Goal: Task Accomplishment & Management: Use online tool/utility

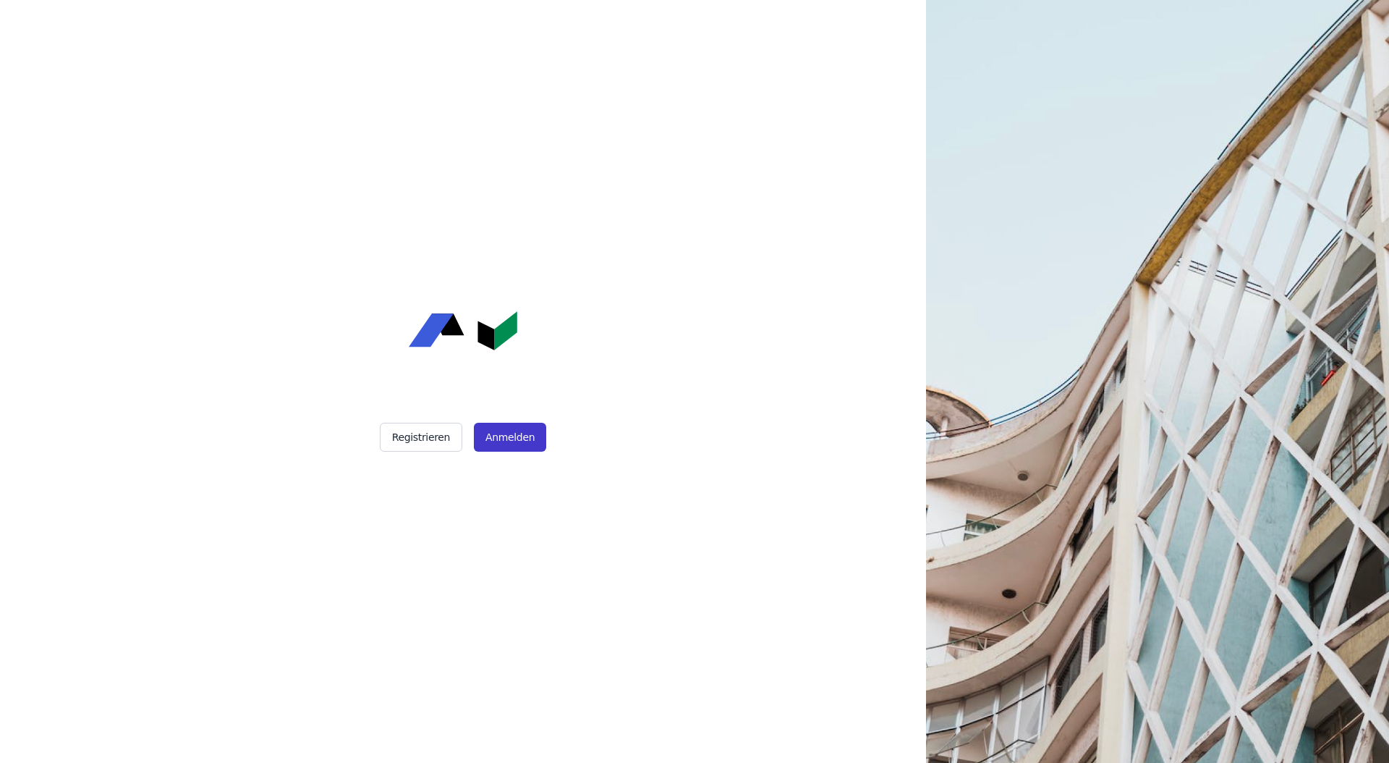
click at [517, 439] on button "Anmelden" at bounding box center [510, 437] width 72 height 29
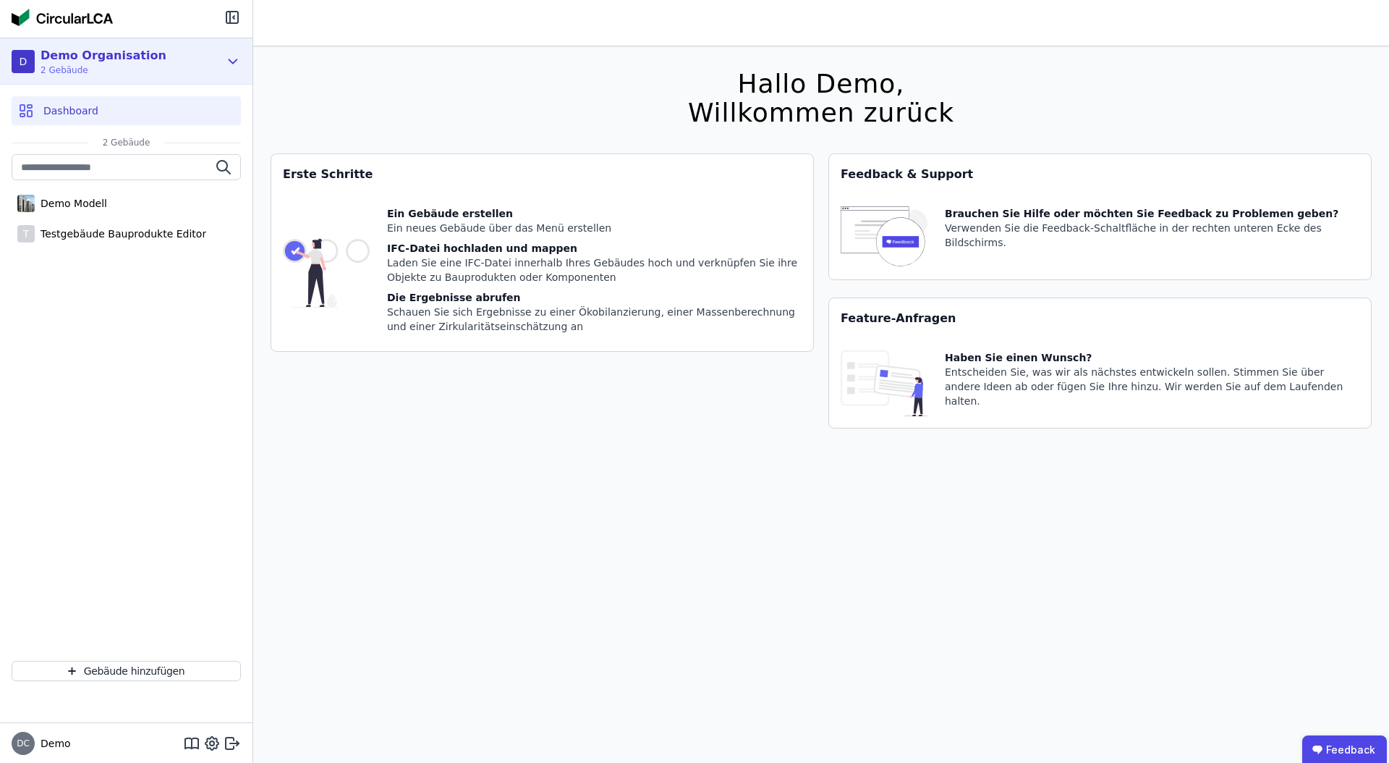
click at [238, 66] on icon at bounding box center [233, 61] width 16 height 17
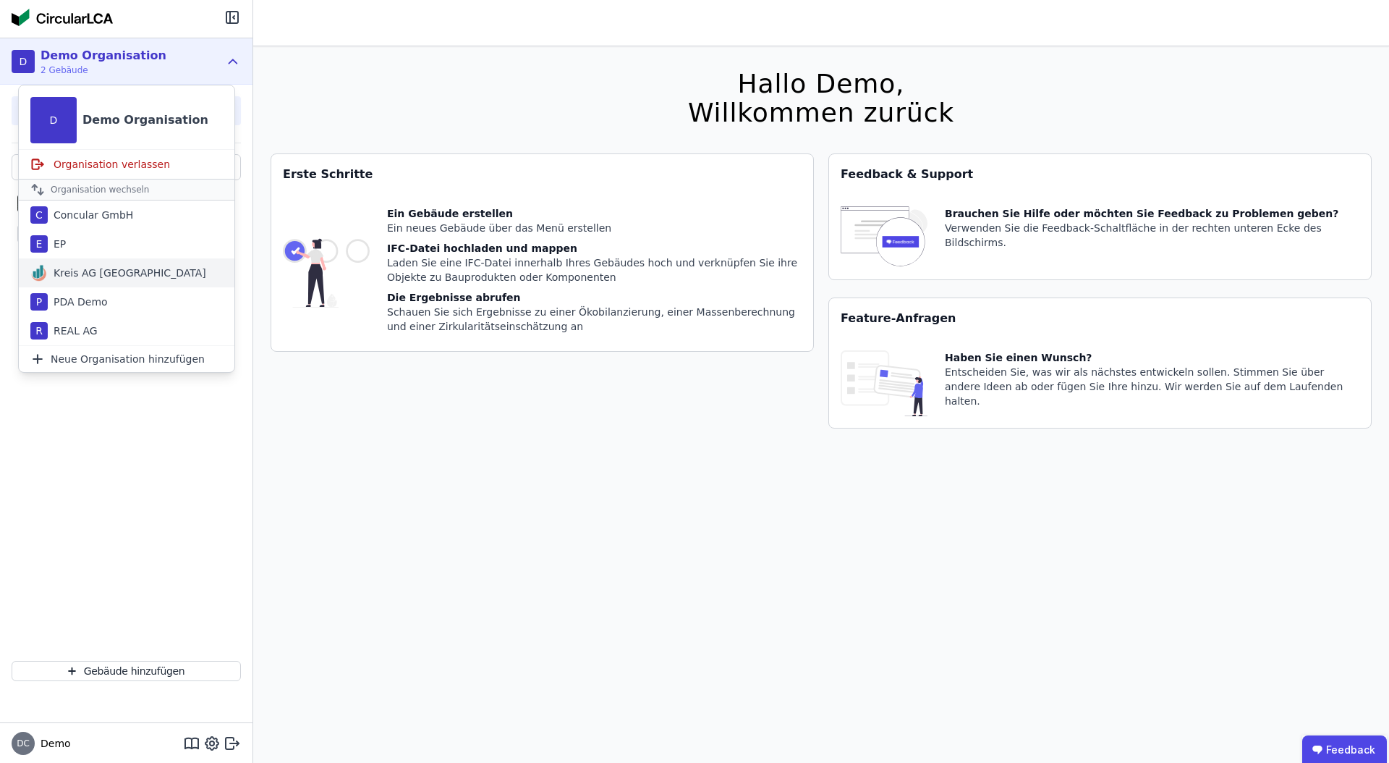
click at [99, 266] on div "[PERSON_NAME] [GEOGRAPHIC_DATA]" at bounding box center [127, 273] width 158 height 14
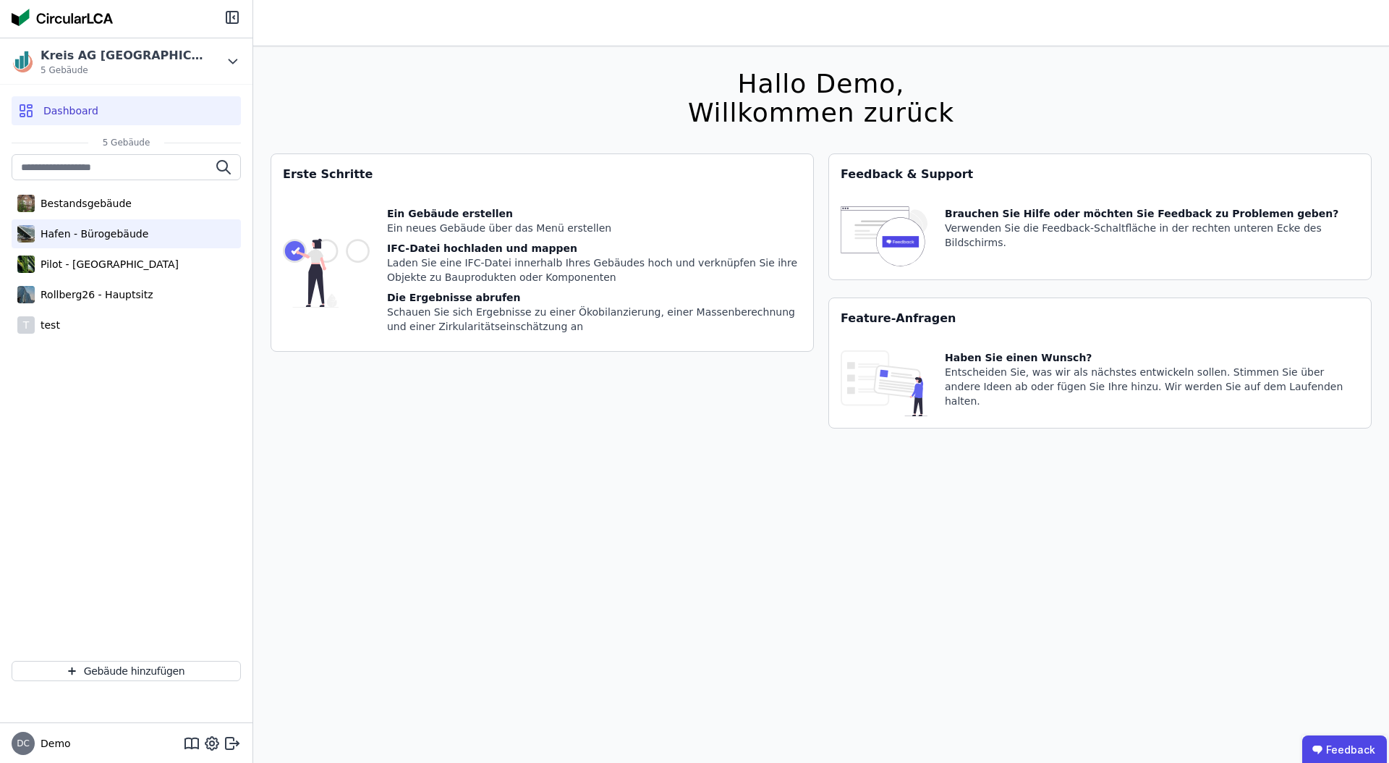
click at [106, 234] on div "Hafen - Bürogebäude" at bounding box center [92, 233] width 114 height 14
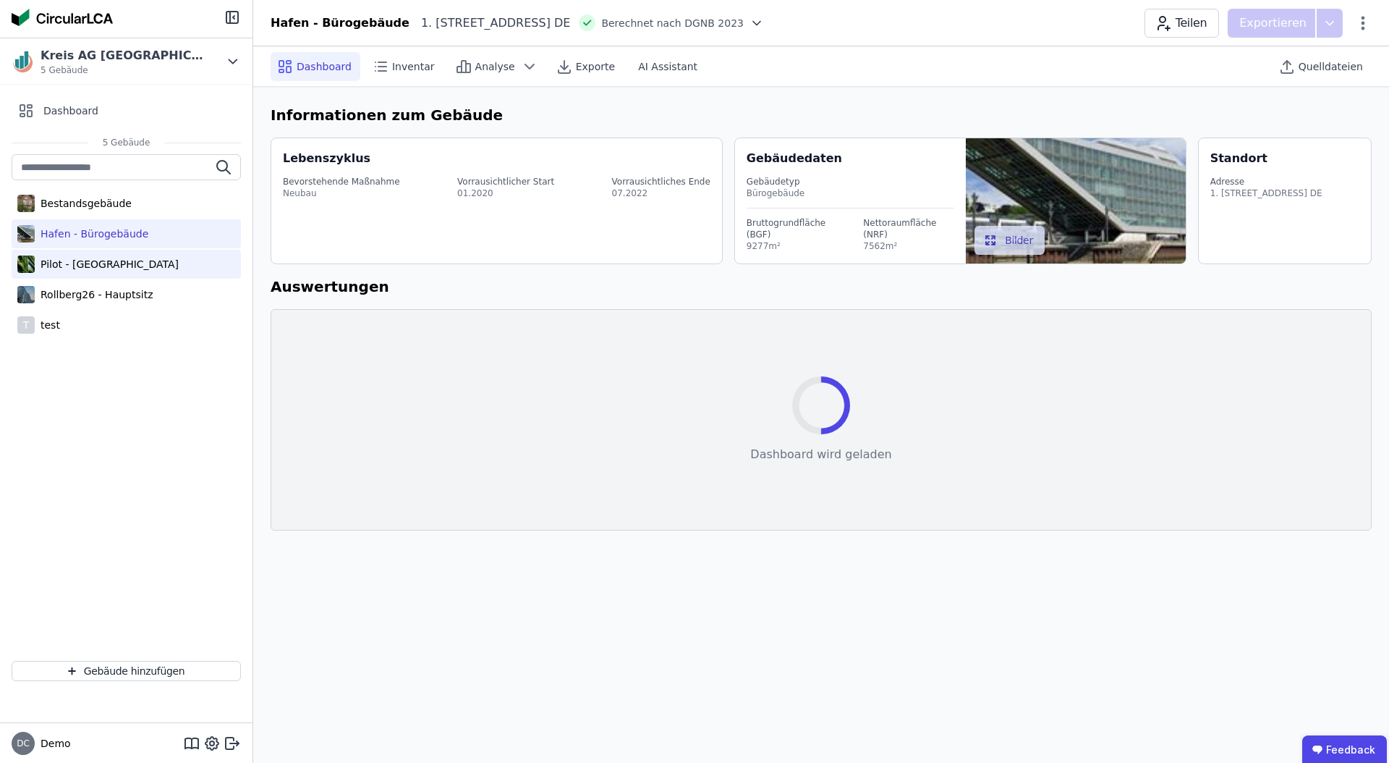
click at [95, 260] on div "Pilot - [GEOGRAPHIC_DATA]" at bounding box center [107, 264] width 144 height 14
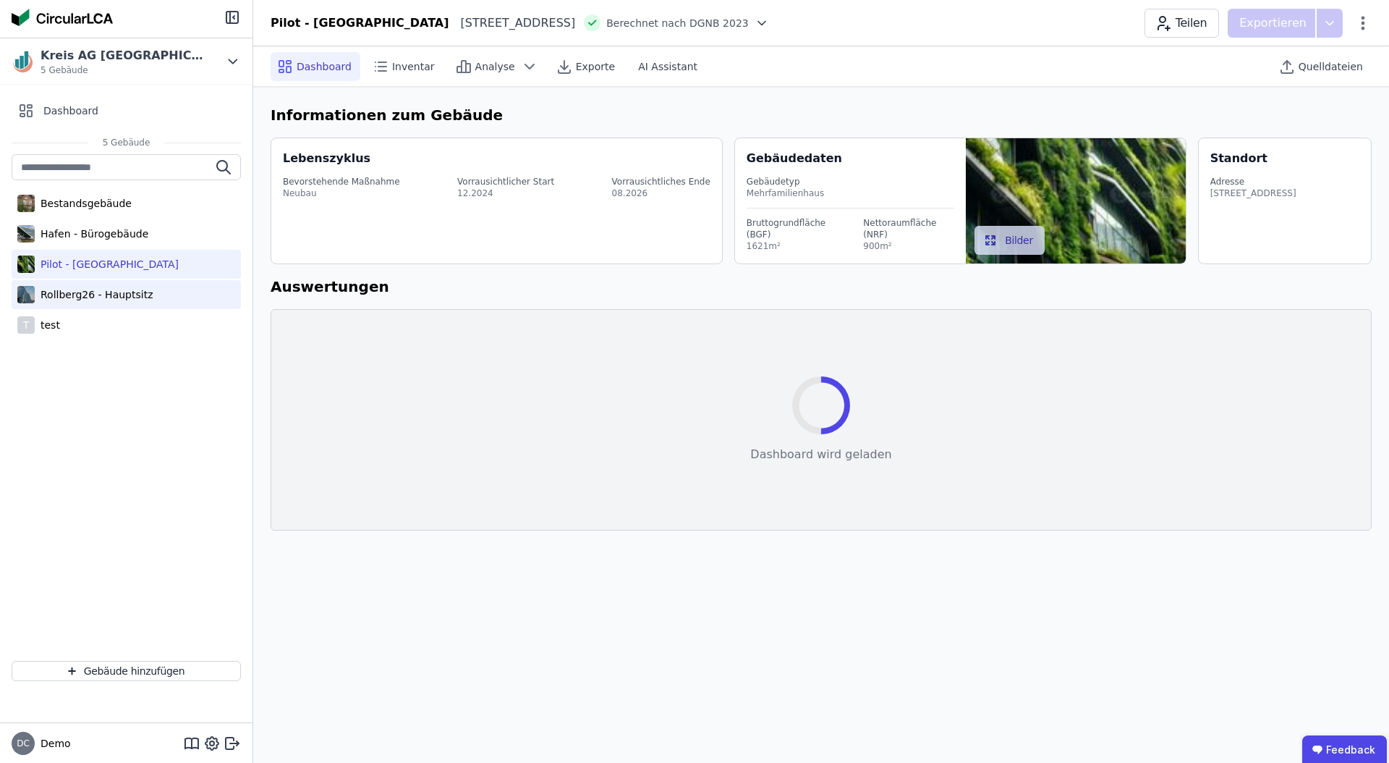
click at [90, 287] on div "Rollberg26 - Hauptsitz" at bounding box center [94, 294] width 118 height 14
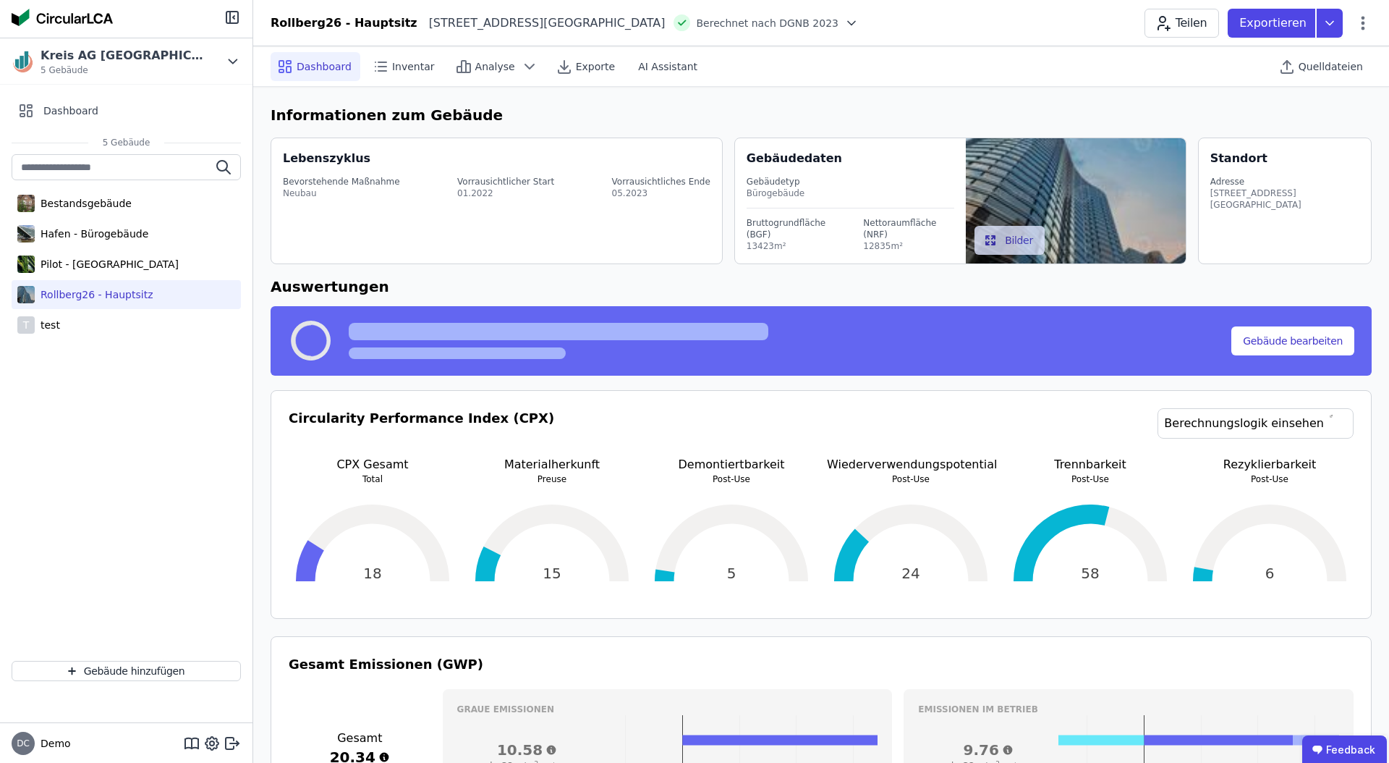
click at [112, 452] on div "Bestandsgebäude Hafen - Bürogebäude Pilot - Green Building Rollberg26 - Hauptsi…" at bounding box center [126, 401] width 253 height 495
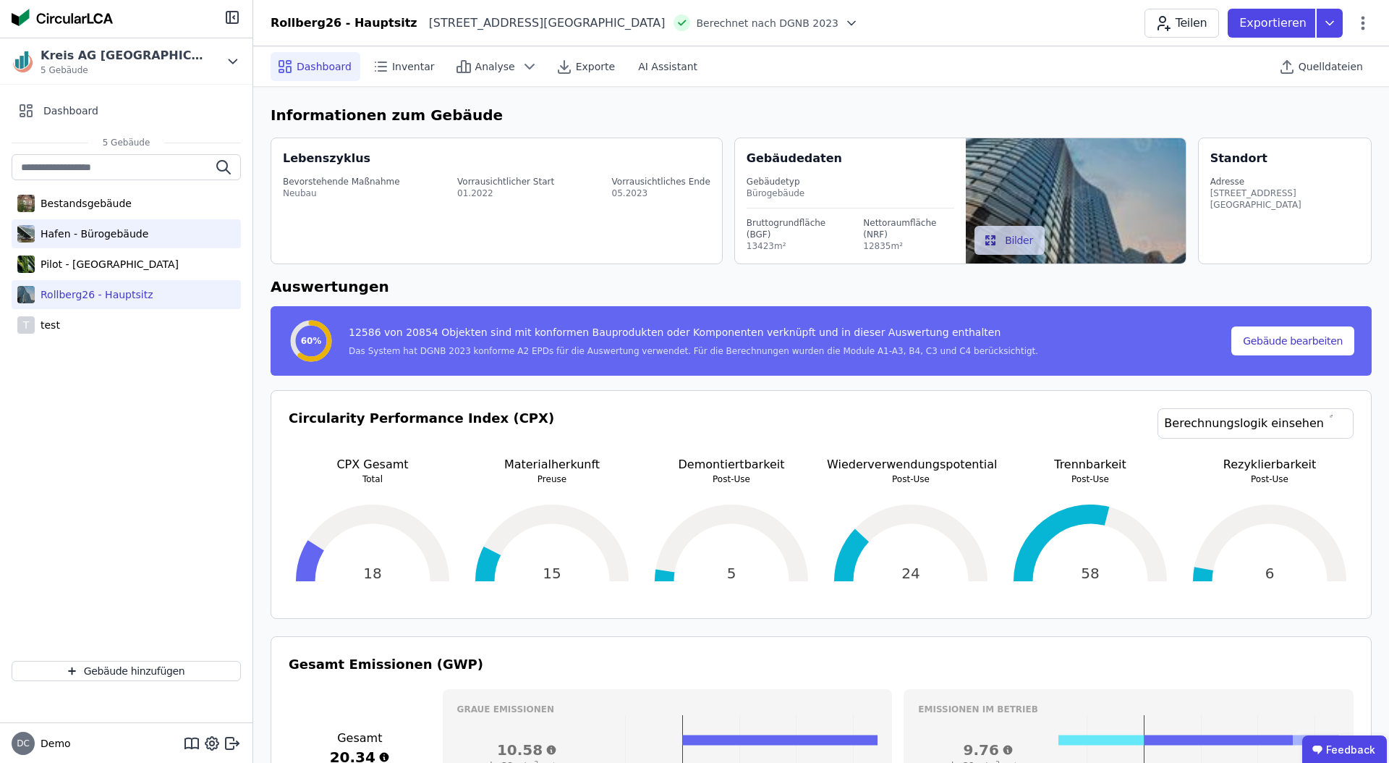
click at [82, 236] on div "Hafen - Bürogebäude" at bounding box center [92, 233] width 114 height 14
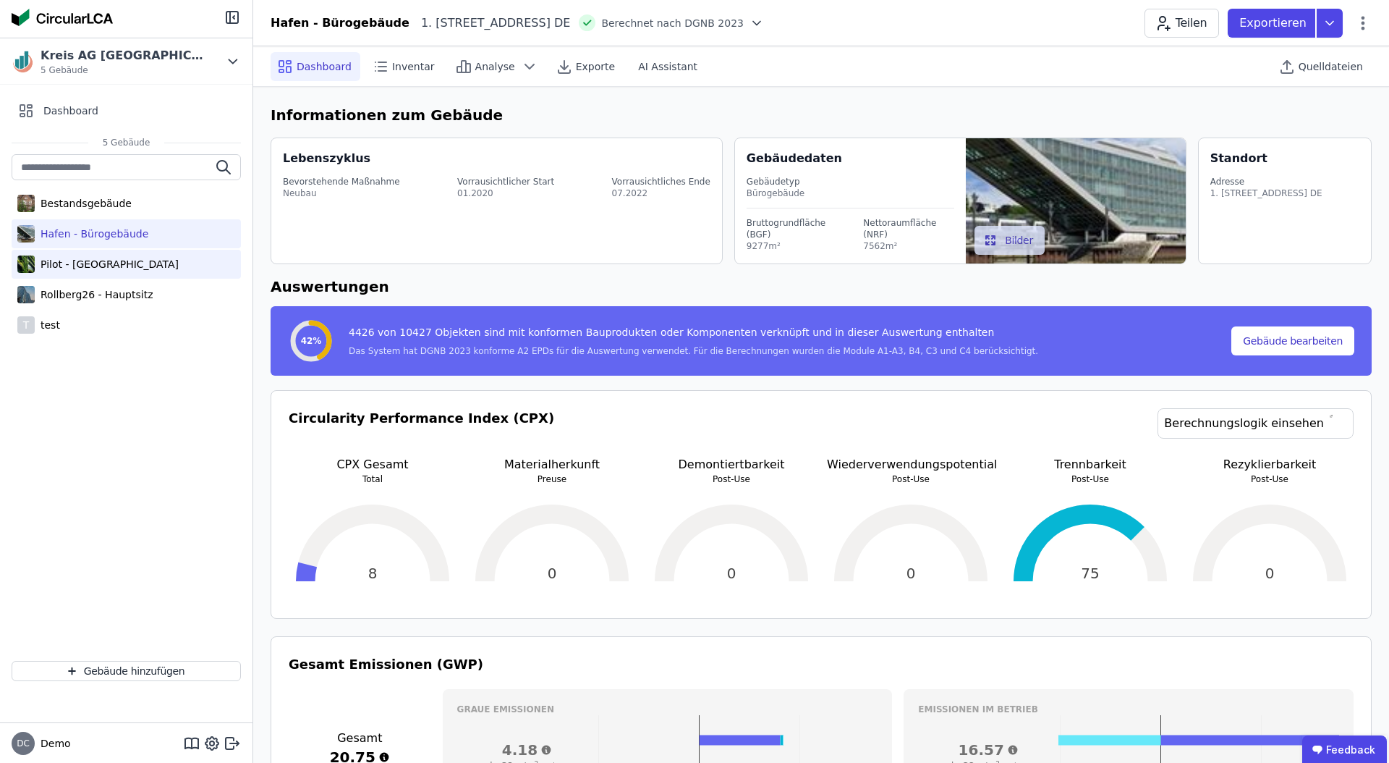
click at [101, 276] on div "Pilot - [GEOGRAPHIC_DATA]" at bounding box center [126, 264] width 229 height 29
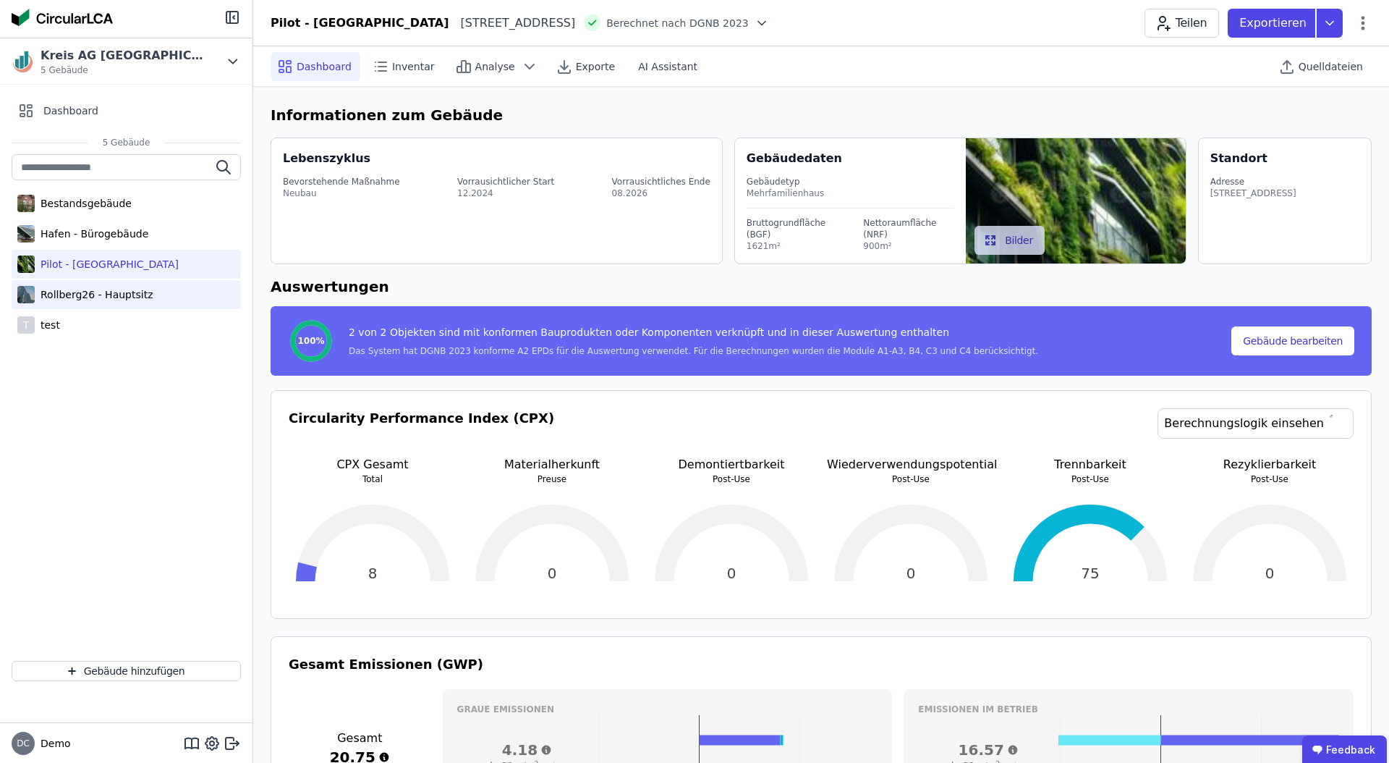
click at [103, 305] on div "Rollberg26 - Hauptsitz" at bounding box center [126, 294] width 229 height 29
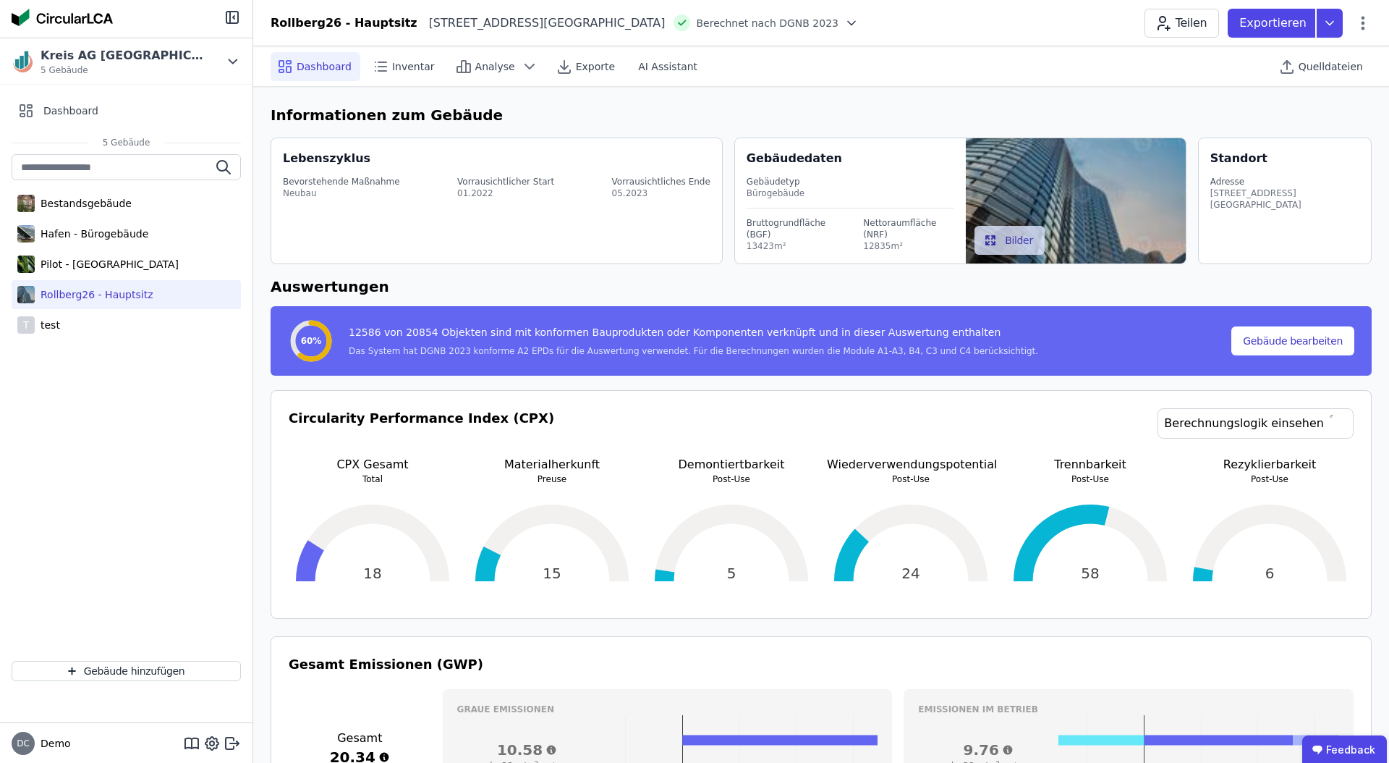
click at [521, 119] on h6 "Informationen zum Gebäude" at bounding box center [821, 115] width 1101 height 22
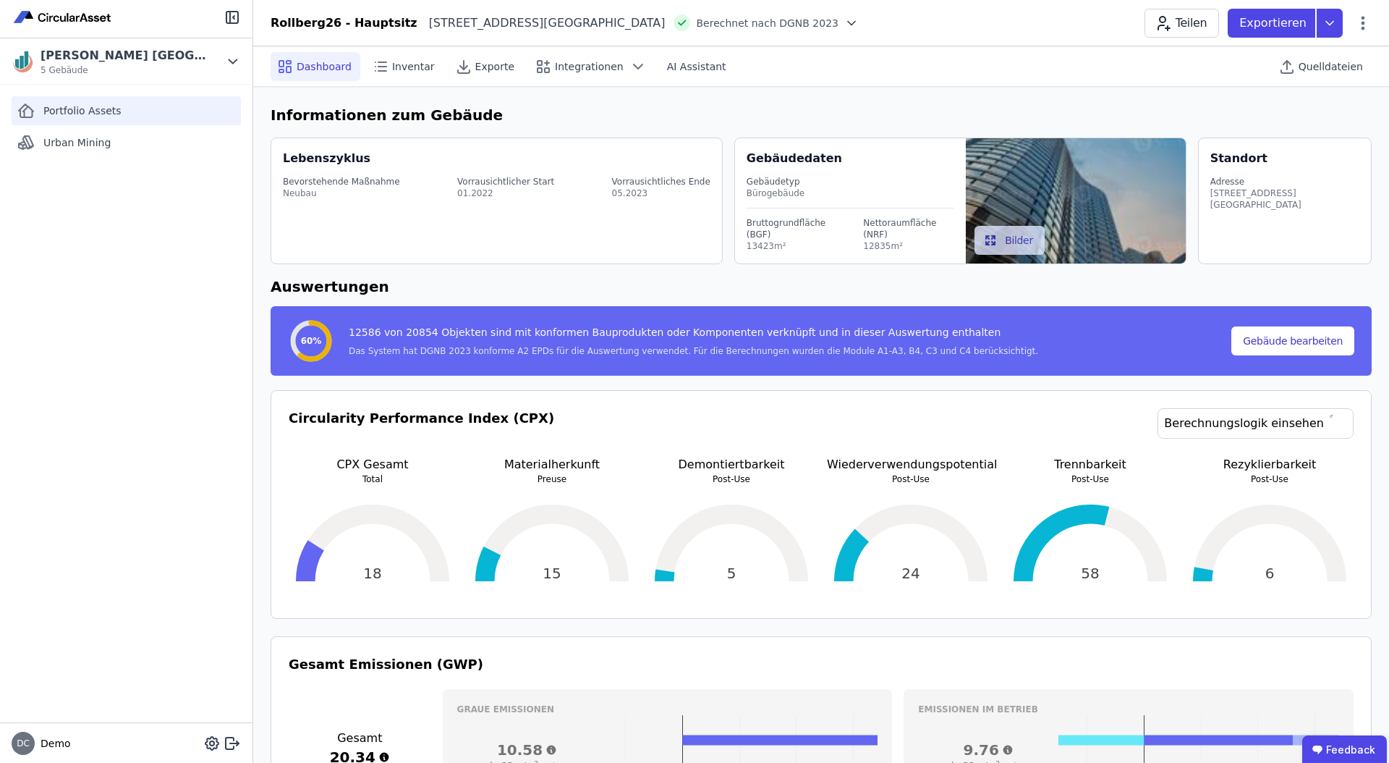
click at [114, 111] on span "Portfolio Assets" at bounding box center [82, 110] width 78 height 14
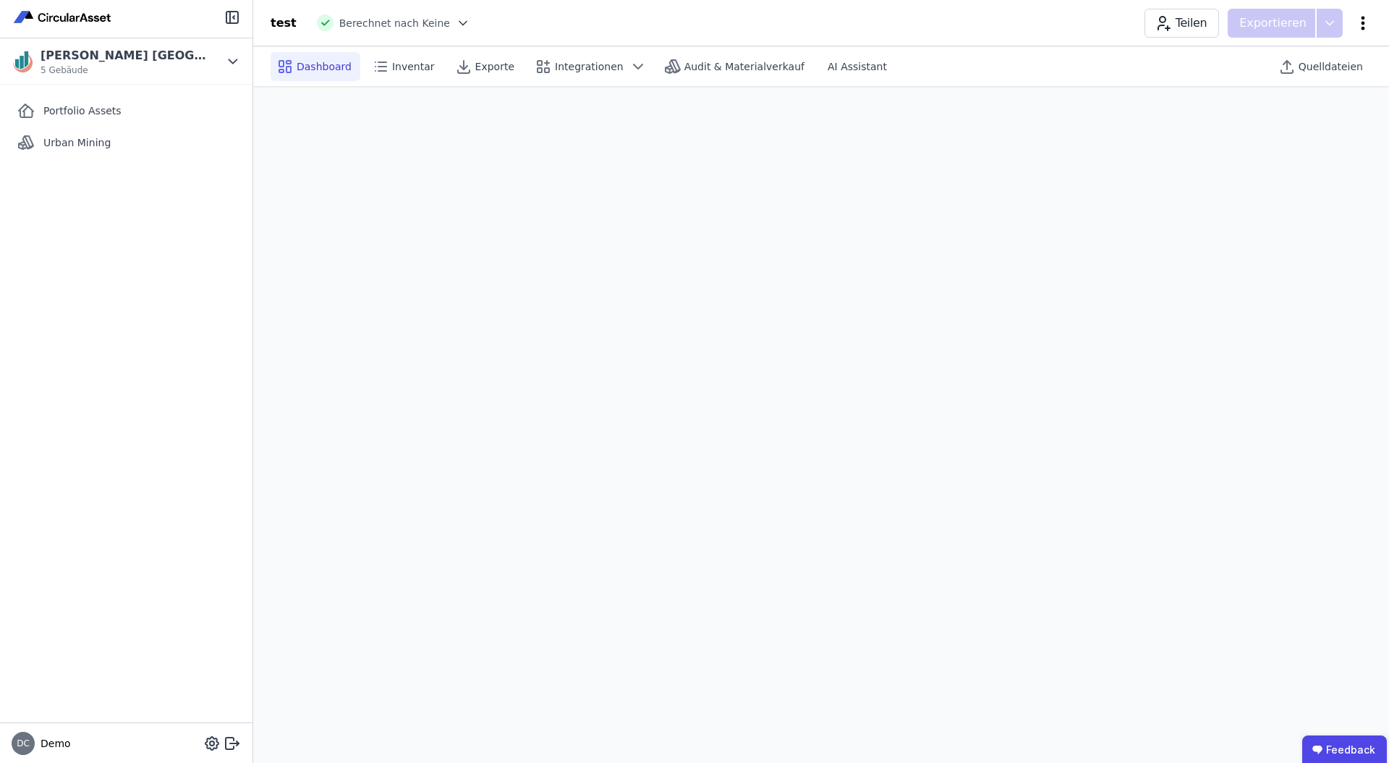
click at [1360, 29] on icon at bounding box center [1363, 22] width 17 height 17
click at [1302, 86] on span "Gebäude löschen" at bounding box center [1287, 83] width 88 height 14
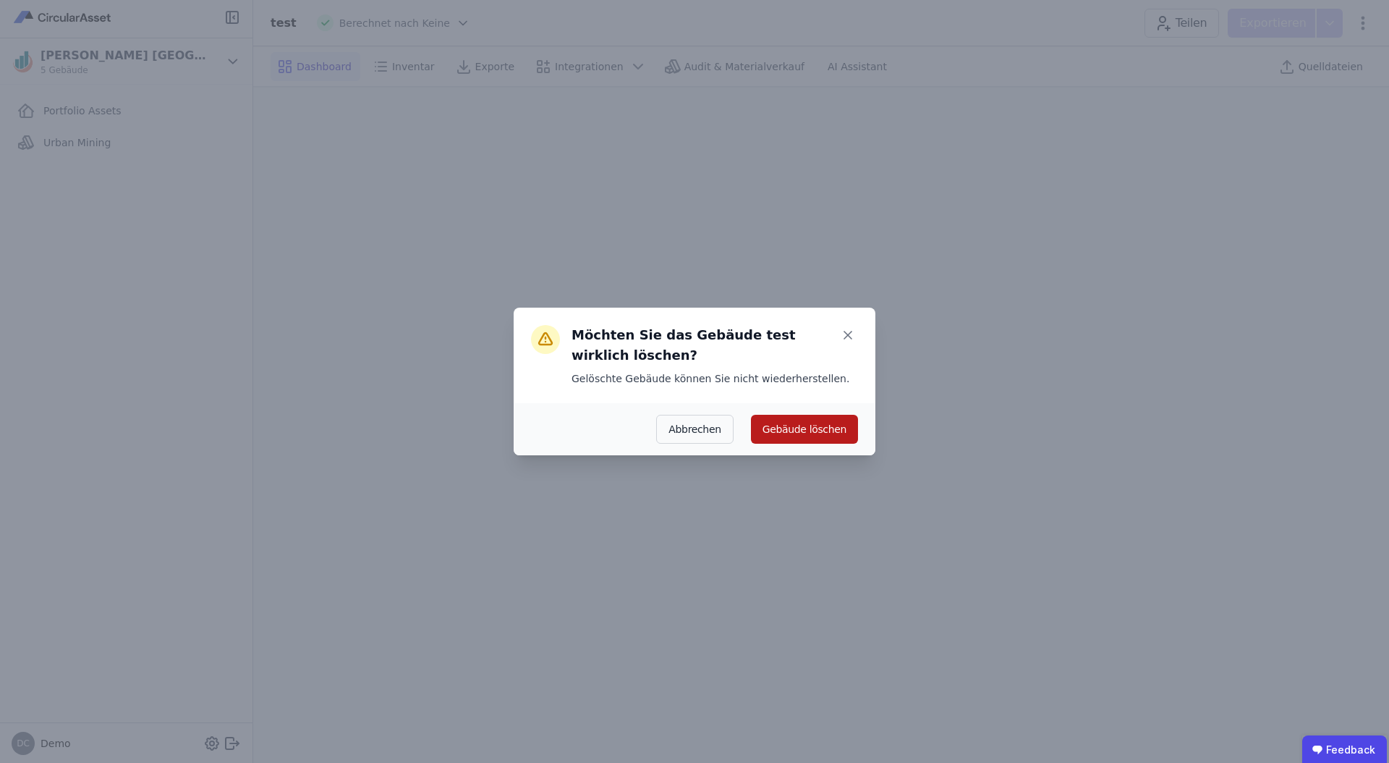
click at [827, 437] on button "Gebäude löschen" at bounding box center [804, 429] width 107 height 29
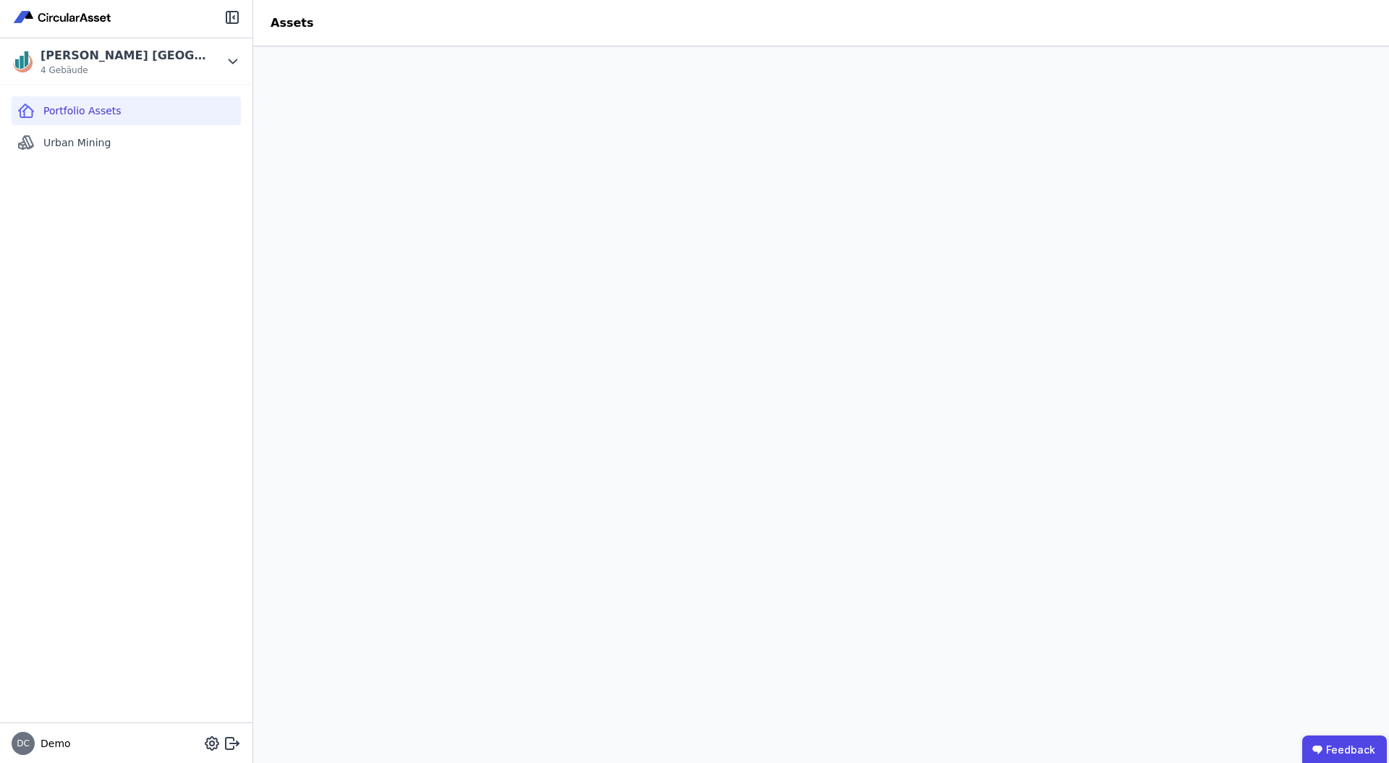
click at [141, 232] on div "Portfolio Assets Urban Mining" at bounding box center [126, 403] width 253 height 637
click at [166, 119] on div "Portfolio Assets" at bounding box center [126, 110] width 229 height 29
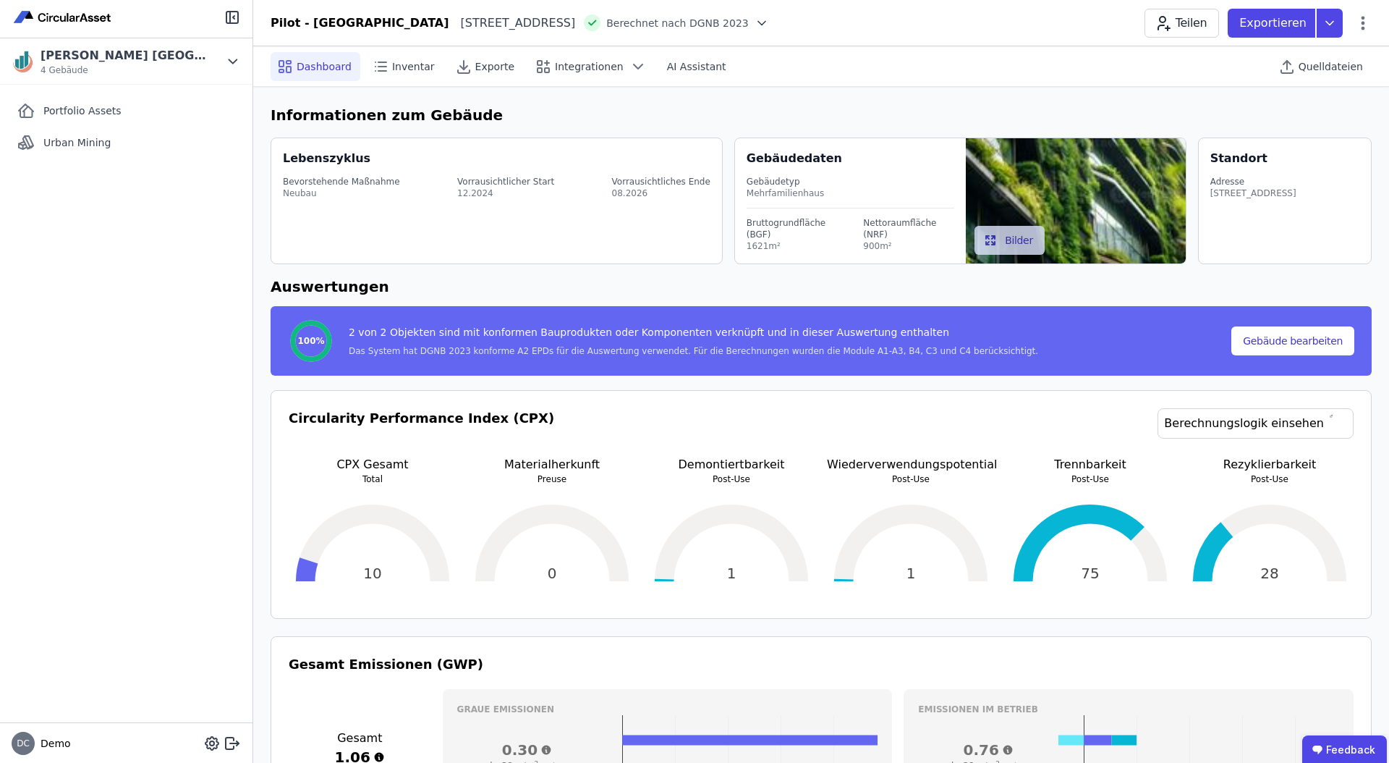
click at [454, 350] on div "Das System hat DGNB 2023 konforme A2 EPDs für die Auswertung verwendet. Für die…" at bounding box center [694, 351] width 690 height 12
click at [118, 112] on span "Portfolio Assets" at bounding box center [82, 110] width 78 height 14
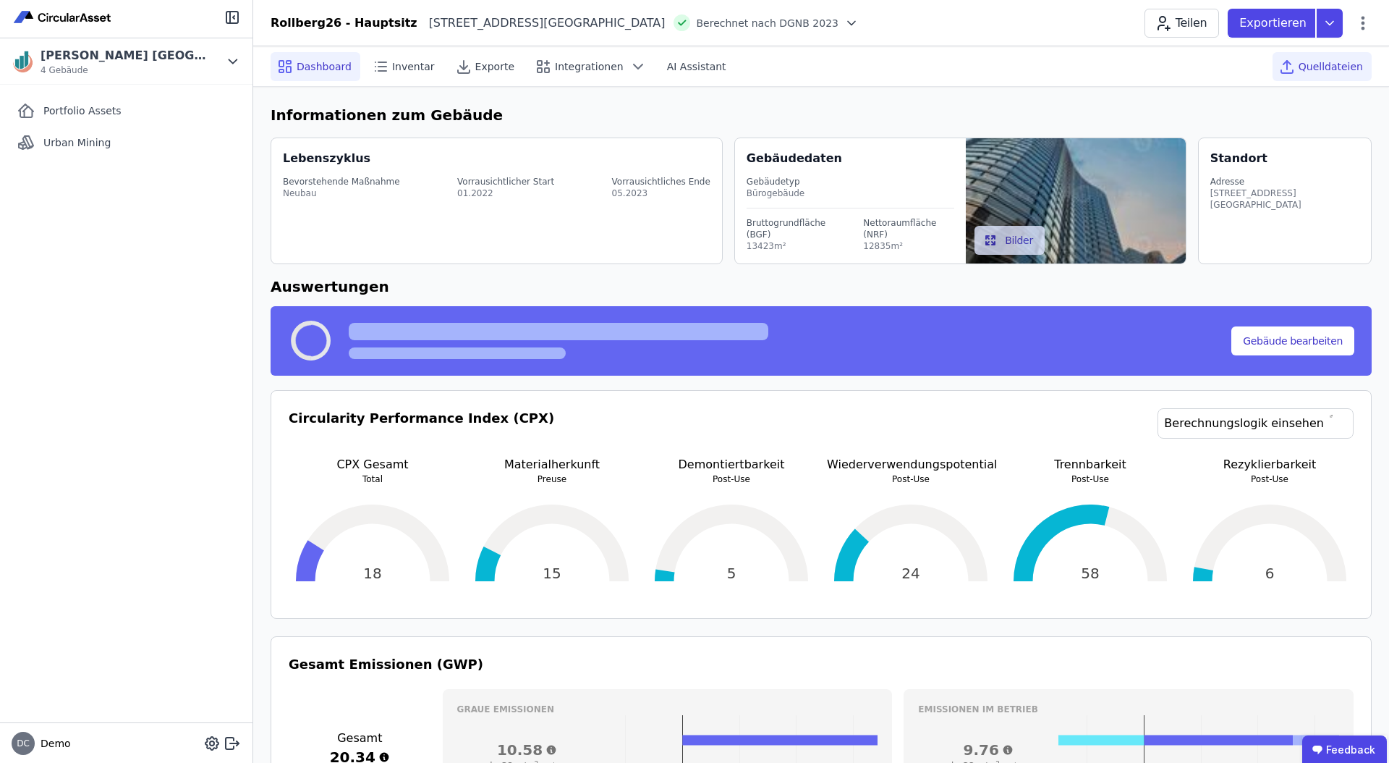
click at [1326, 63] on span "Quelldateien" at bounding box center [1331, 66] width 64 height 14
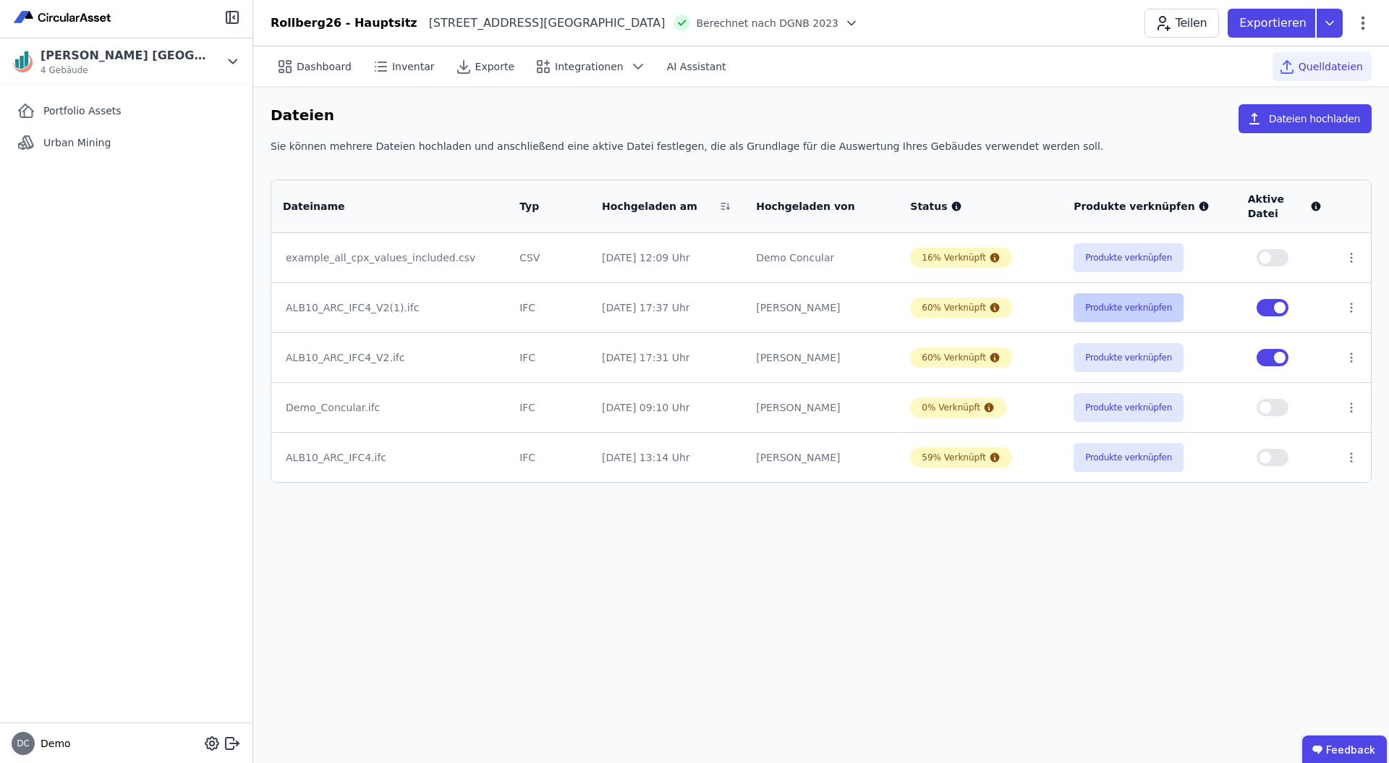
click at [1146, 307] on button "Produkte verknüpfen" at bounding box center [1129, 307] width 110 height 29
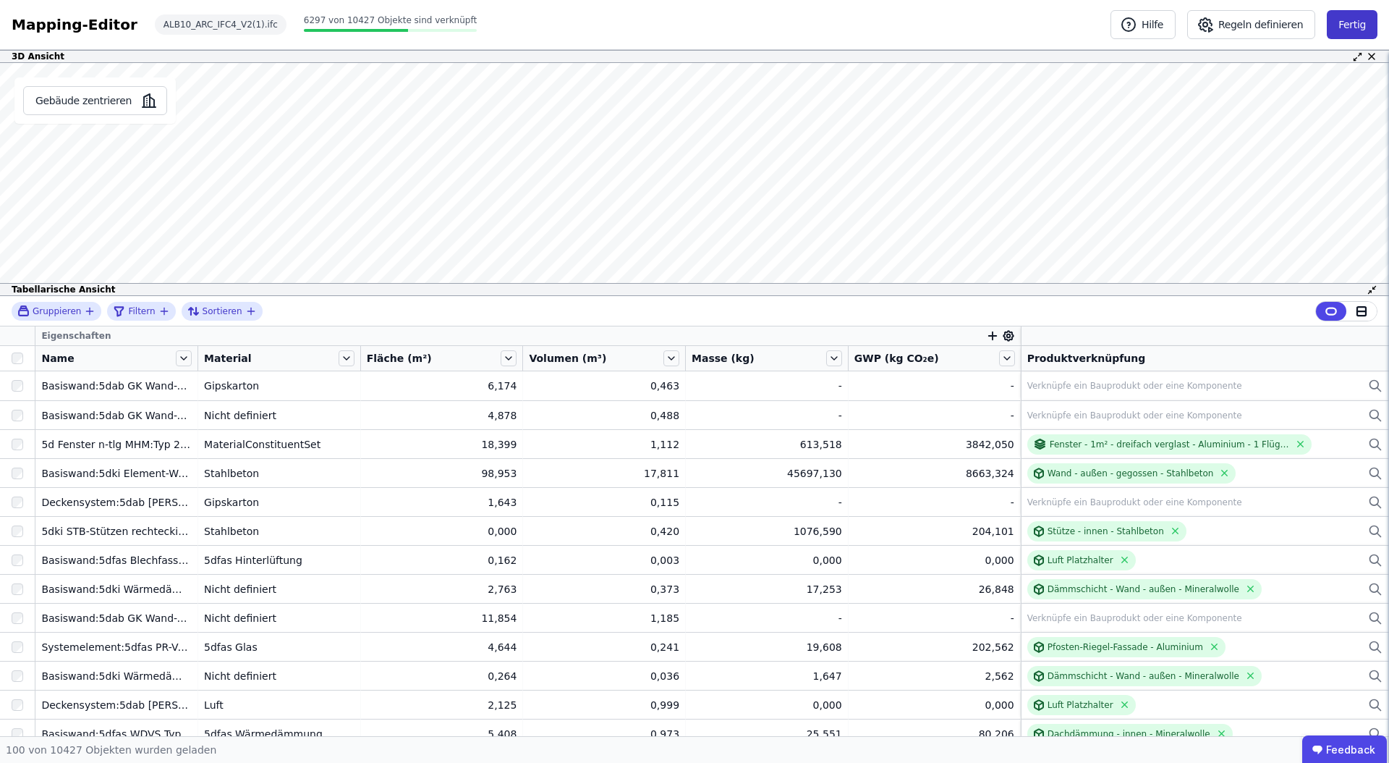
click at [1350, 22] on button "Fertig" at bounding box center [1352, 24] width 51 height 29
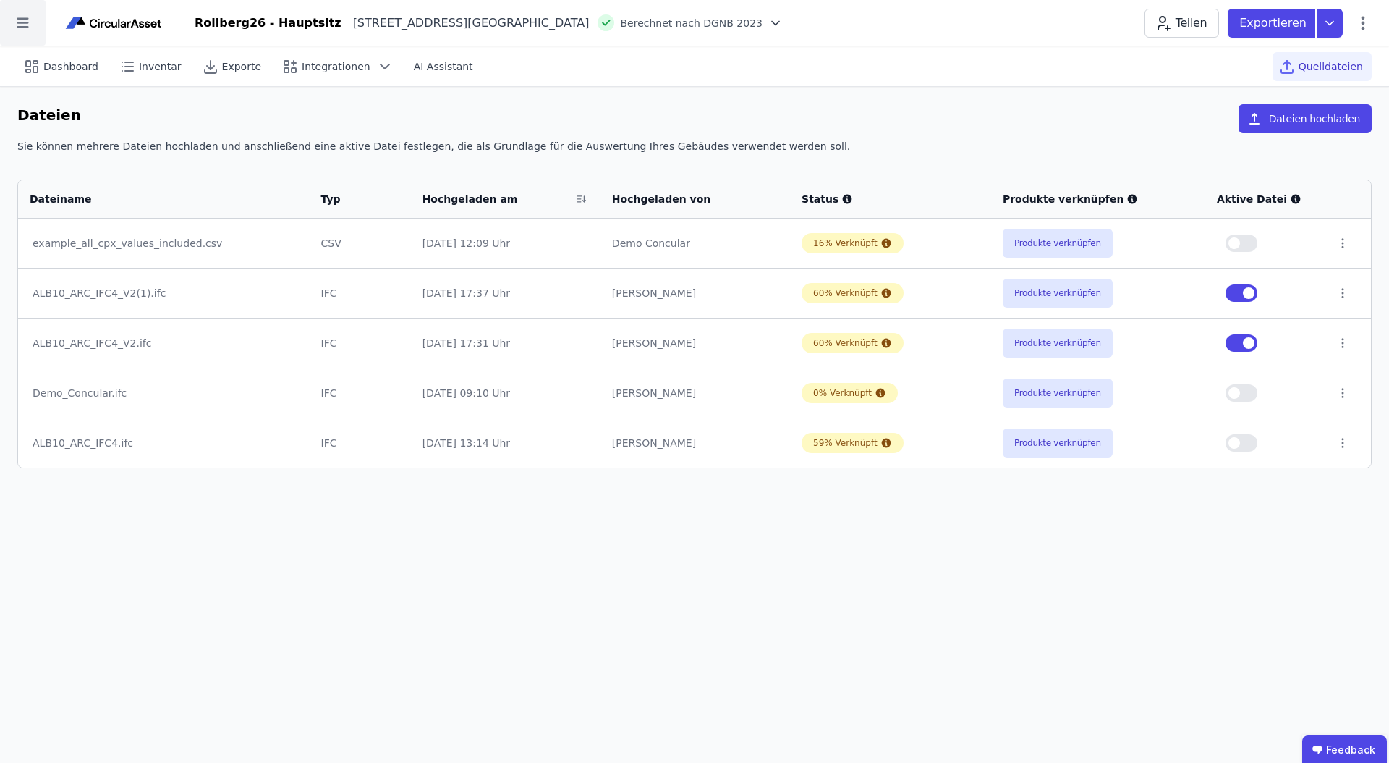
click at [28, 30] on icon at bounding box center [23, 23] width 46 height 46
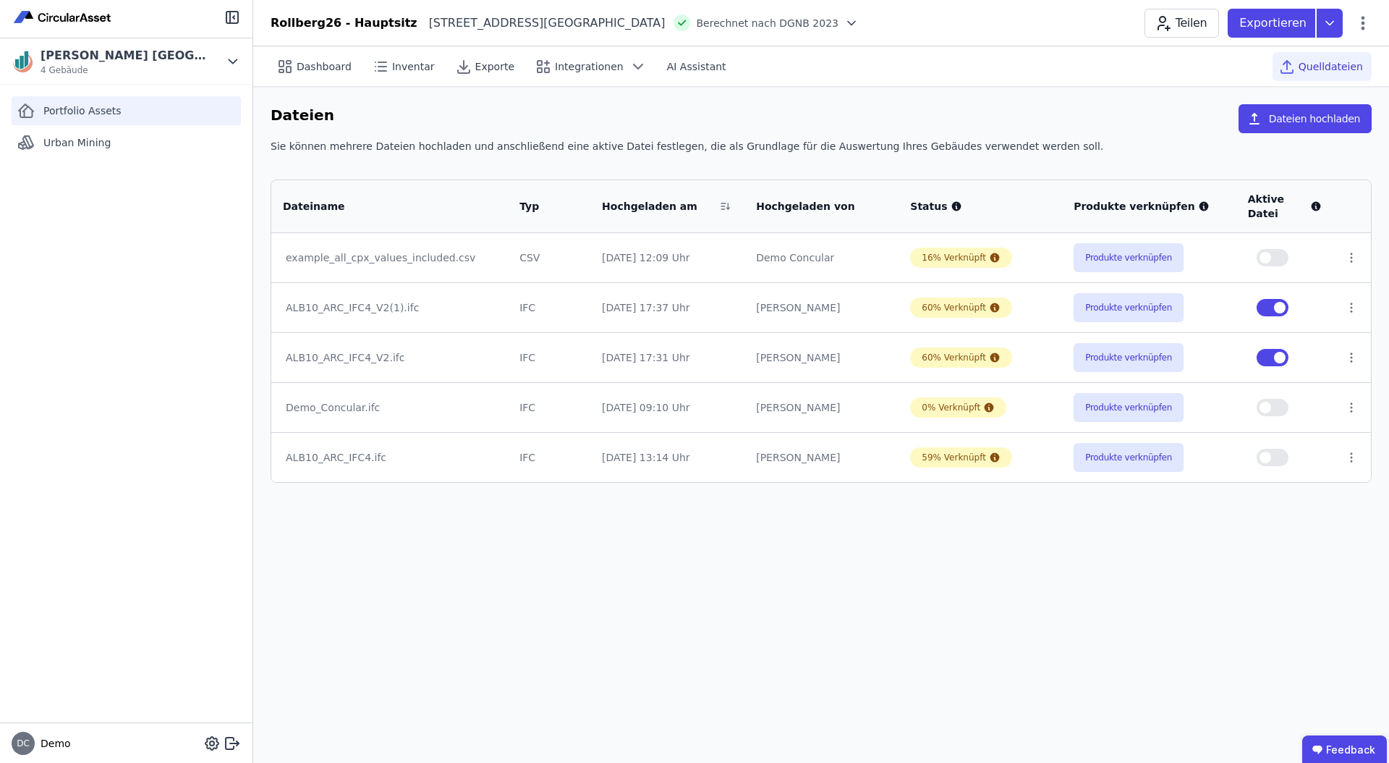
click at [115, 122] on div "Portfolio Assets" at bounding box center [126, 110] width 229 height 29
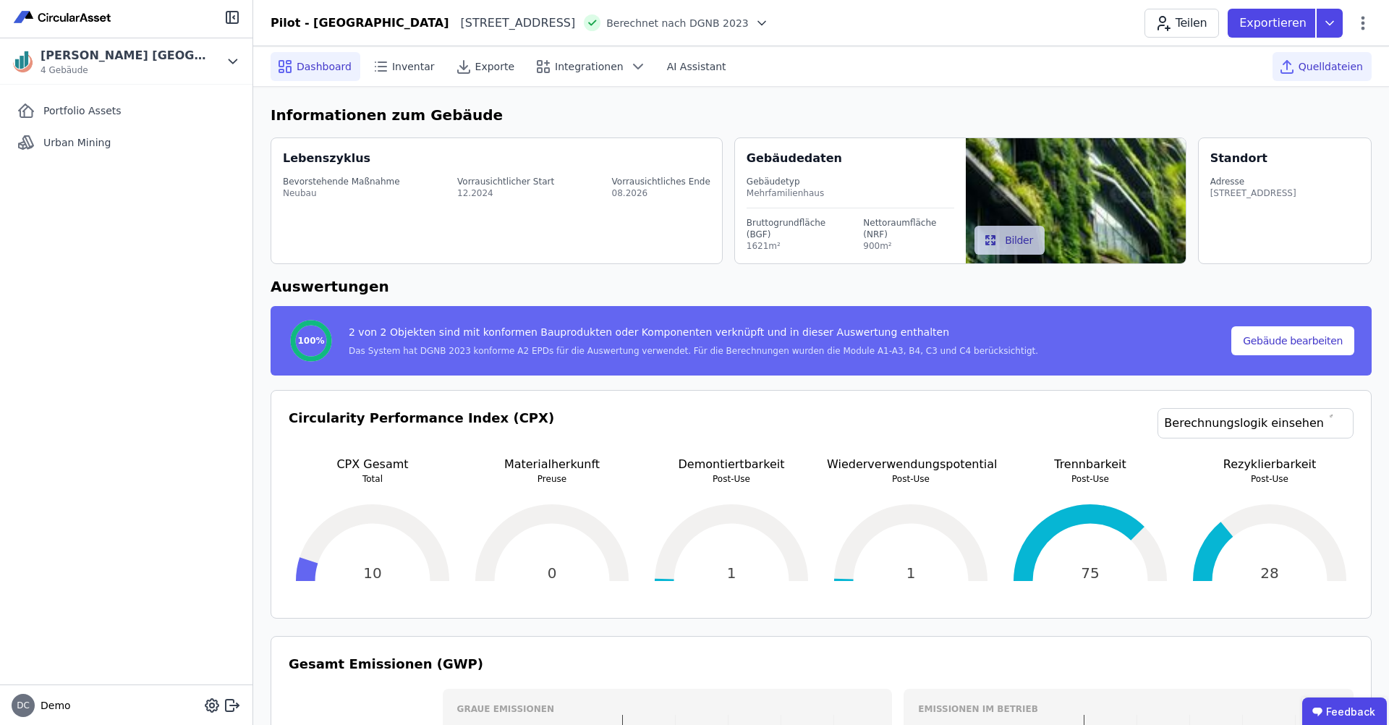
click at [1344, 65] on span "Quelldateien" at bounding box center [1331, 66] width 64 height 14
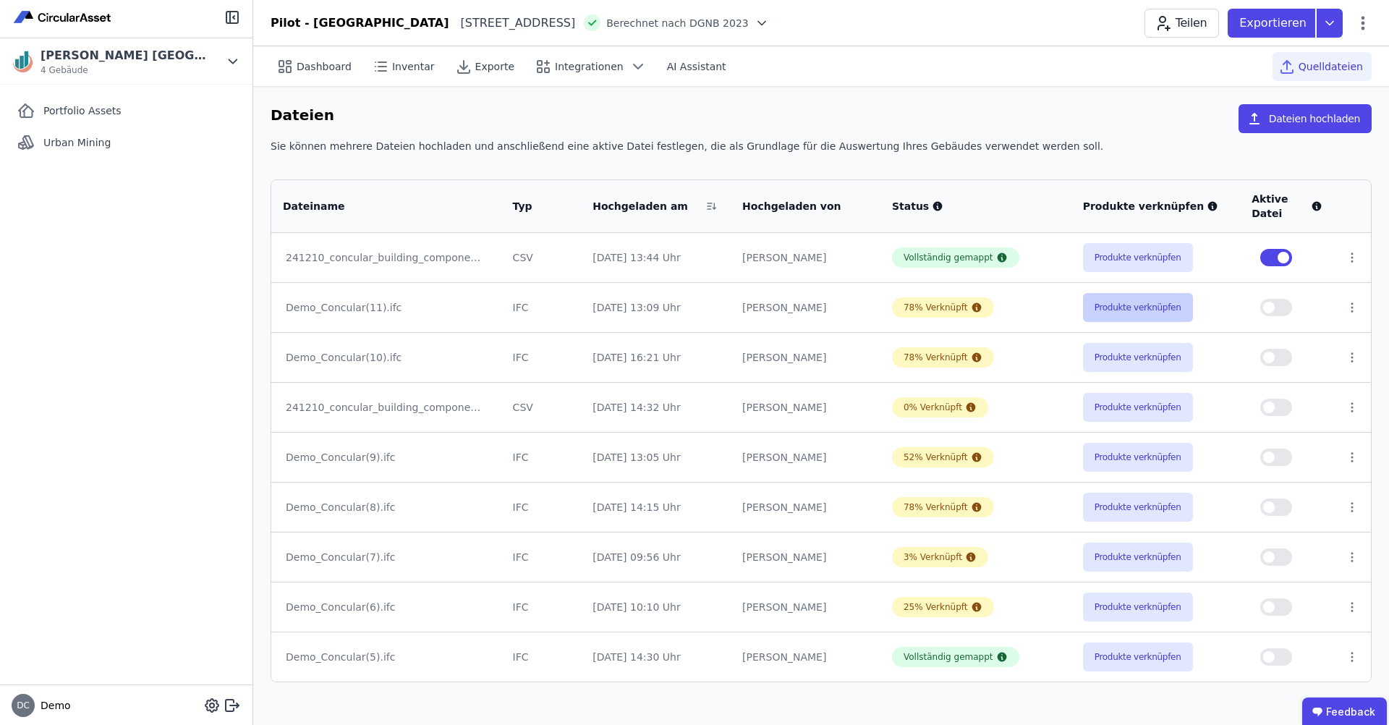
click at [1112, 318] on button "Produkte verknüpfen" at bounding box center [1138, 307] width 110 height 29
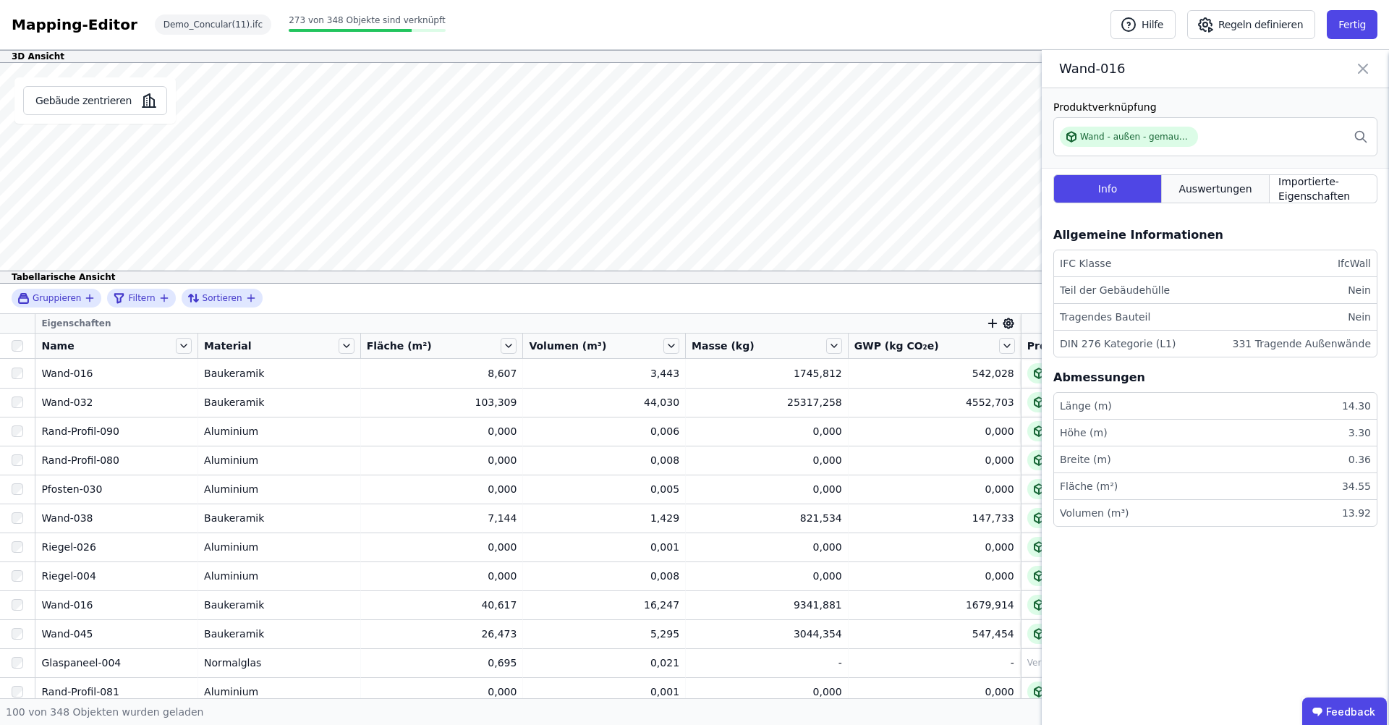
click at [1215, 192] on span "Auswertungen" at bounding box center [1215, 189] width 73 height 14
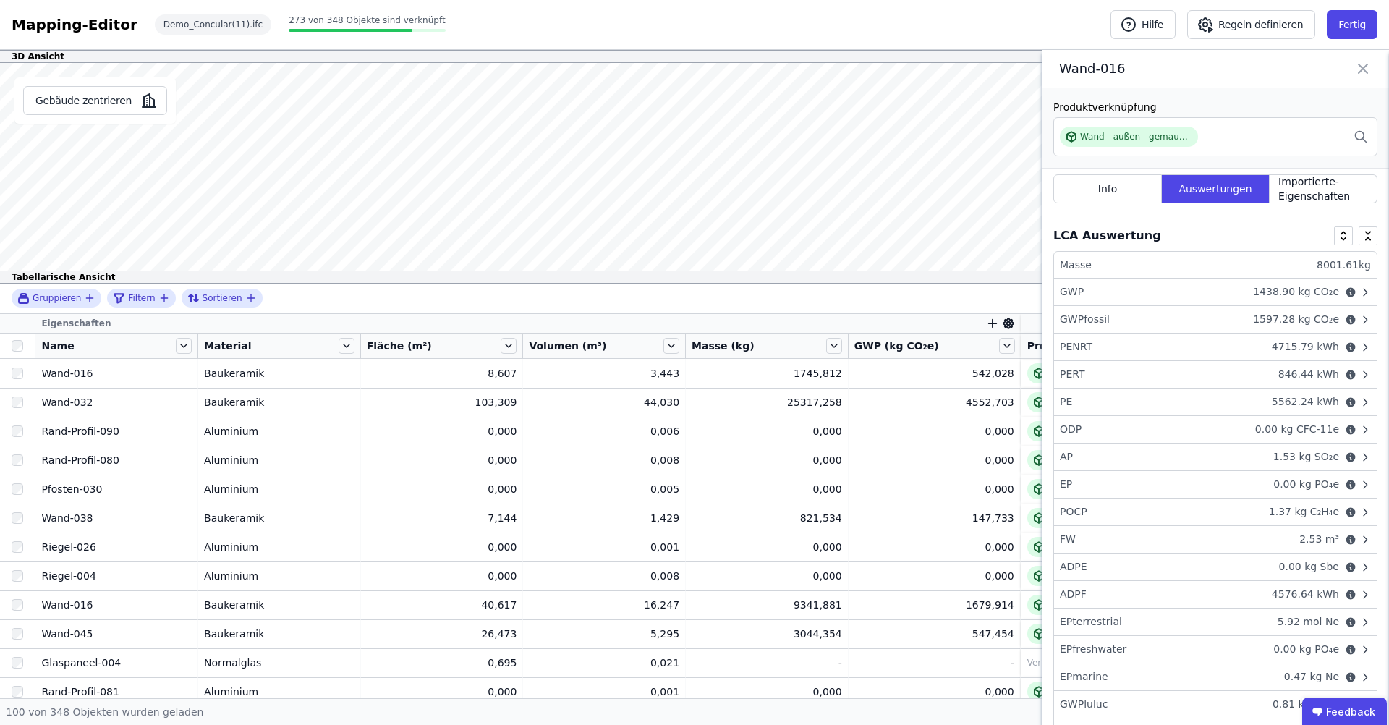
click at [1362, 72] on icon at bounding box center [1363, 69] width 17 height 20
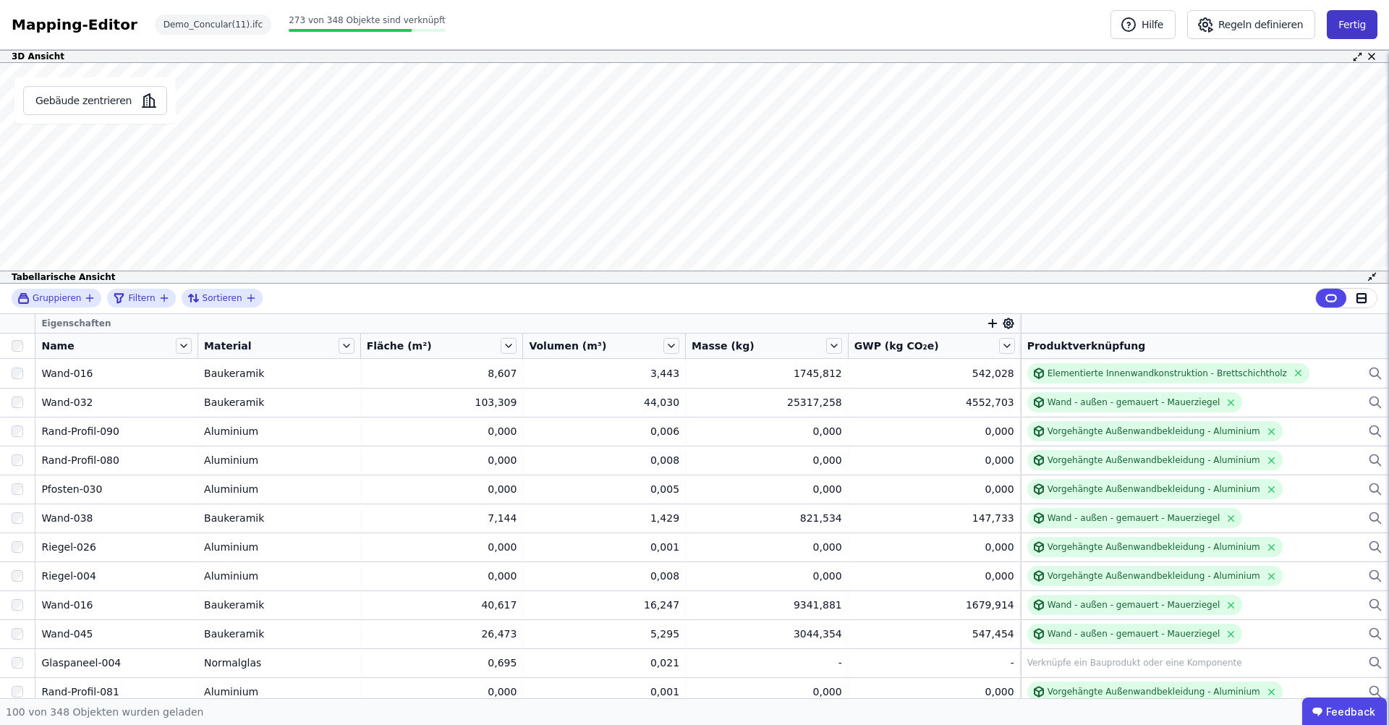
click at [1366, 30] on button "Fertig" at bounding box center [1352, 24] width 51 height 29
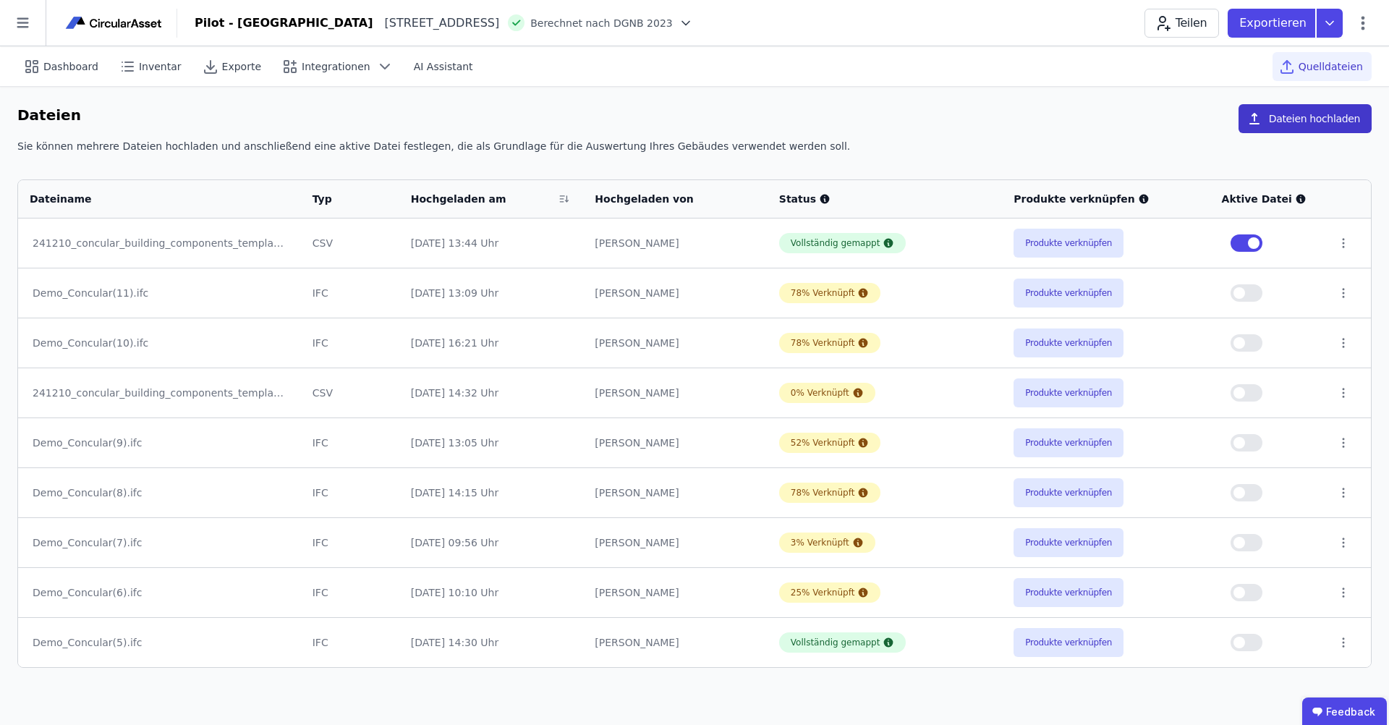
click at [1281, 123] on button "Dateien hochladen" at bounding box center [1305, 118] width 133 height 29
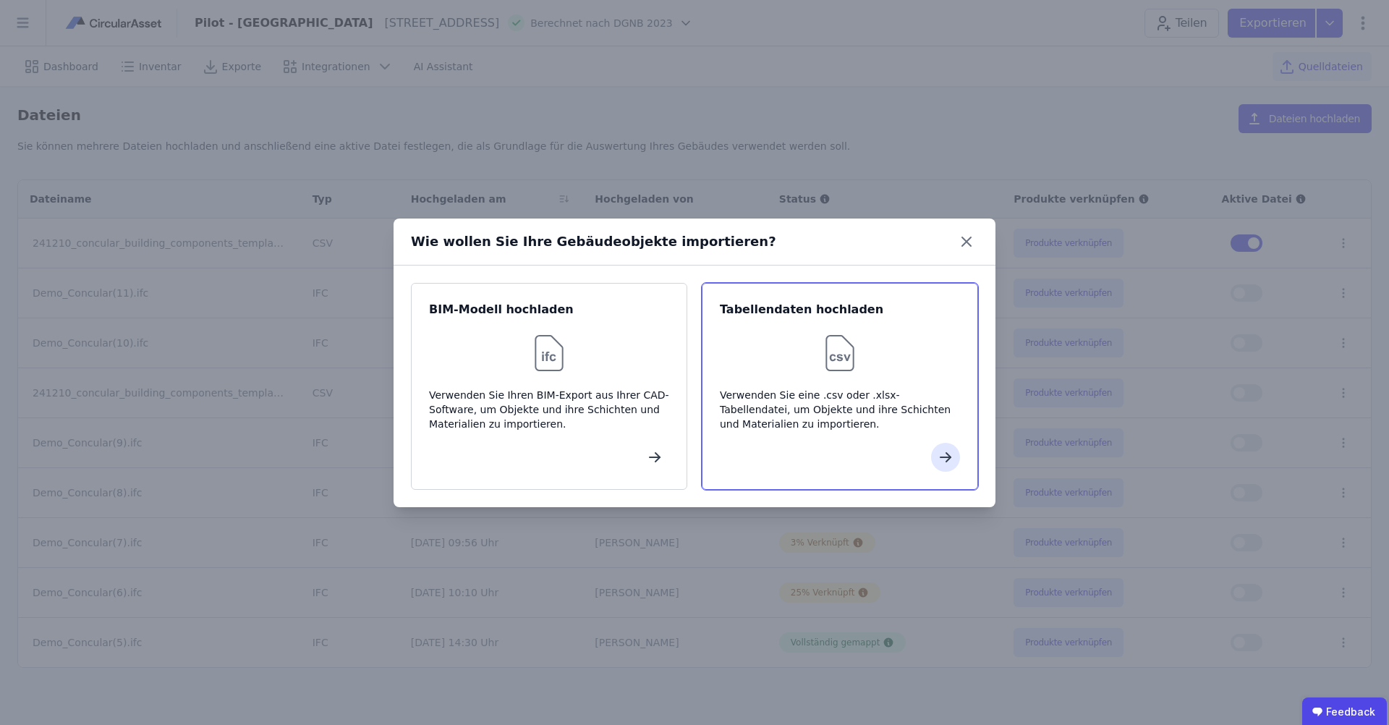
click at [784, 390] on div "Verwenden Sie eine .csv oder .xlsx-Tabellendatei, um Objekte und ihre Schichten…" at bounding box center [840, 409] width 240 height 43
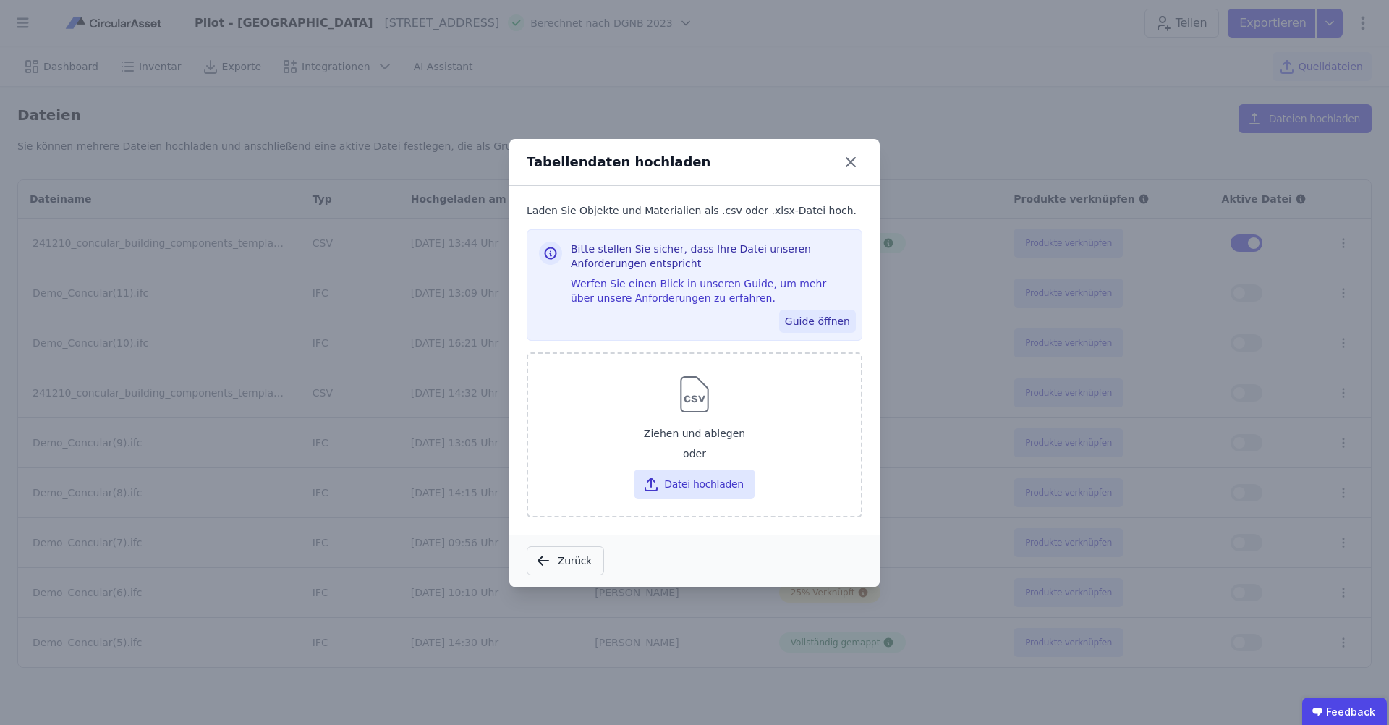
click at [827, 326] on button "Guide öffnen" at bounding box center [817, 321] width 77 height 23
click at [851, 161] on icon at bounding box center [851, 162] width 9 height 9
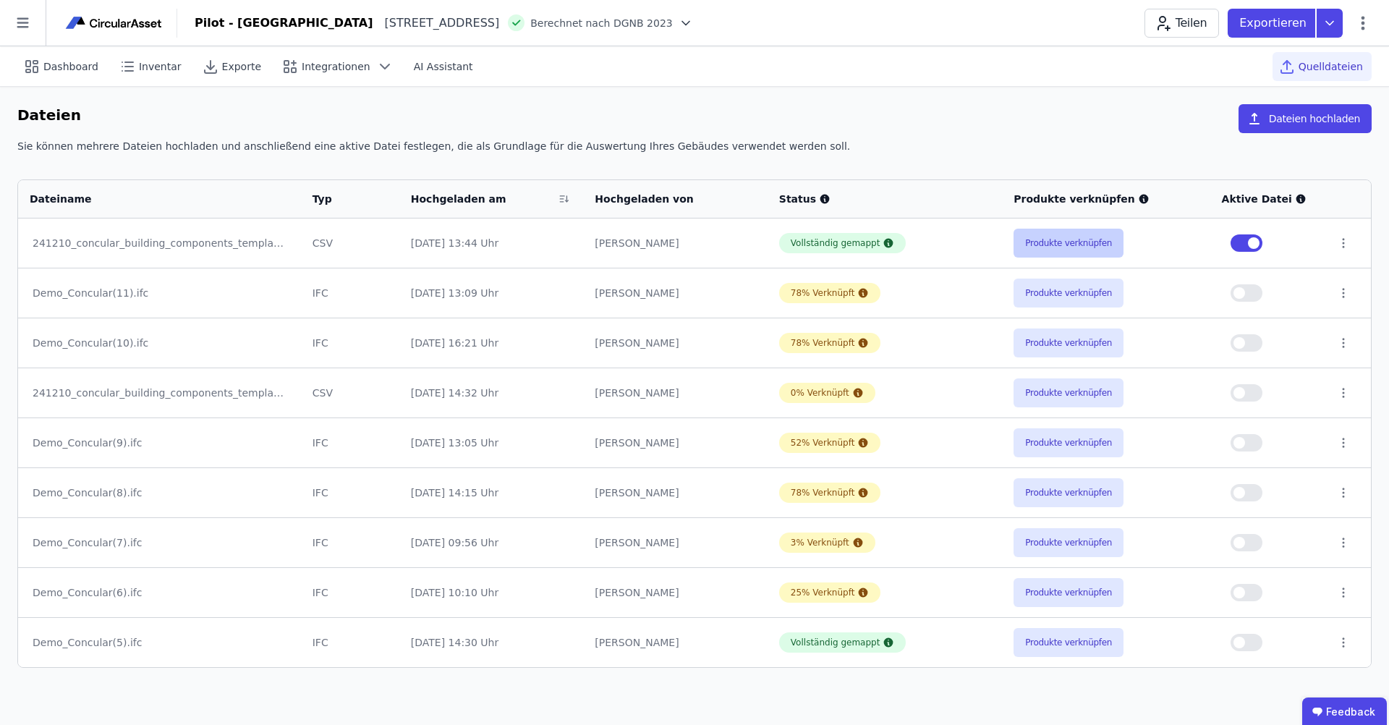
click at [1054, 247] on button "Produkte verknüpfen" at bounding box center [1069, 243] width 110 height 29
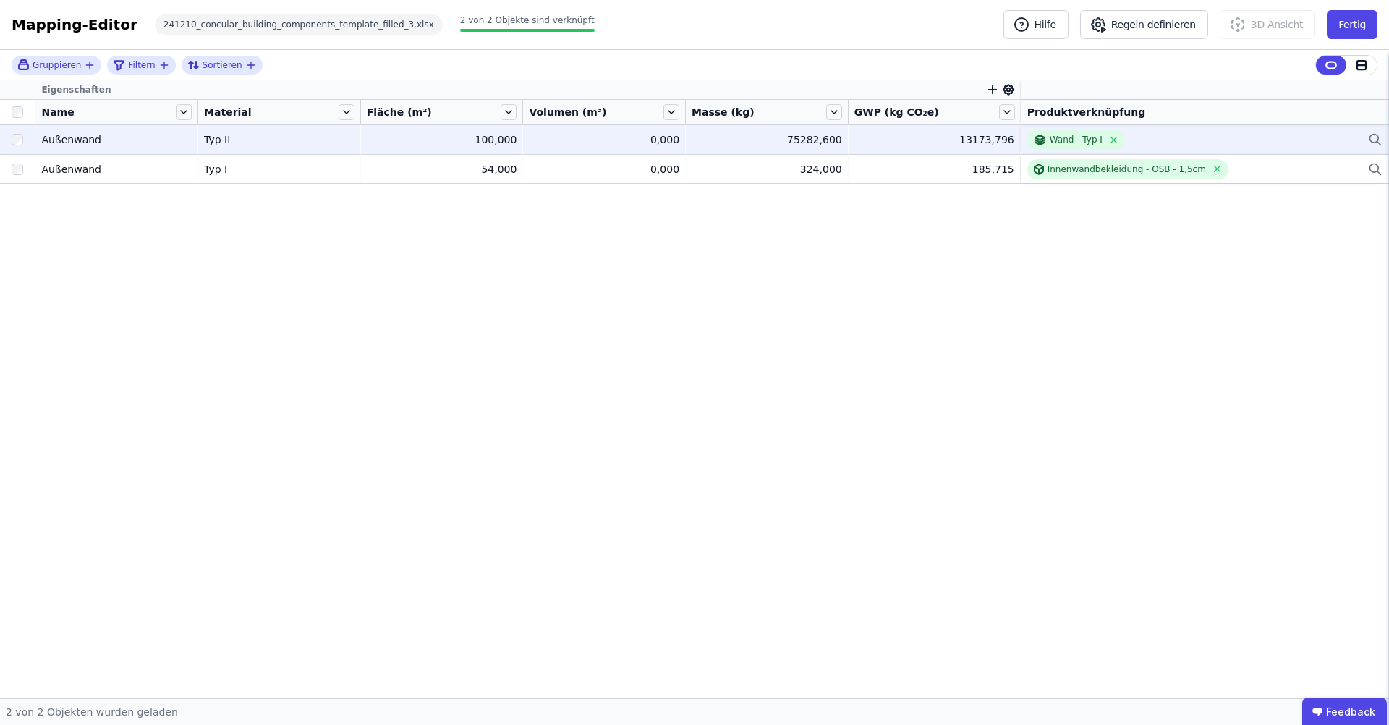
click at [1196, 137] on div "Wand - Typ I" at bounding box center [1205, 140] width 355 height 20
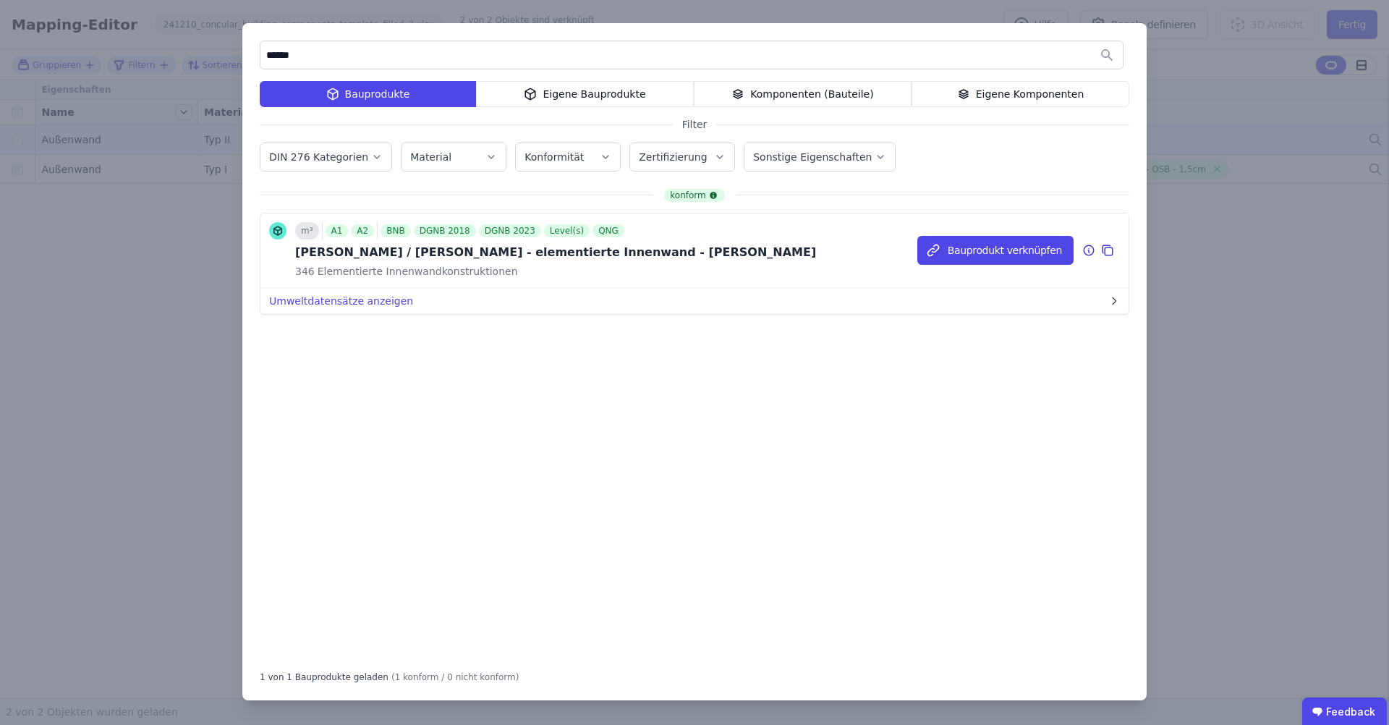
type input "******"
click at [1088, 250] on icon at bounding box center [1088, 251] width 1 height 2
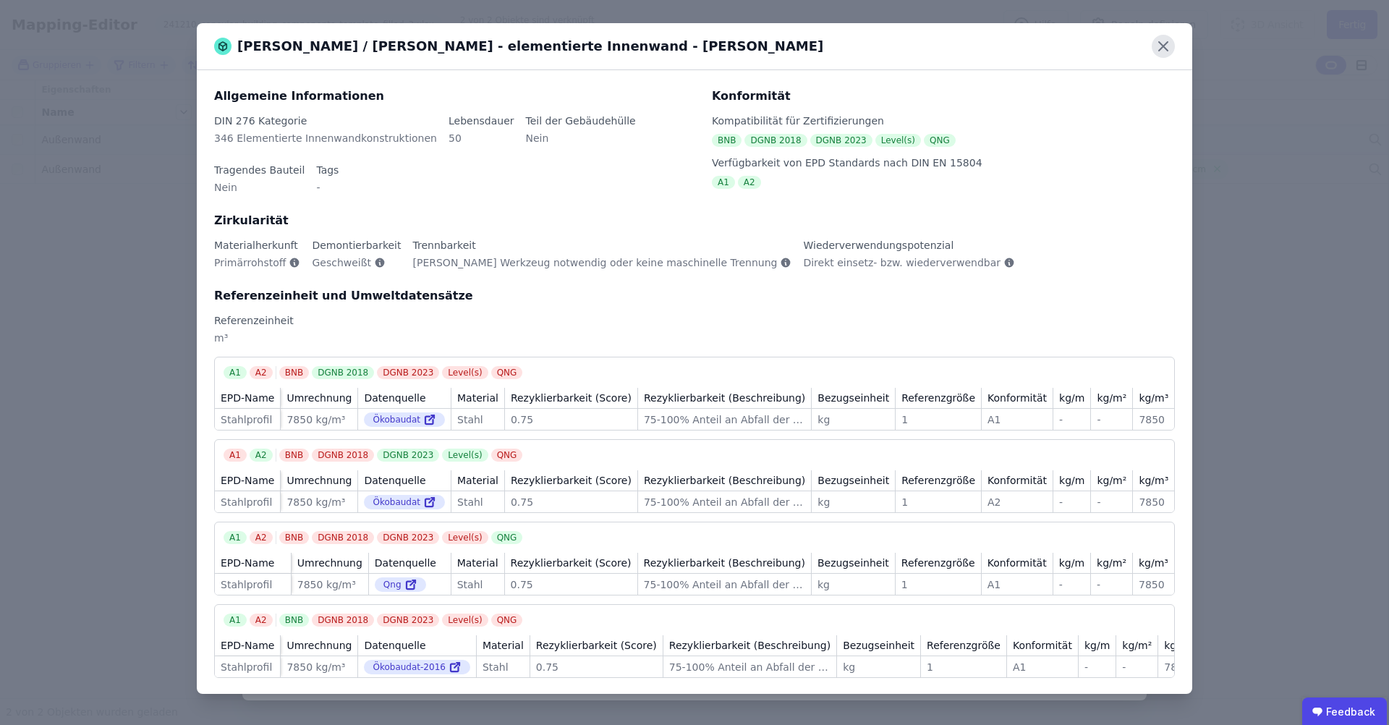
click at [1169, 51] on icon at bounding box center [1163, 46] width 23 height 23
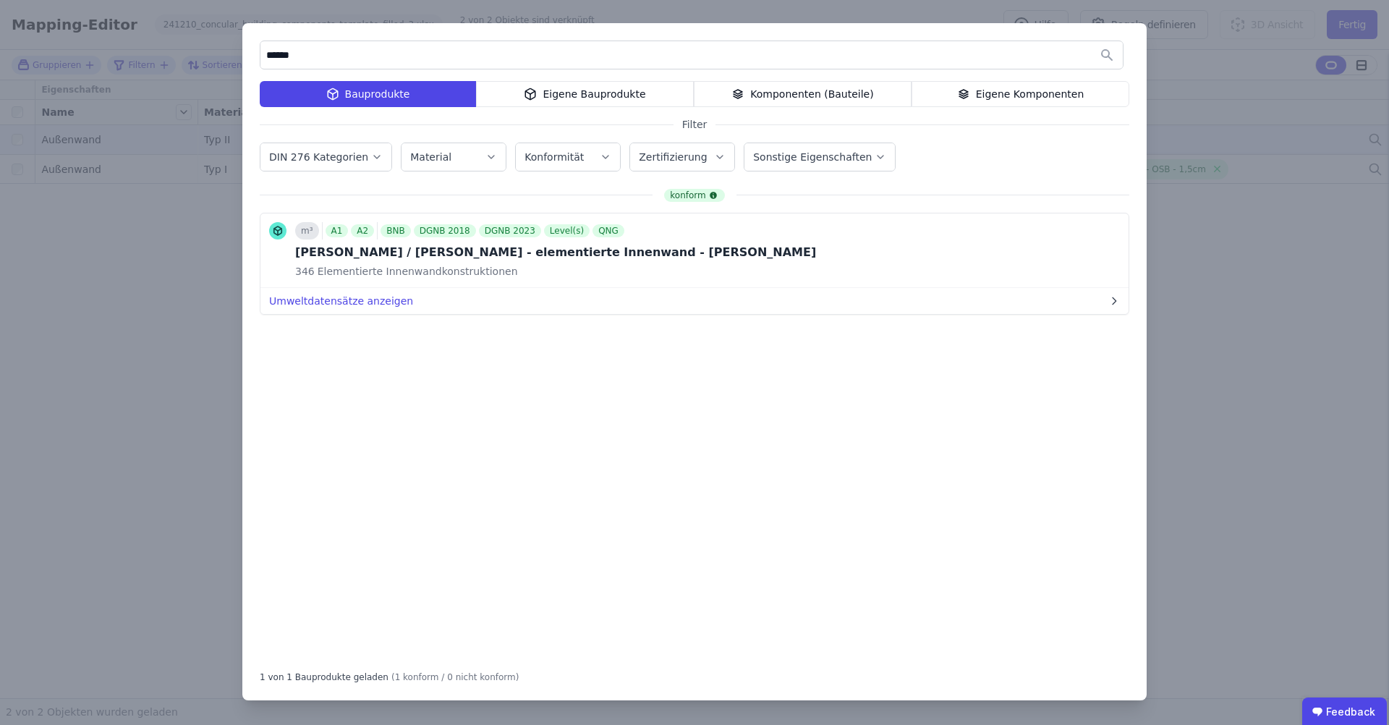
click at [392, 454] on div "konform m³ A1 A2 BNB DGNB 2018 DGNB 2023 Level(s) QNG [PERSON_NAME] / [PERSON_N…" at bounding box center [695, 423] width 870 height 468
click at [1107, 343] on div "konform m³ A1 A2 BNB DGNB 2018 DGNB 2023 Level(s) QNG [PERSON_NAME] / [PERSON_N…" at bounding box center [695, 423] width 870 height 468
click at [1194, 113] on div "****** Bauprodukte Eigene Bauprodukte Komponenten (Bauteile) Eigene Komponenten…" at bounding box center [694, 362] width 1389 height 725
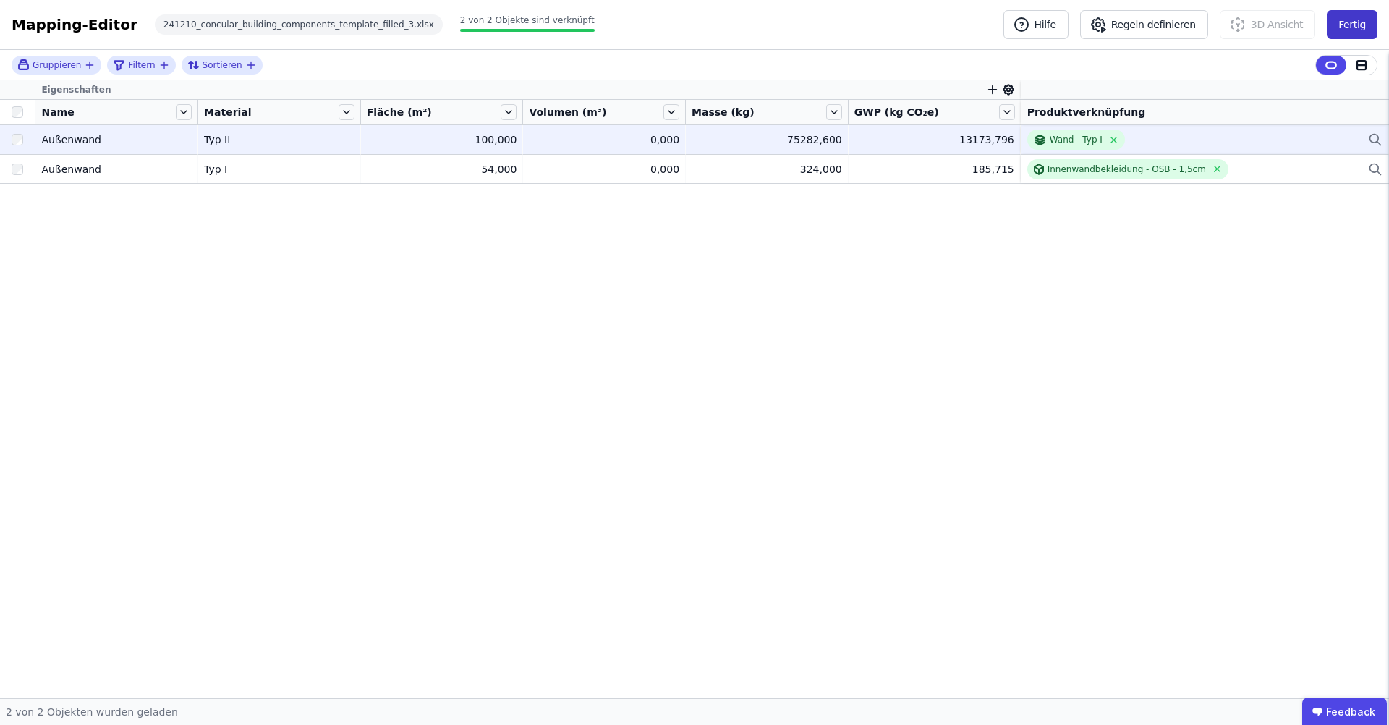
click at [1349, 20] on button "Fertig" at bounding box center [1352, 24] width 51 height 29
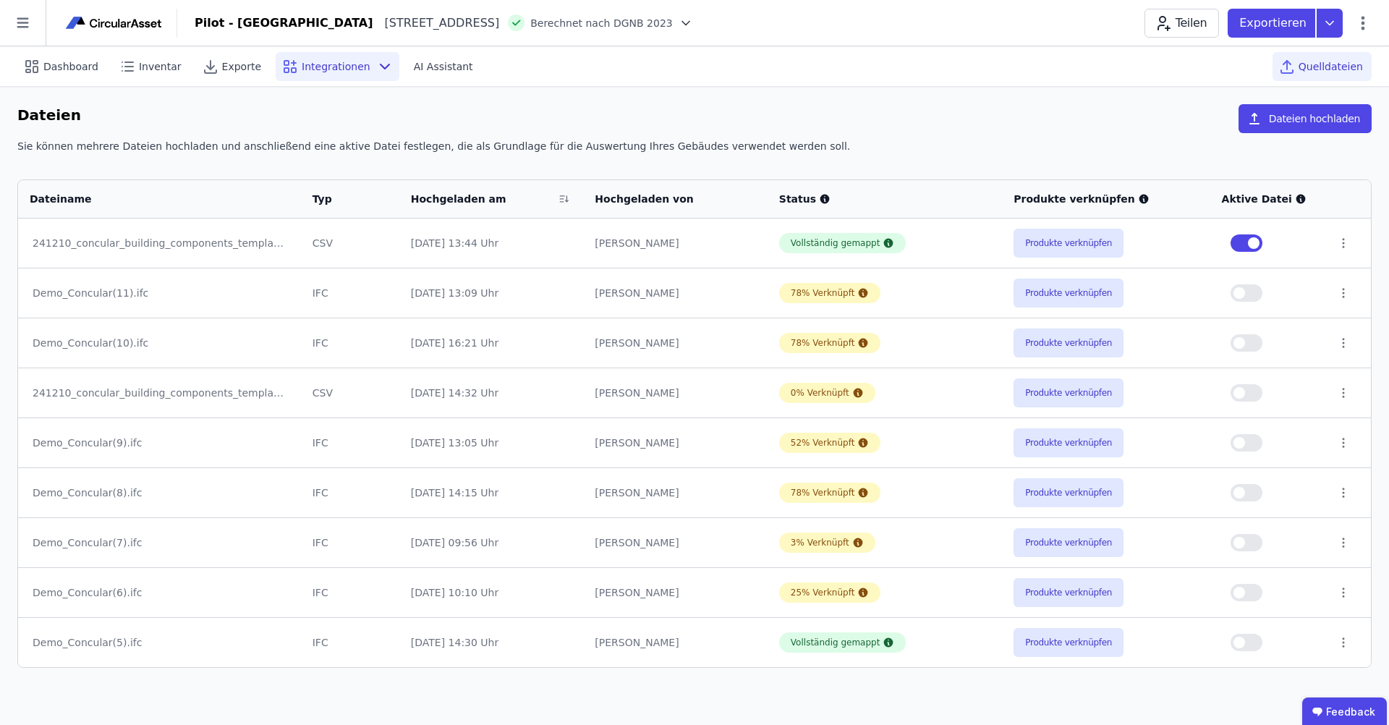
click at [302, 71] on span "Integrationen" at bounding box center [336, 66] width 69 height 14
click at [240, 67] on span "Exporte" at bounding box center [241, 66] width 39 height 14
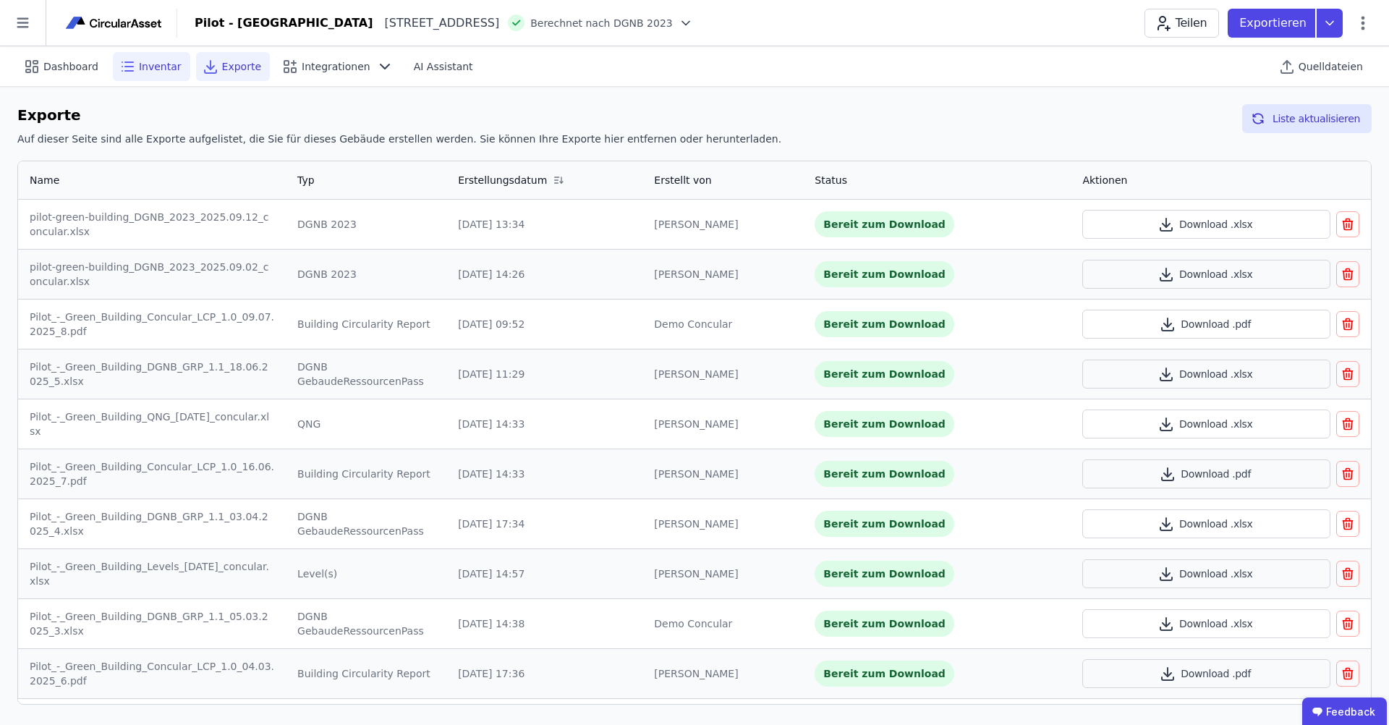
click at [139, 64] on span "Inventar" at bounding box center [160, 66] width 43 height 14
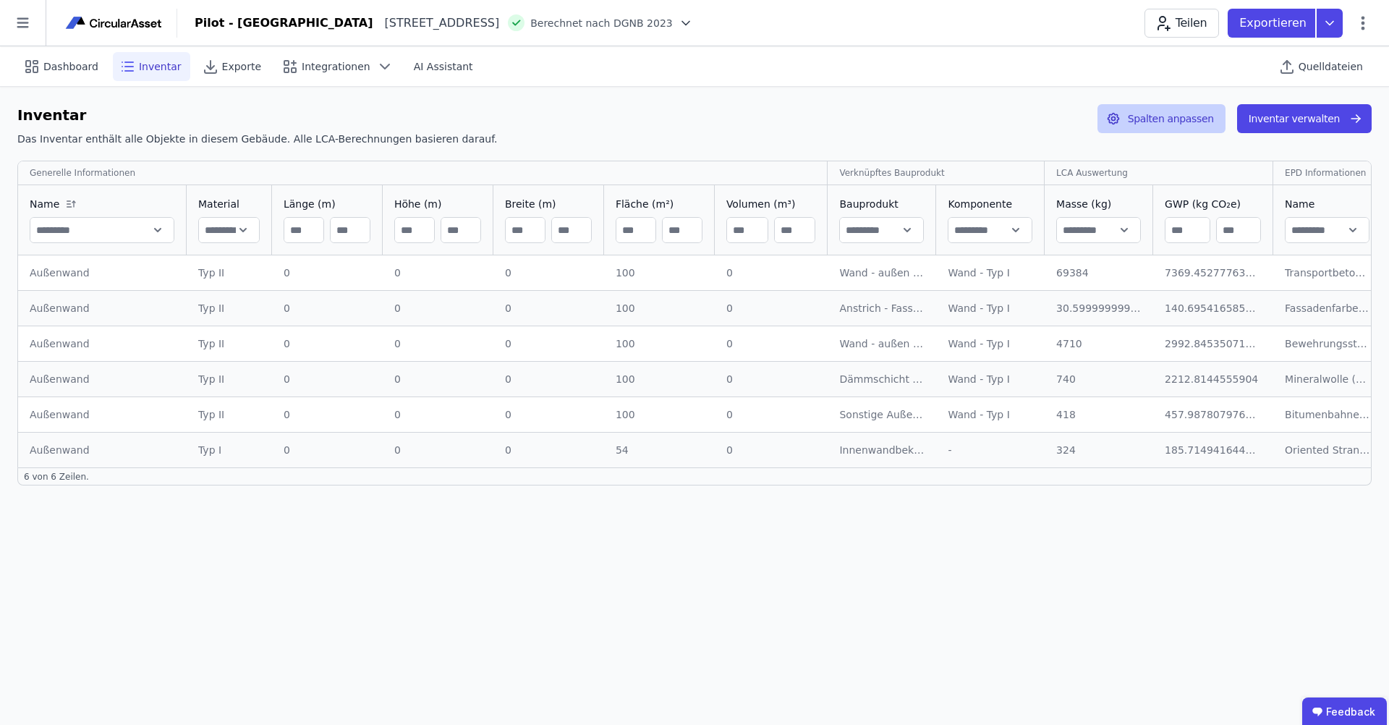
click at [1200, 117] on button "Spalten anpassen" at bounding box center [1162, 118] width 128 height 29
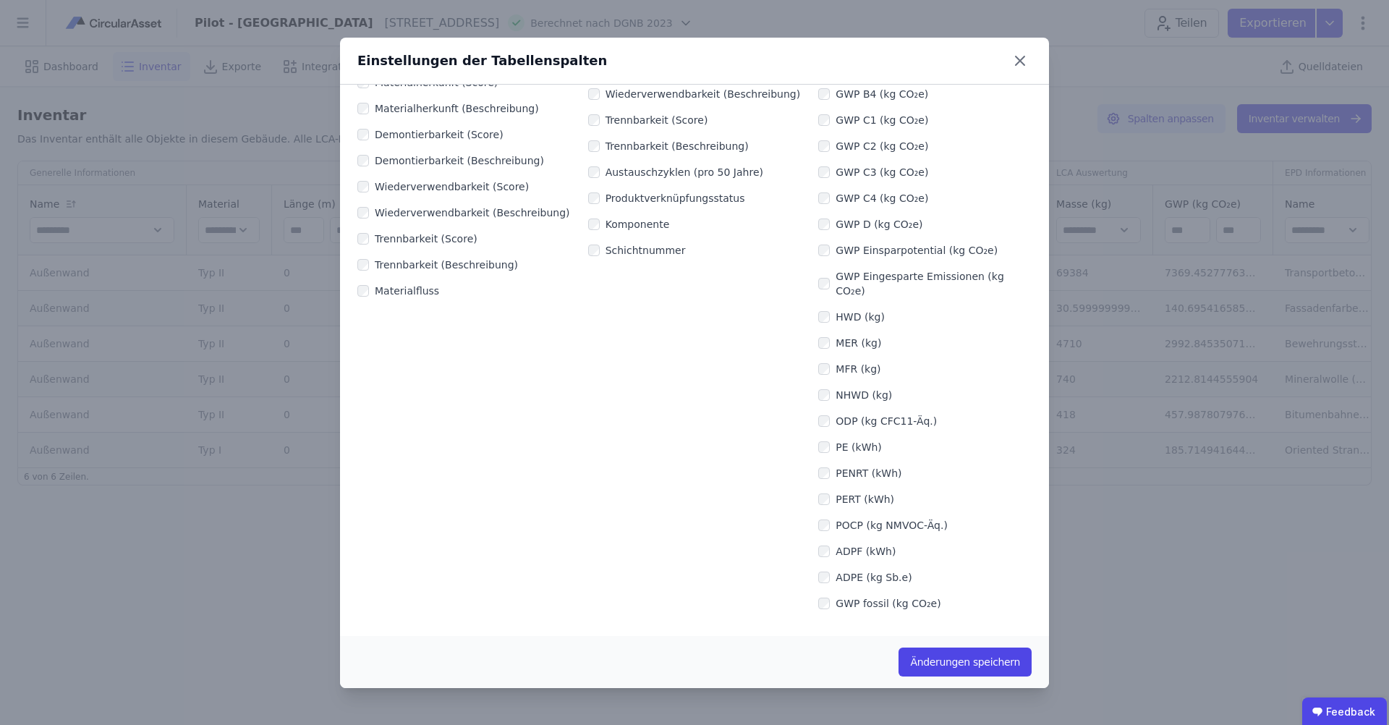
scroll to position [274, 0]
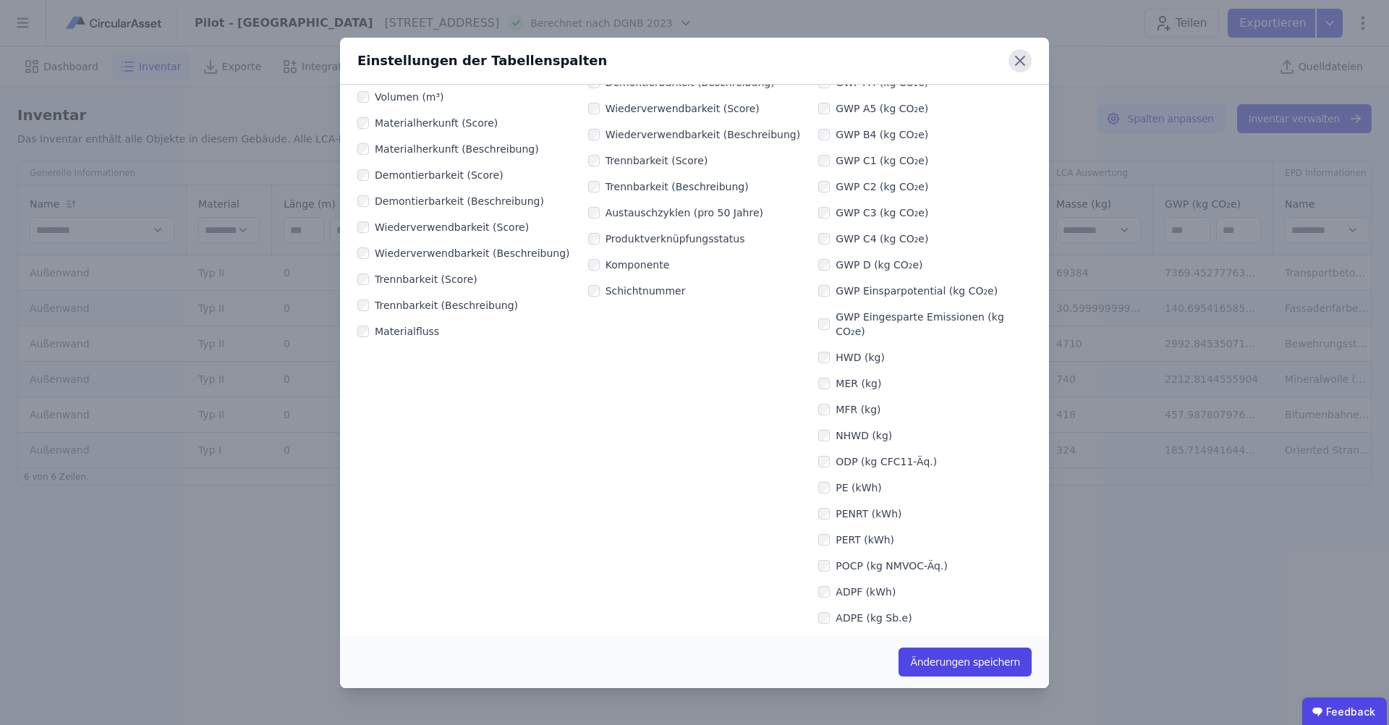
click at [1022, 60] on icon at bounding box center [1020, 60] width 23 height 23
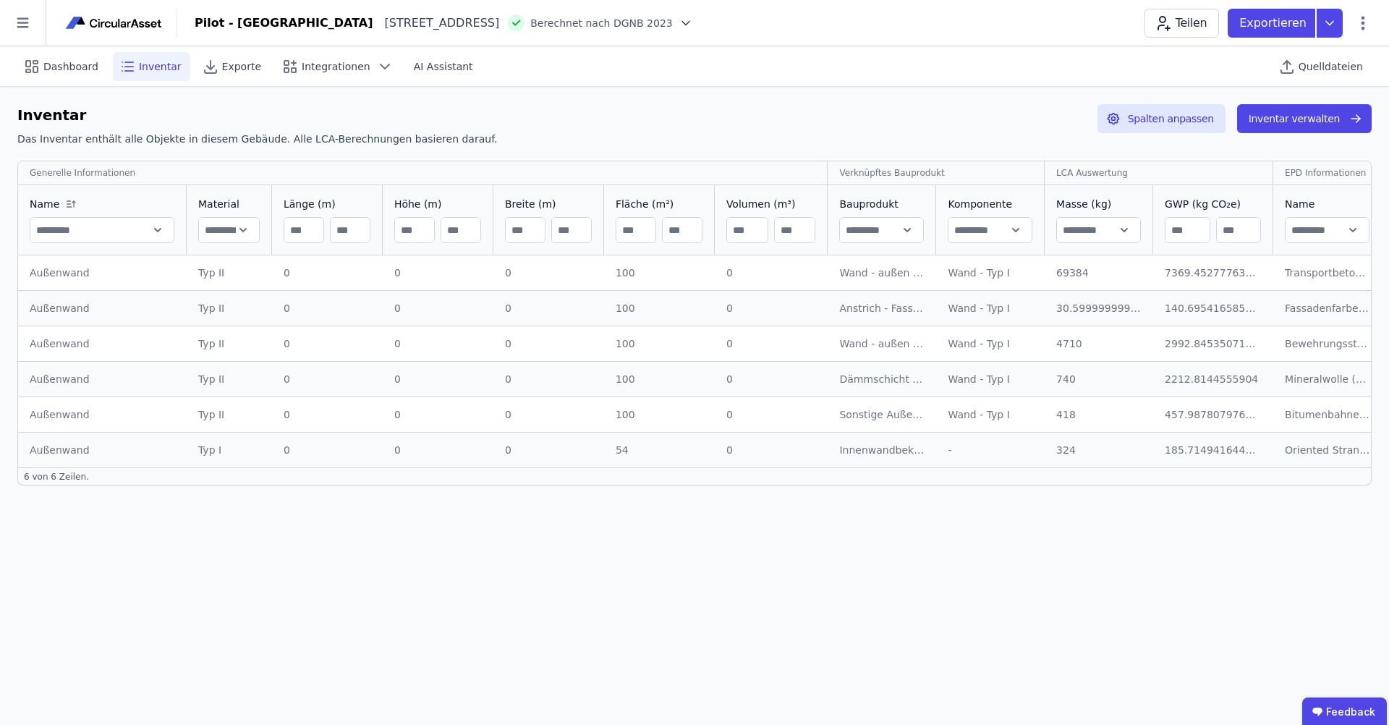
click at [933, 76] on div "Dashboard Inventar Exporte Integrationen AI Assistant Quelldateien" at bounding box center [694, 66] width 1355 height 40
click at [1087, 56] on div "Dashboard Inventar Exporte Integrationen AI Assistant Quelldateien" at bounding box center [694, 66] width 1355 height 40
click at [1310, 67] on span "Quelldateien" at bounding box center [1331, 66] width 64 height 14
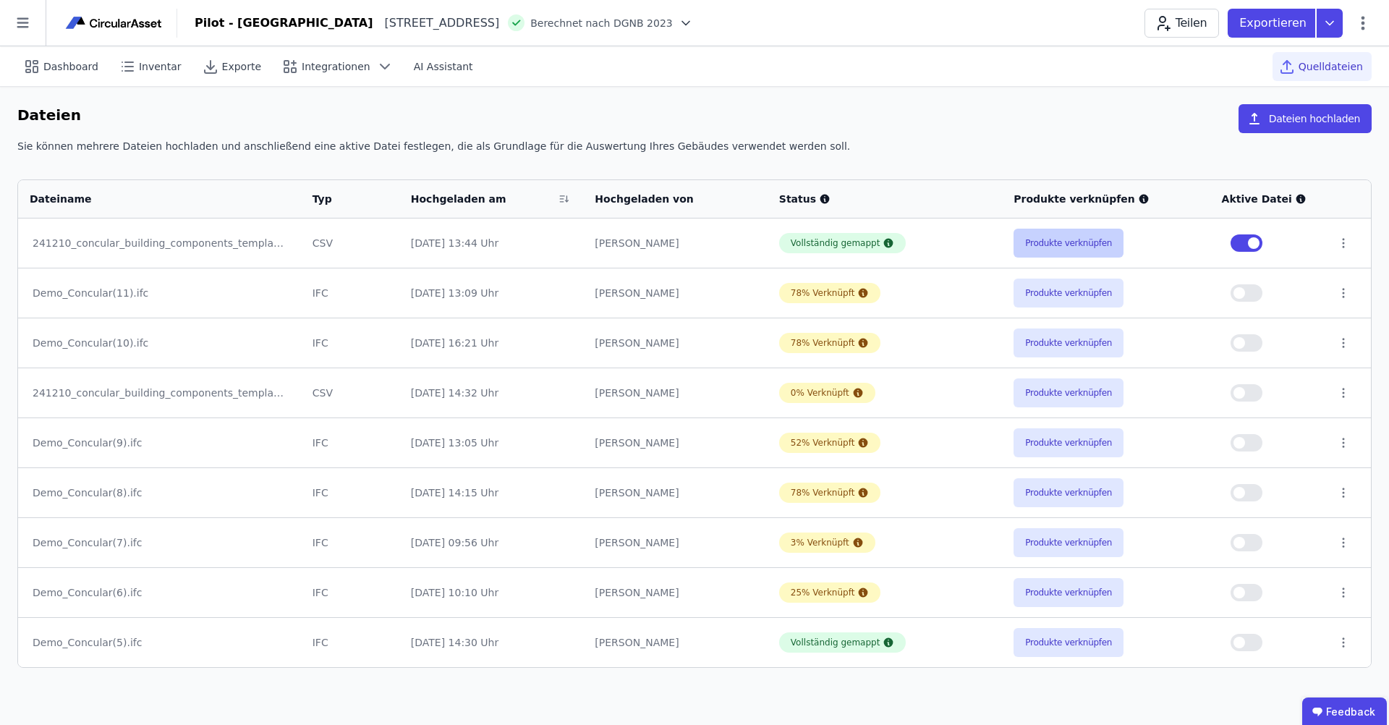
click at [1103, 251] on button "Produkte verknüpfen" at bounding box center [1069, 243] width 110 height 29
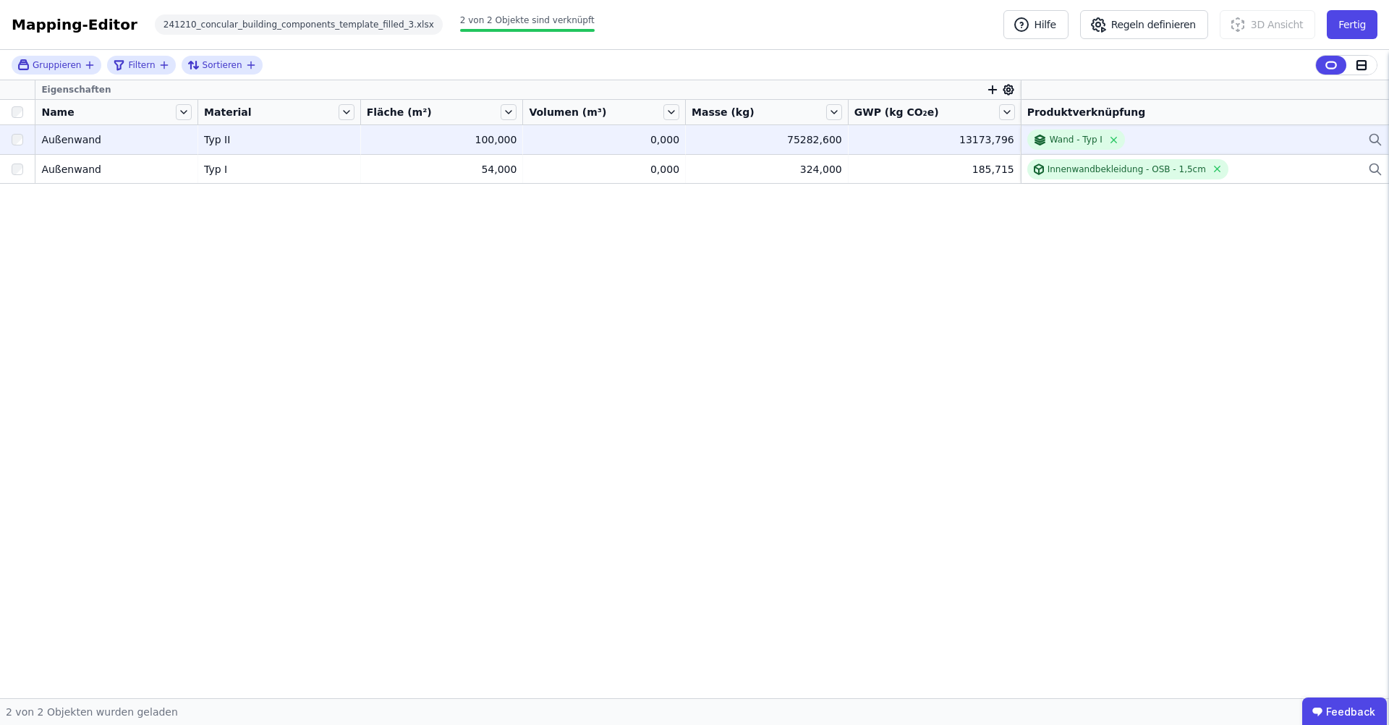
click at [1266, 135] on div "Wand - Typ I" at bounding box center [1205, 140] width 355 height 20
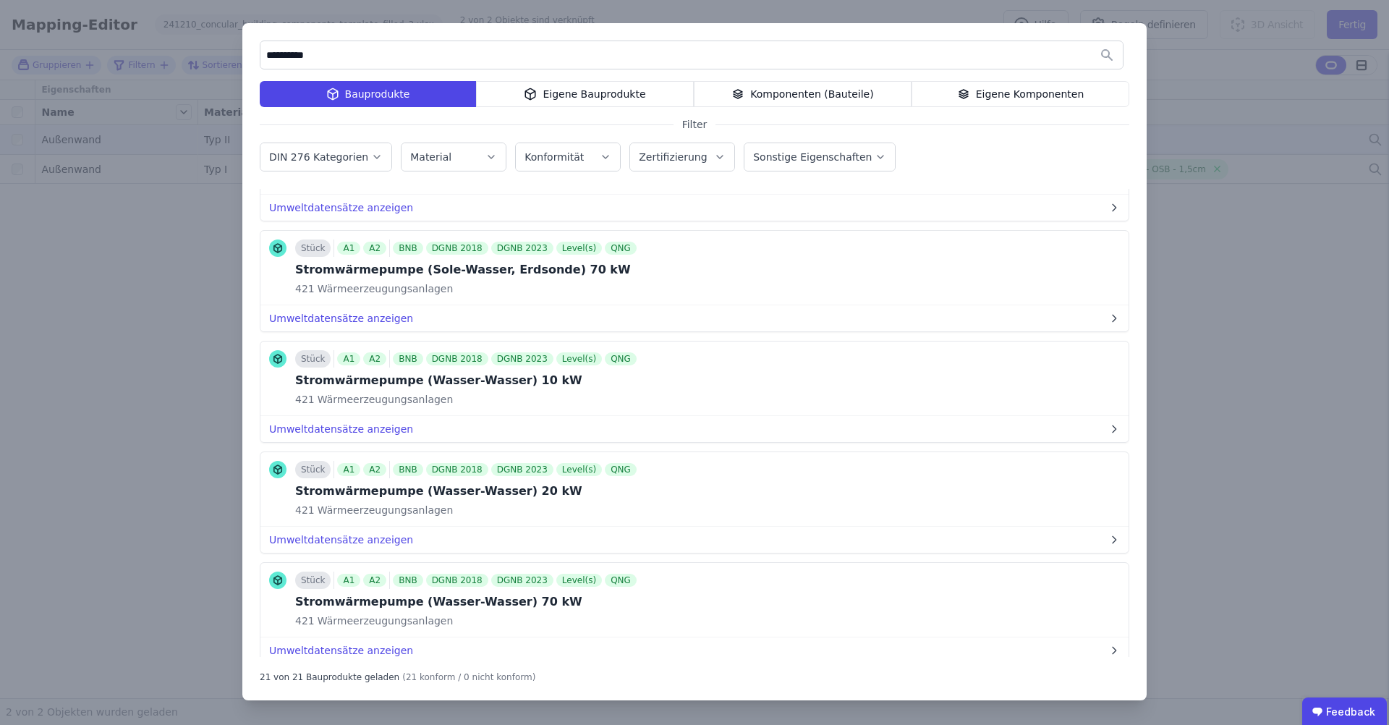
scroll to position [1901, 0]
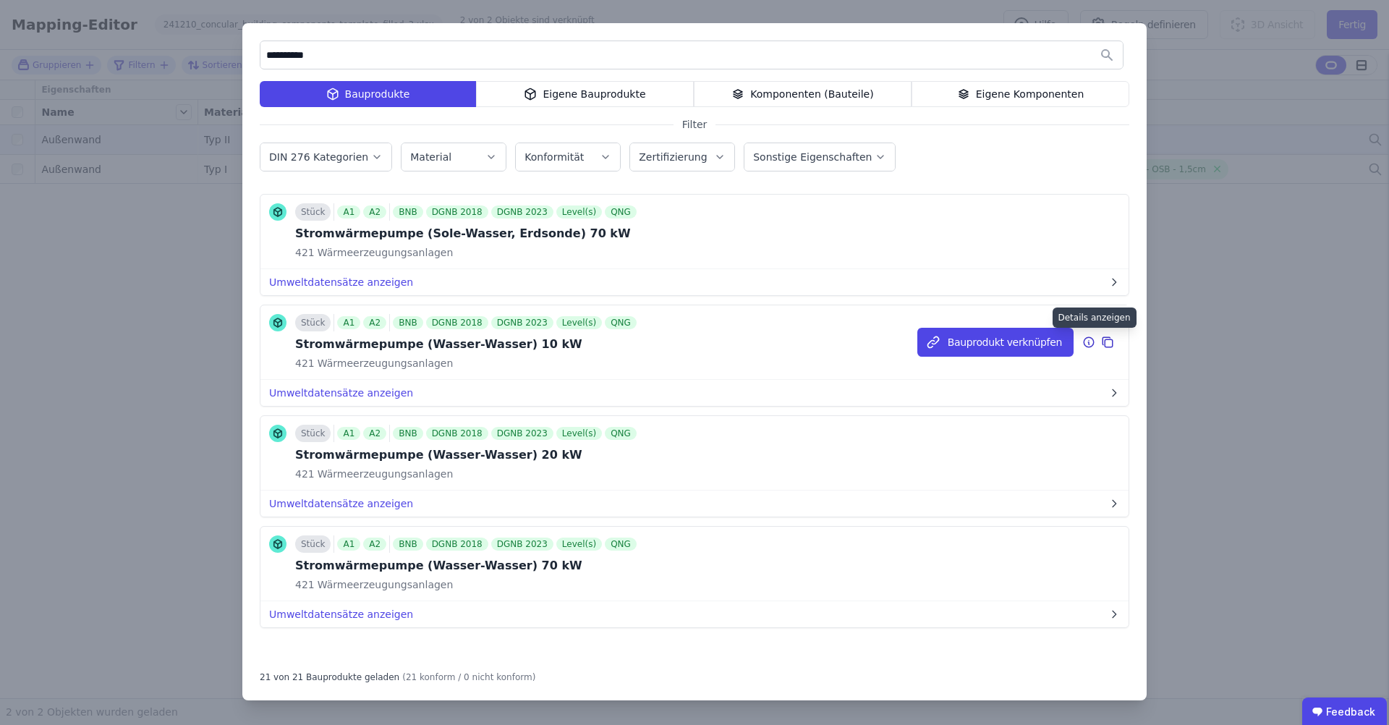
type input "**********"
click at [1088, 339] on icon at bounding box center [1089, 342] width 13 height 17
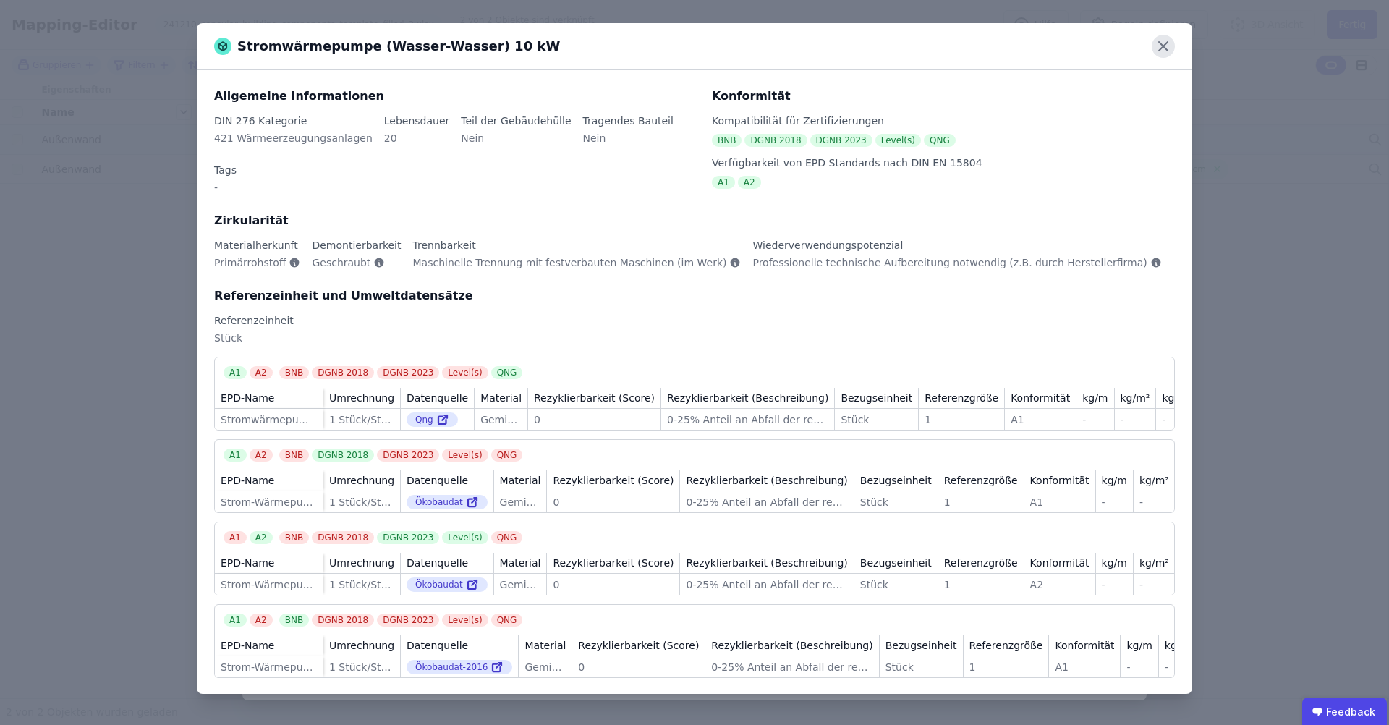
click at [1169, 53] on icon at bounding box center [1163, 46] width 23 height 23
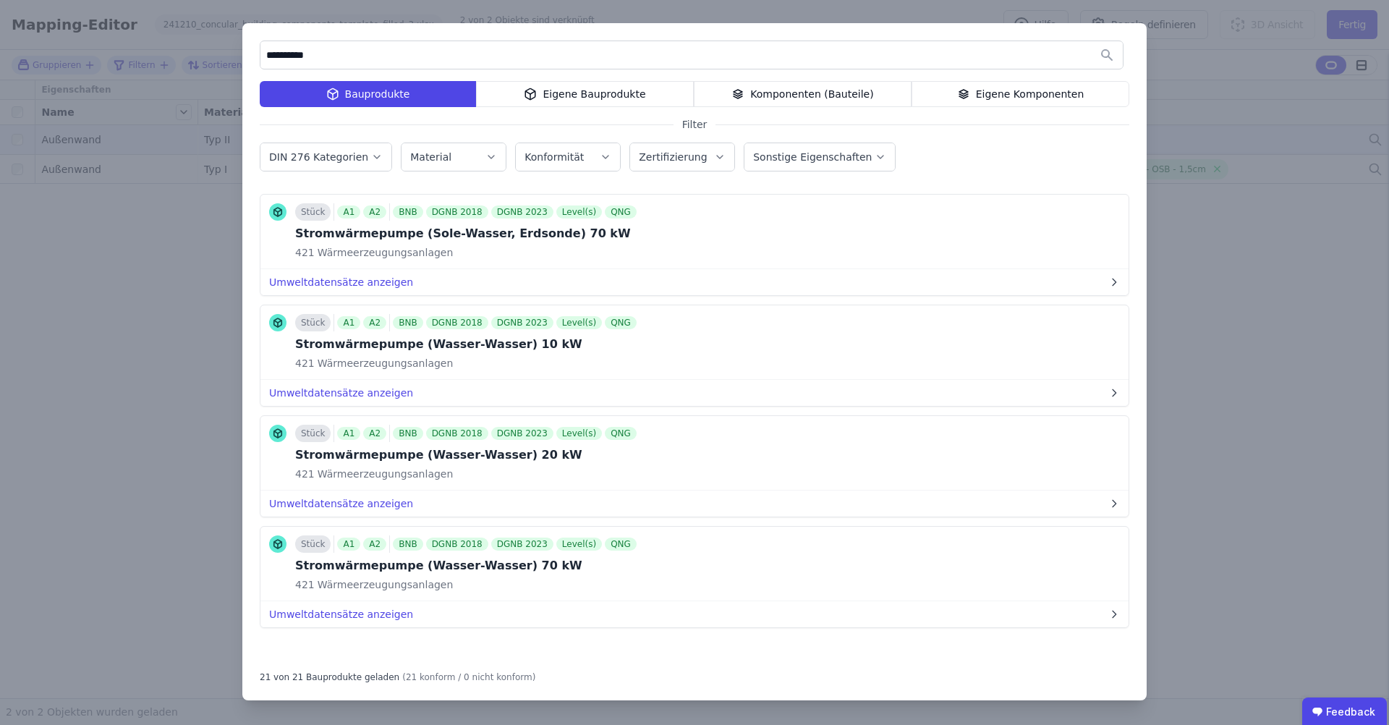
click at [525, 649] on div "konform Stück A1 A2 BNB DGNB 2018 DGNB 2023 Level(s) QNG Gaswärmepumpe ([PERSON…" at bounding box center [695, 423] width 870 height 468
click at [1091, 235] on icon at bounding box center [1089, 231] width 10 height 10
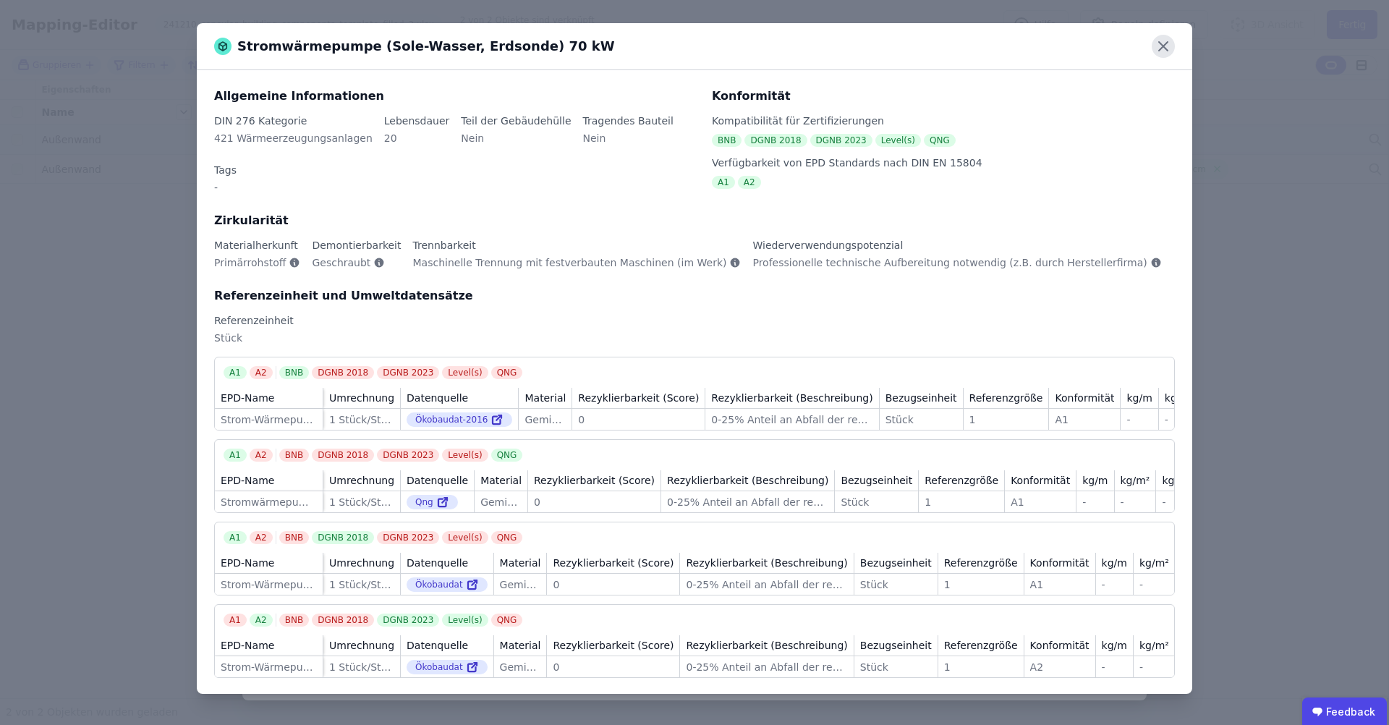
click at [1164, 50] on icon at bounding box center [1163, 46] width 23 height 23
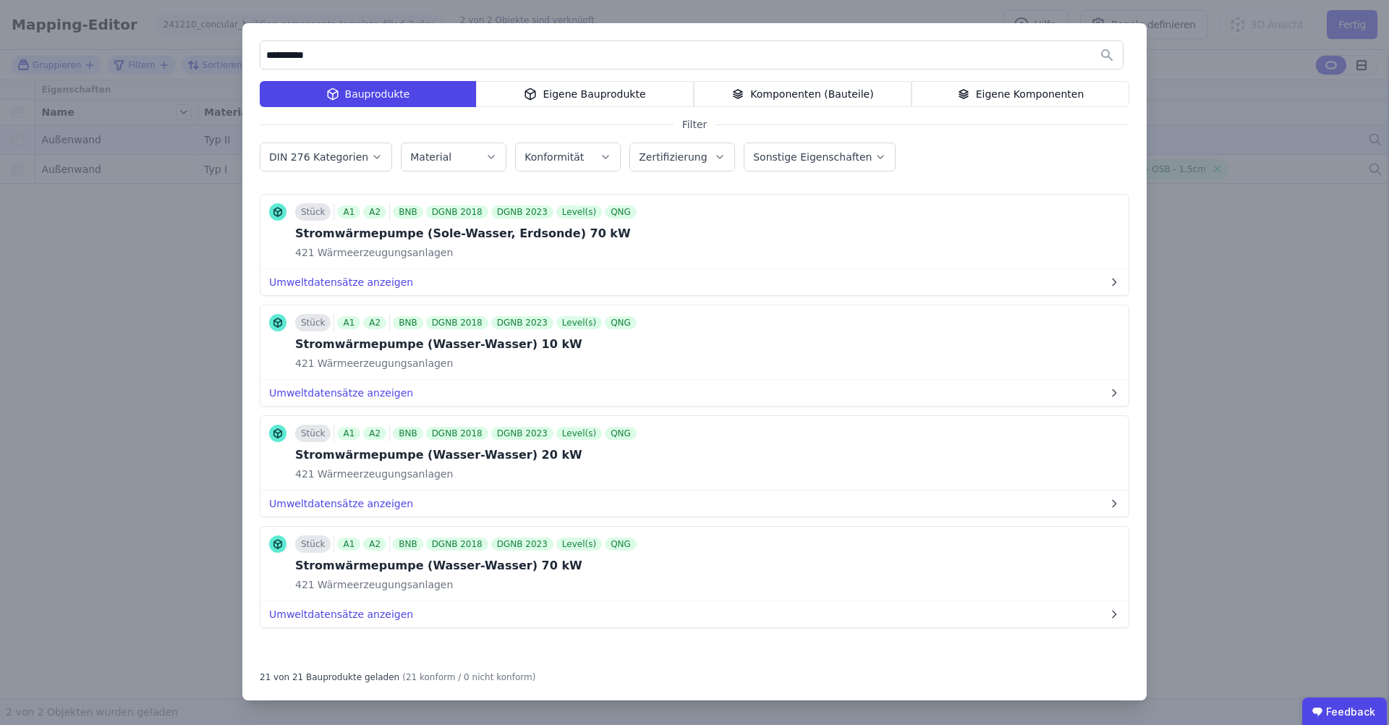
click at [1249, 96] on div "**********" at bounding box center [694, 362] width 1389 height 725
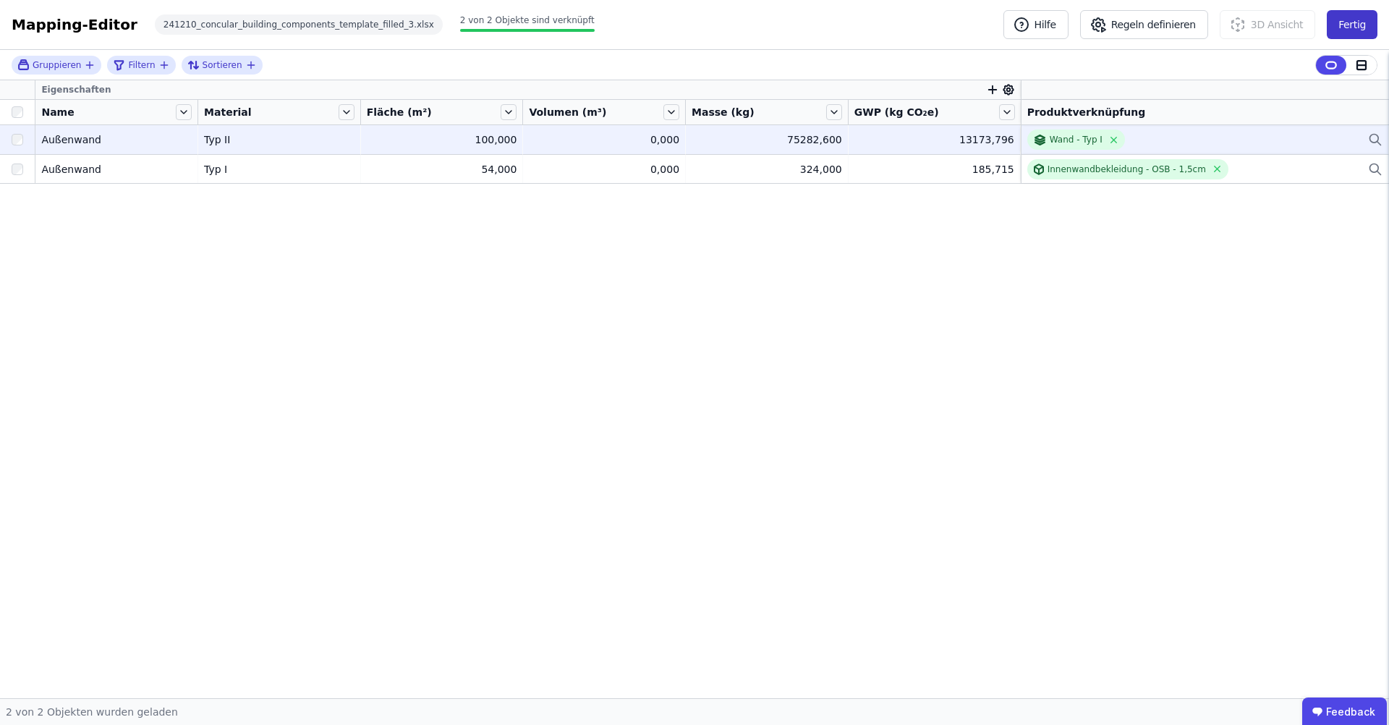
click at [1336, 26] on button "Fertig" at bounding box center [1352, 24] width 51 height 29
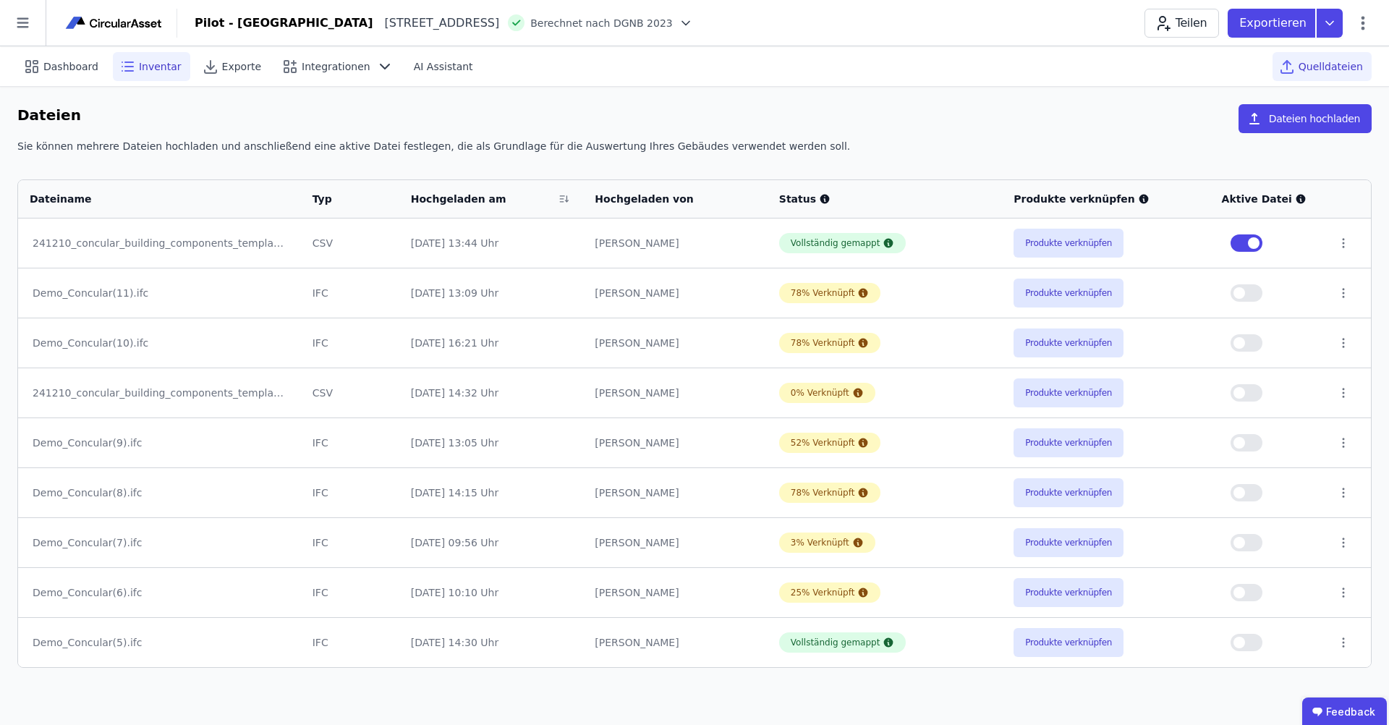
click at [157, 64] on span "Inventar" at bounding box center [160, 66] width 43 height 14
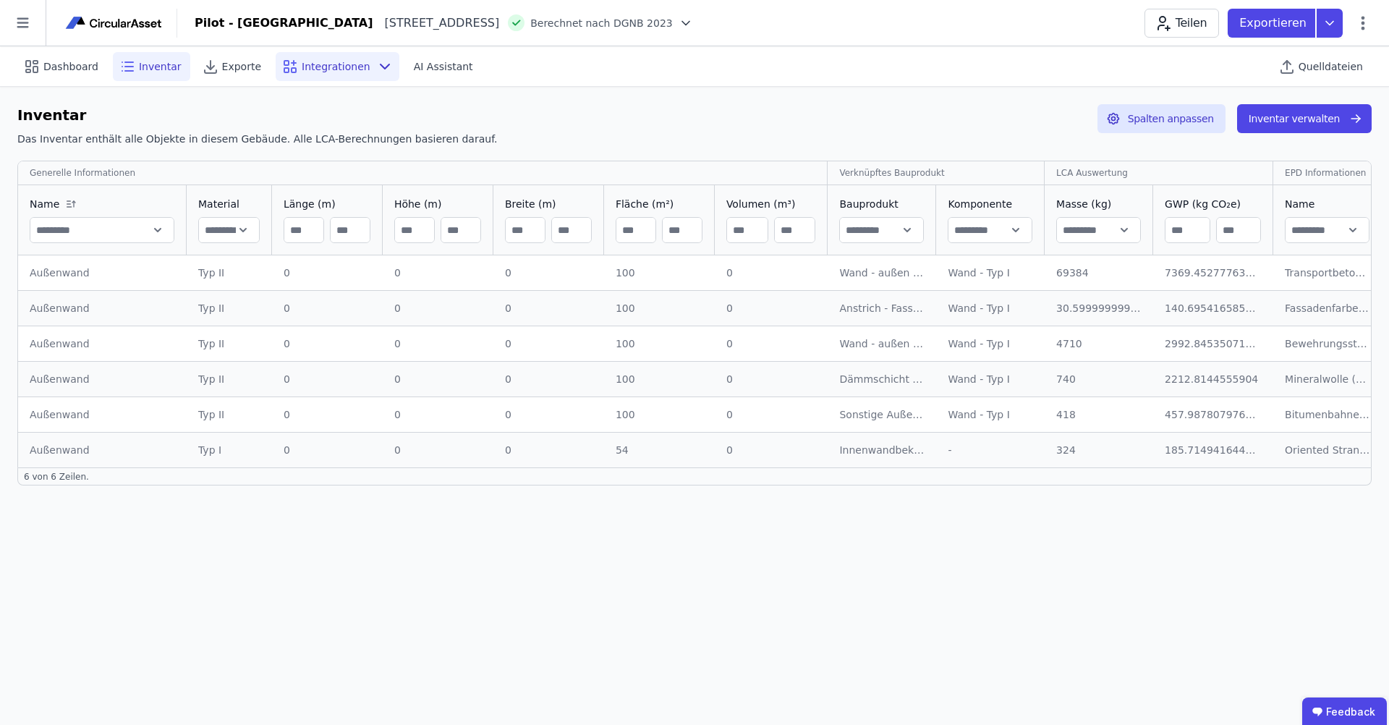
click at [313, 77] on div "Integrationen" at bounding box center [338, 66] width 124 height 29
click at [25, 30] on icon at bounding box center [23, 23] width 46 height 46
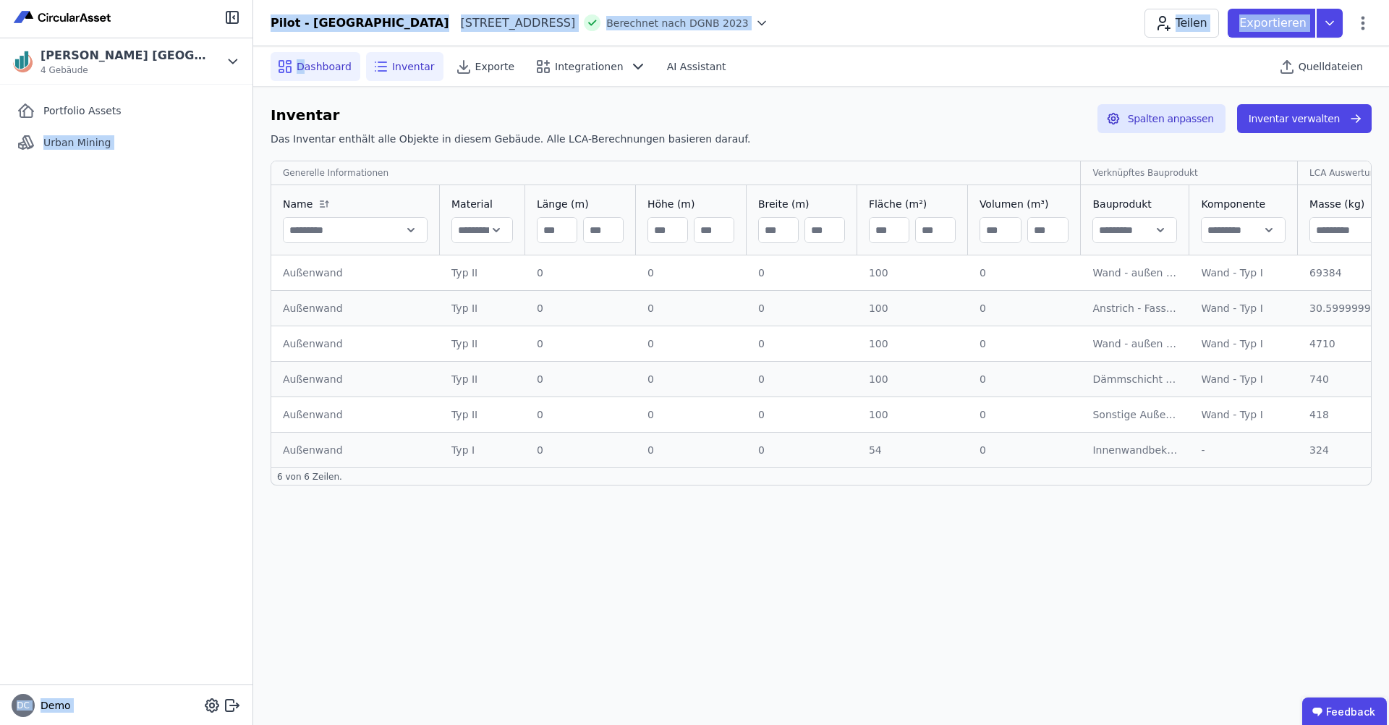
drag, startPoint x: 142, startPoint y: 105, endPoint x: 300, endPoint y: 63, distance: 163.9
click at [300, 63] on div "[PERSON_NAME] [GEOGRAPHIC_DATA] 4 Gebäude Portfolio Assets Urban Mining DC Demo…" at bounding box center [694, 362] width 1389 height 725
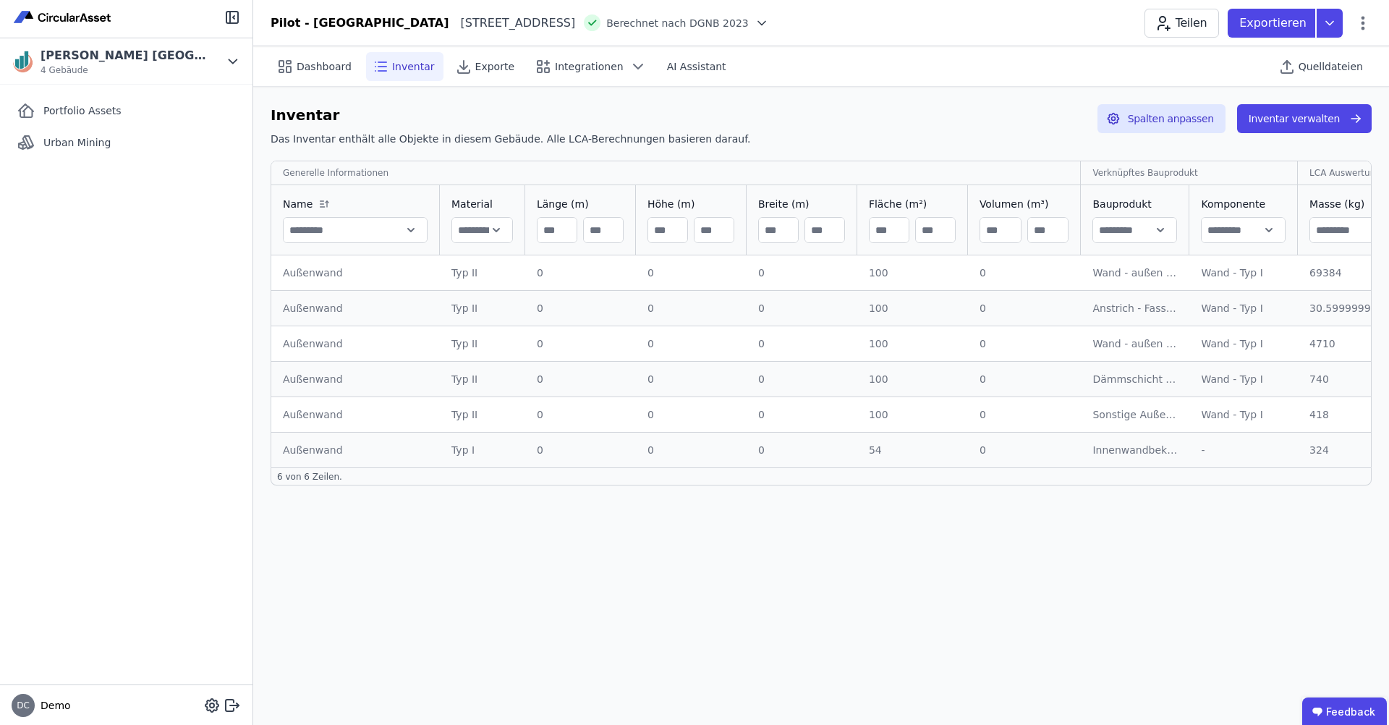
click at [389, 93] on div "Inventar Das Inventar enthält alle Objekte in diesem Gebäude. Alle LCA-Berechnu…" at bounding box center [821, 295] width 1136 height 416
click at [216, 331] on div "Portfolio Assets Urban Mining" at bounding box center [126, 385] width 253 height 600
click at [440, 115] on h6 "Inventar" at bounding box center [511, 115] width 480 height 22
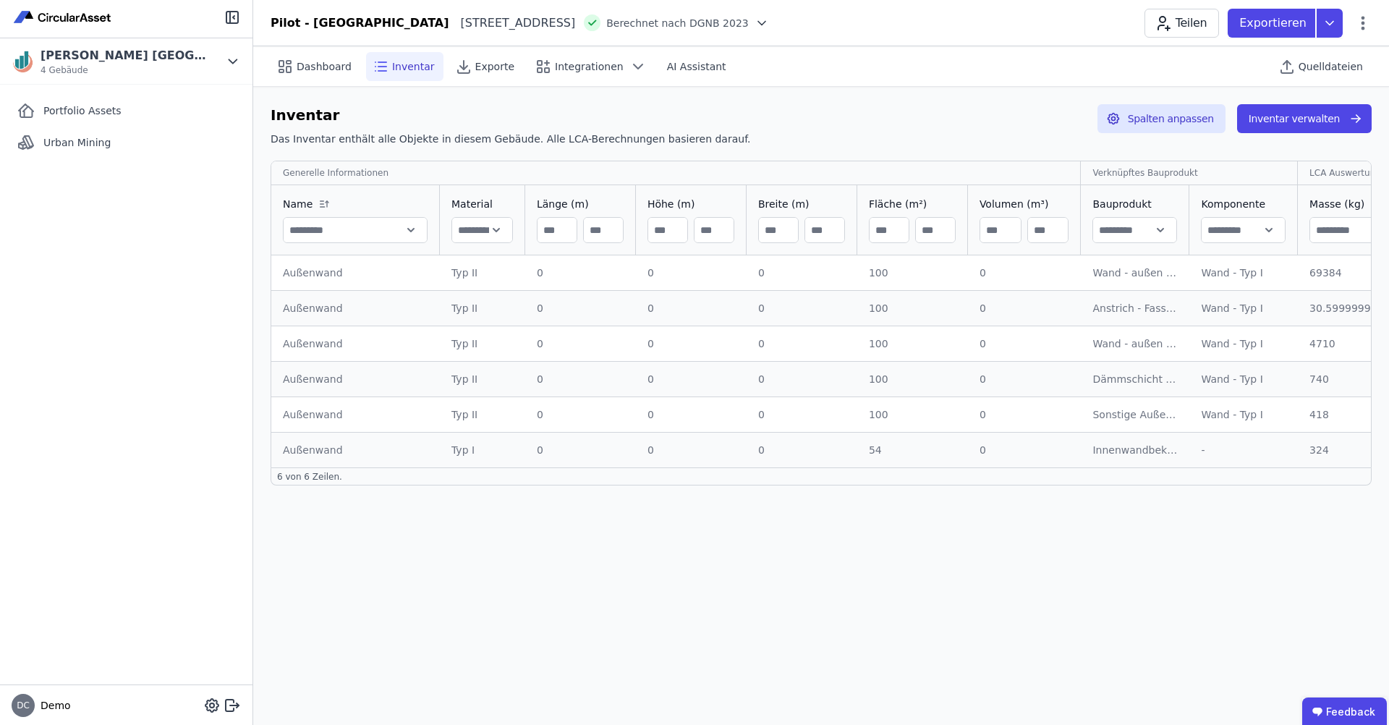
click at [268, 123] on div "Inventar Das Inventar enthält alle Objekte in diesem Gebäude. Alle LCA-Berechnu…" at bounding box center [821, 295] width 1136 height 416
click at [804, 123] on div "Inventar Das Inventar enthält alle Objekte in diesem Gebäude. Alle LCA-Berechnu…" at bounding box center [821, 128] width 1101 height 48
click at [611, 63] on div "Integrationen" at bounding box center [591, 66] width 124 height 29
click at [598, 137] on div "Nutzen Sie eeule innerhalb von Circular LCA" at bounding box center [571, 134] width 224 height 14
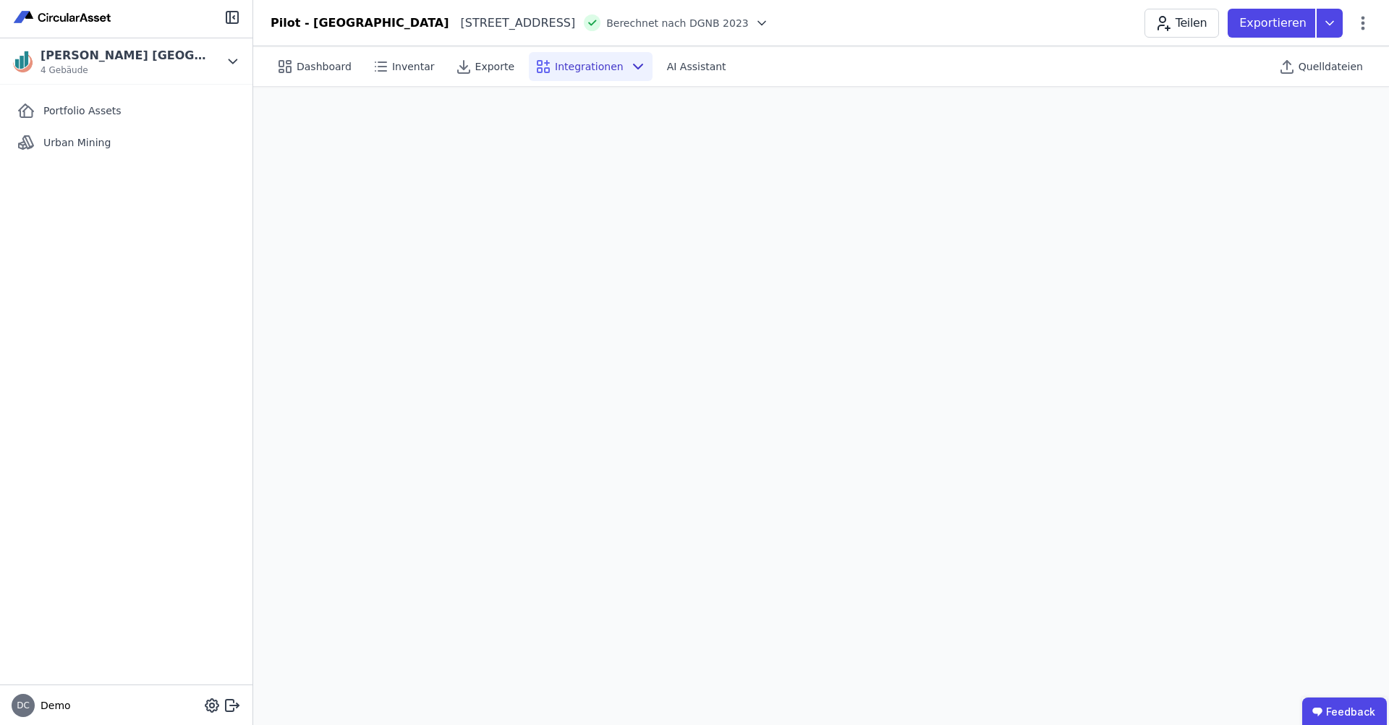
click at [166, 293] on div "Portfolio Assets Urban Mining" at bounding box center [126, 385] width 253 height 600
click at [105, 103] on span "Portfolio Assets" at bounding box center [82, 110] width 78 height 14
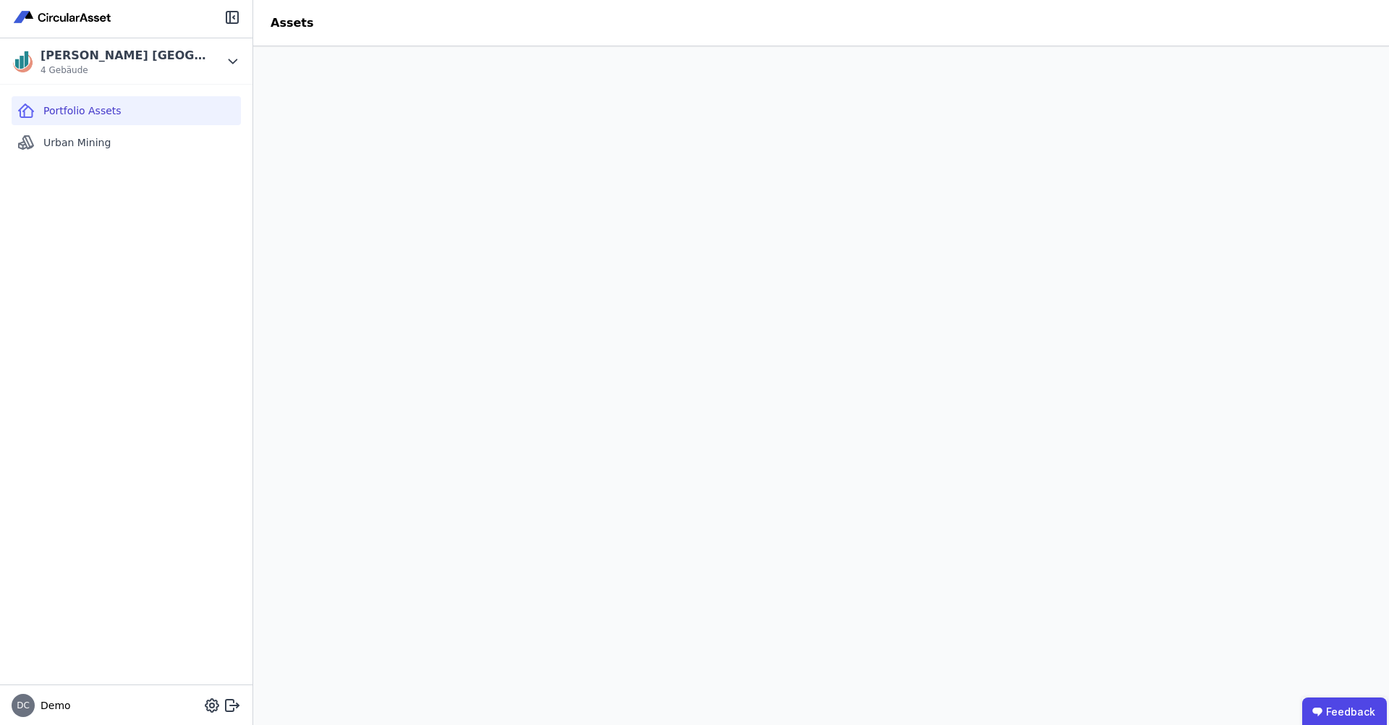
click at [228, 272] on div "Portfolio Assets Urban Mining" at bounding box center [126, 385] width 253 height 600
click at [131, 216] on div "Portfolio Assets Urban Mining" at bounding box center [126, 385] width 253 height 600
click at [72, 209] on div "Portfolio Assets Urban Mining" at bounding box center [126, 385] width 253 height 600
click at [151, 111] on div "Portfolio Assets" at bounding box center [126, 110] width 229 height 29
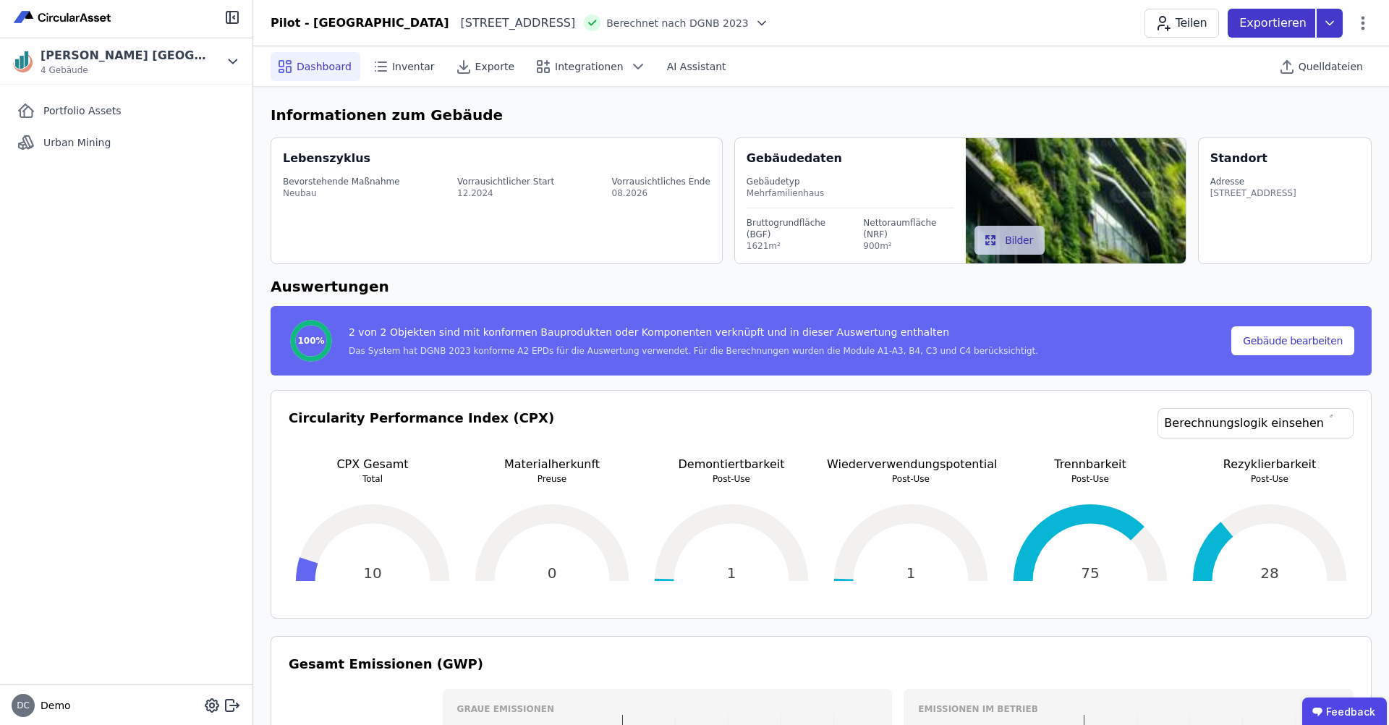
click at [1337, 26] on icon at bounding box center [1330, 23] width 26 height 29
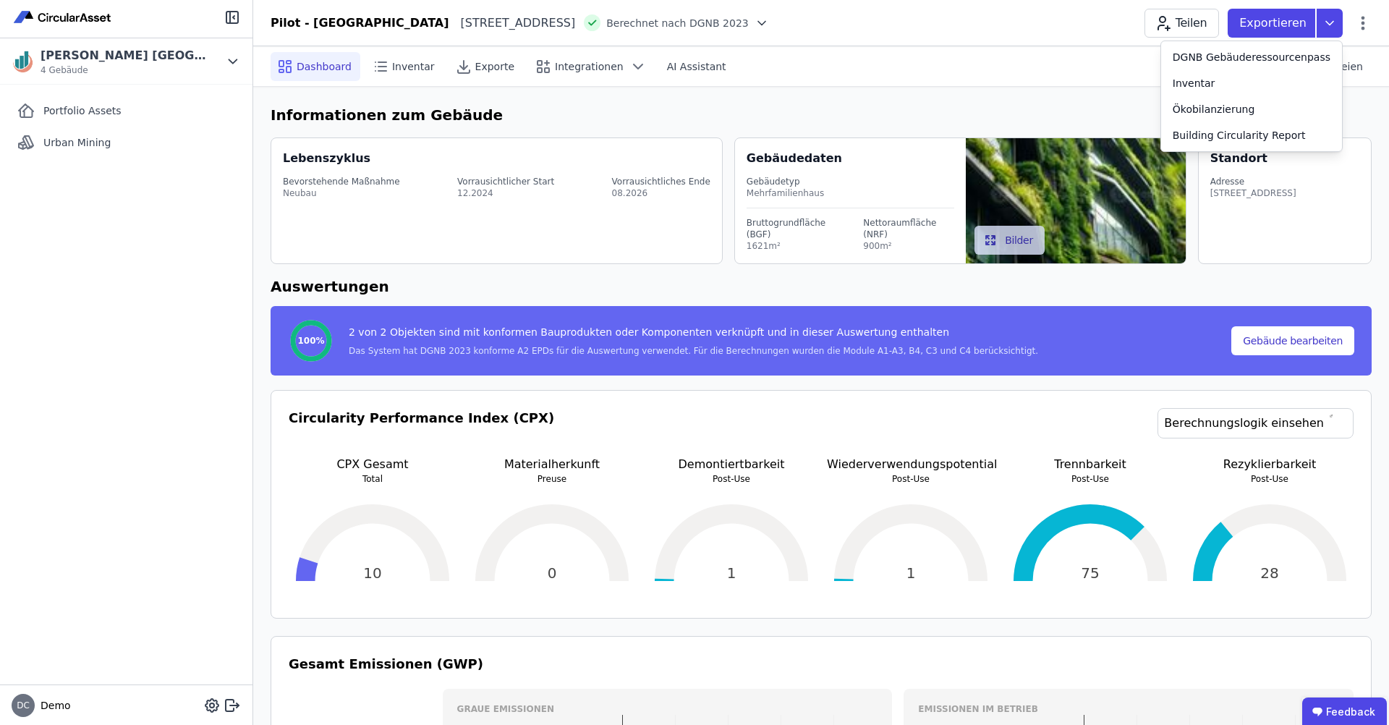
click at [1323, 58] on div "Quelldateien" at bounding box center [1322, 66] width 99 height 29
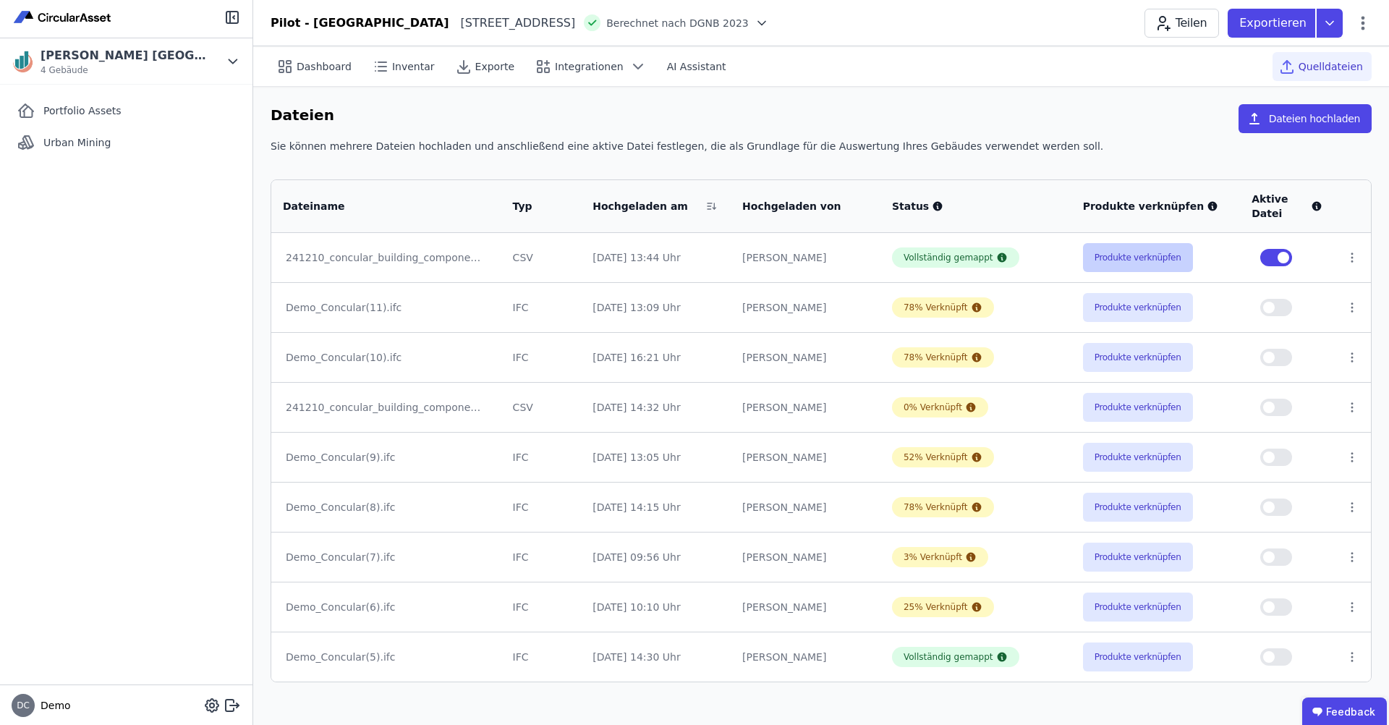
click at [1116, 253] on button "Produkte verknüpfen" at bounding box center [1138, 257] width 110 height 29
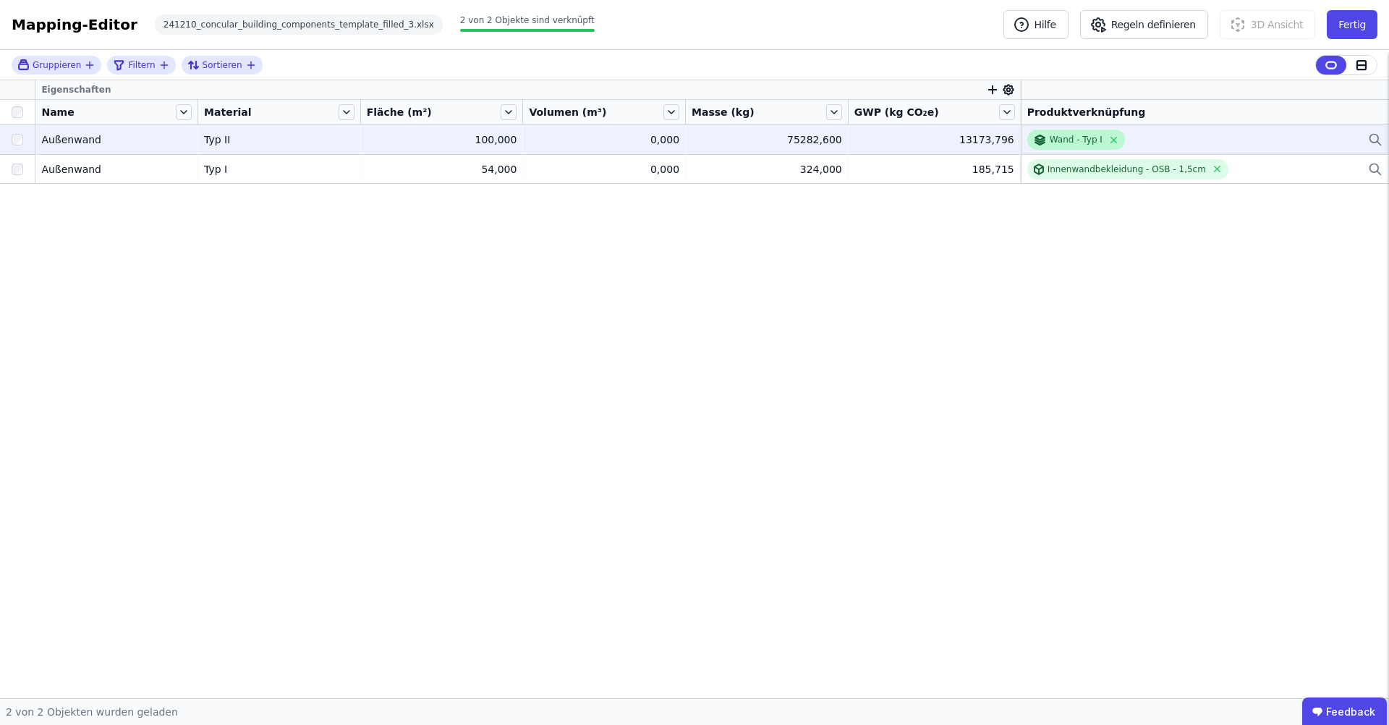
click at [1071, 141] on div "Wand - Typ I" at bounding box center [1076, 140] width 53 height 12
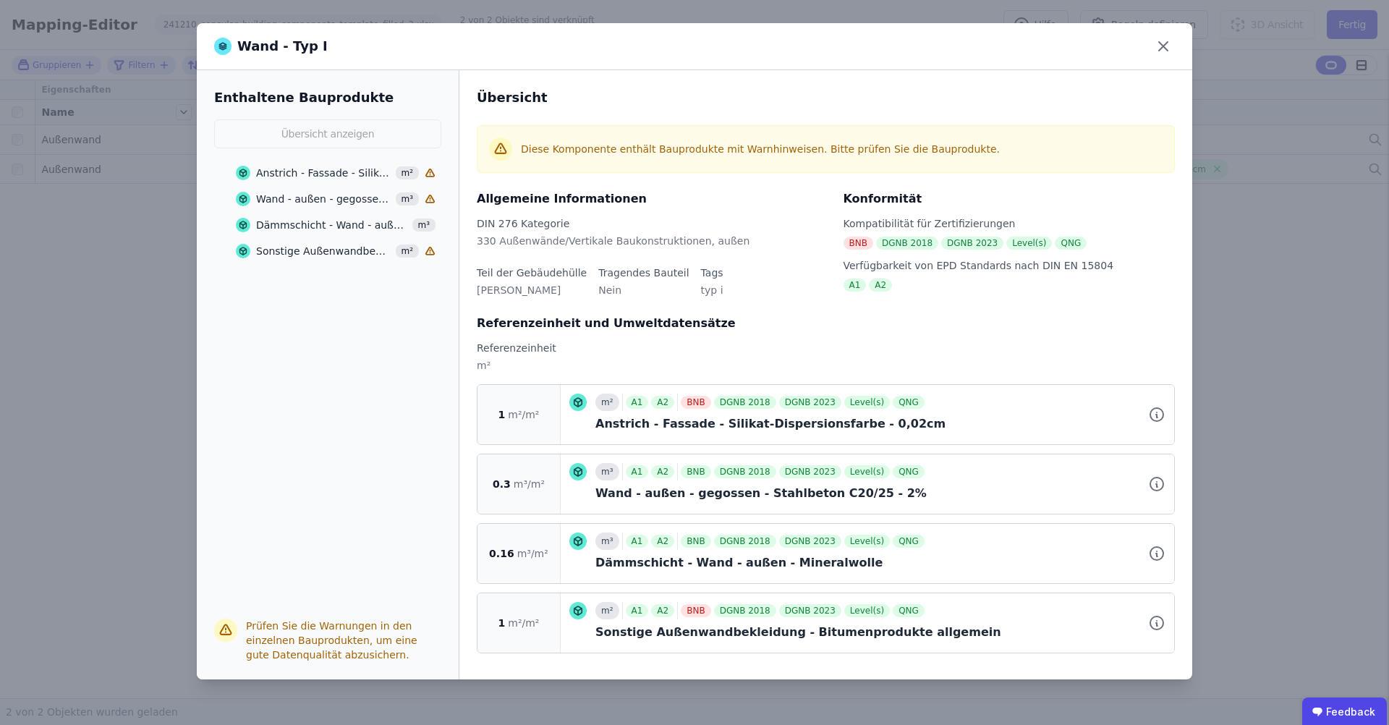
click at [307, 169] on div "Anstrich - Fassade - Silikat-Dispersionsfarbe - 0,02cm" at bounding box center [323, 173] width 135 height 14
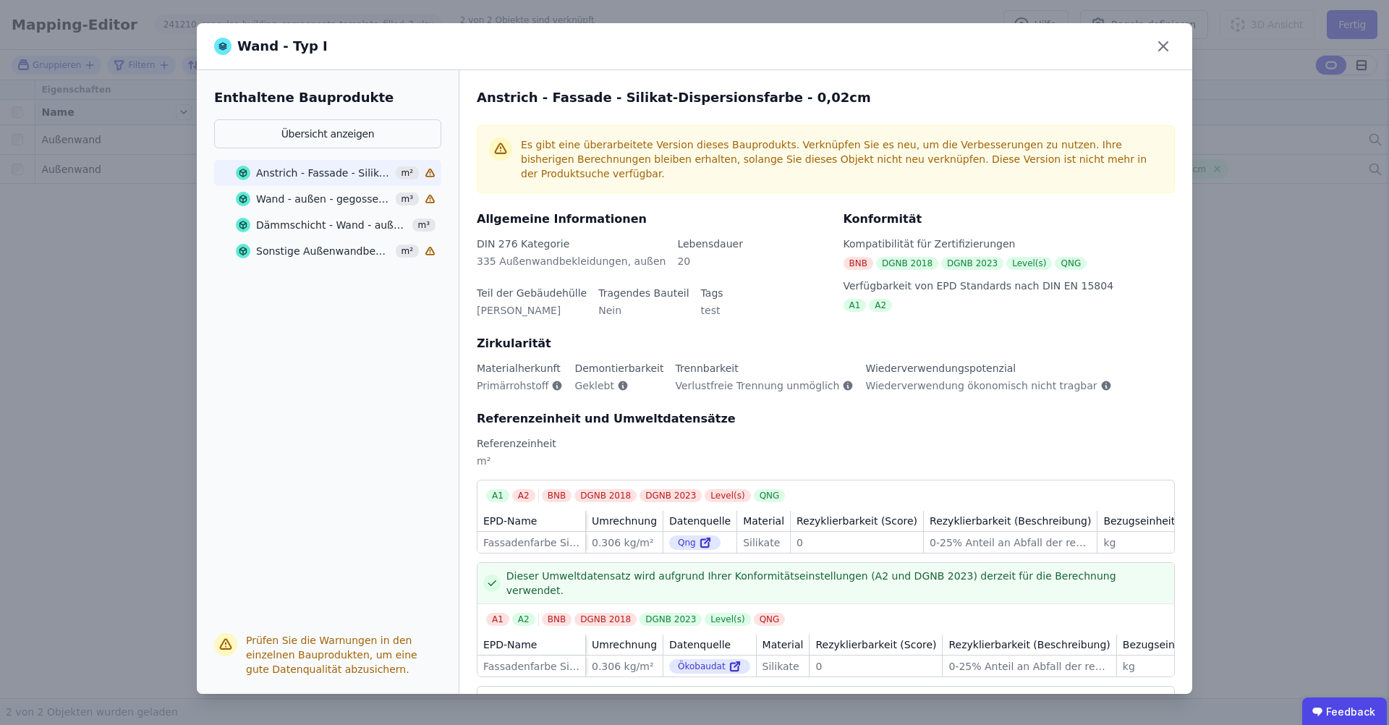
scroll to position [89, 0]
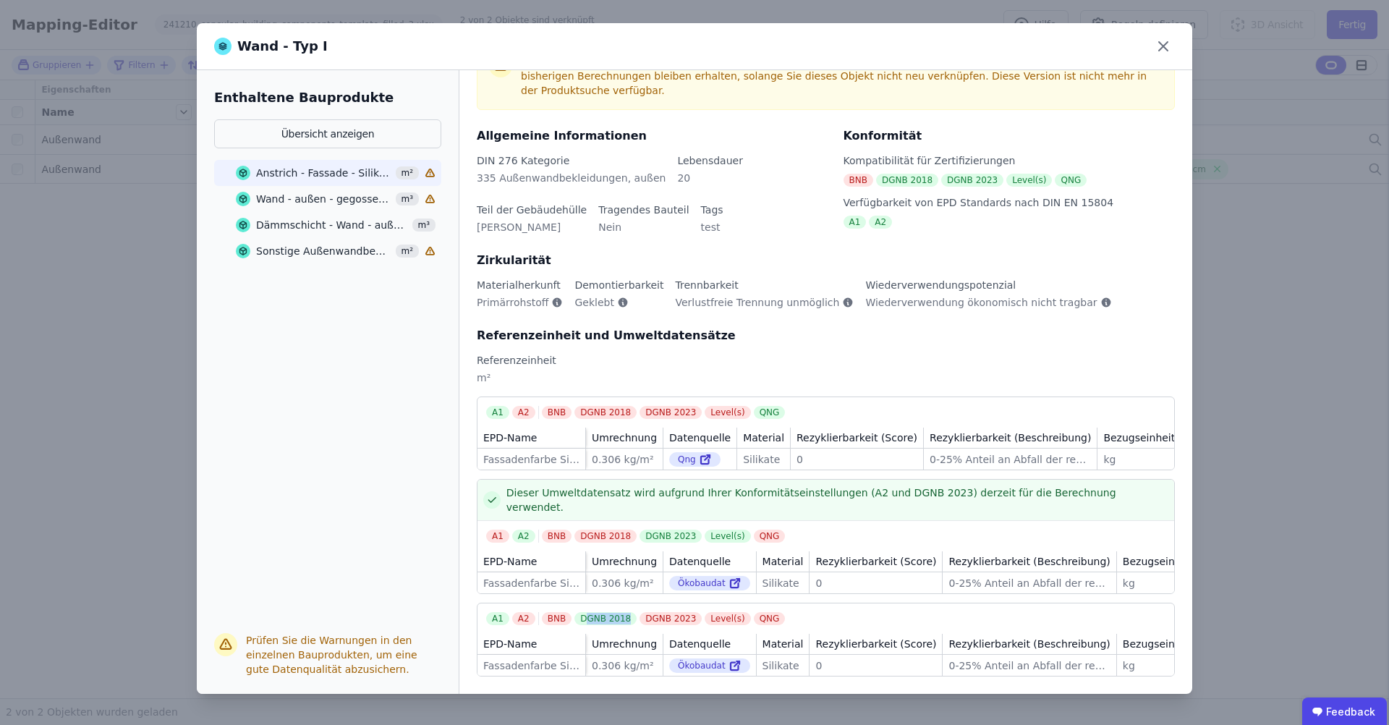
drag, startPoint x: 585, startPoint y: 611, endPoint x: 623, endPoint y: 612, distance: 37.7
click at [623, 612] on div "DGNB 2018" at bounding box center [606, 618] width 62 height 13
click at [624, 612] on div "DGNB 2018" at bounding box center [606, 618] width 62 height 13
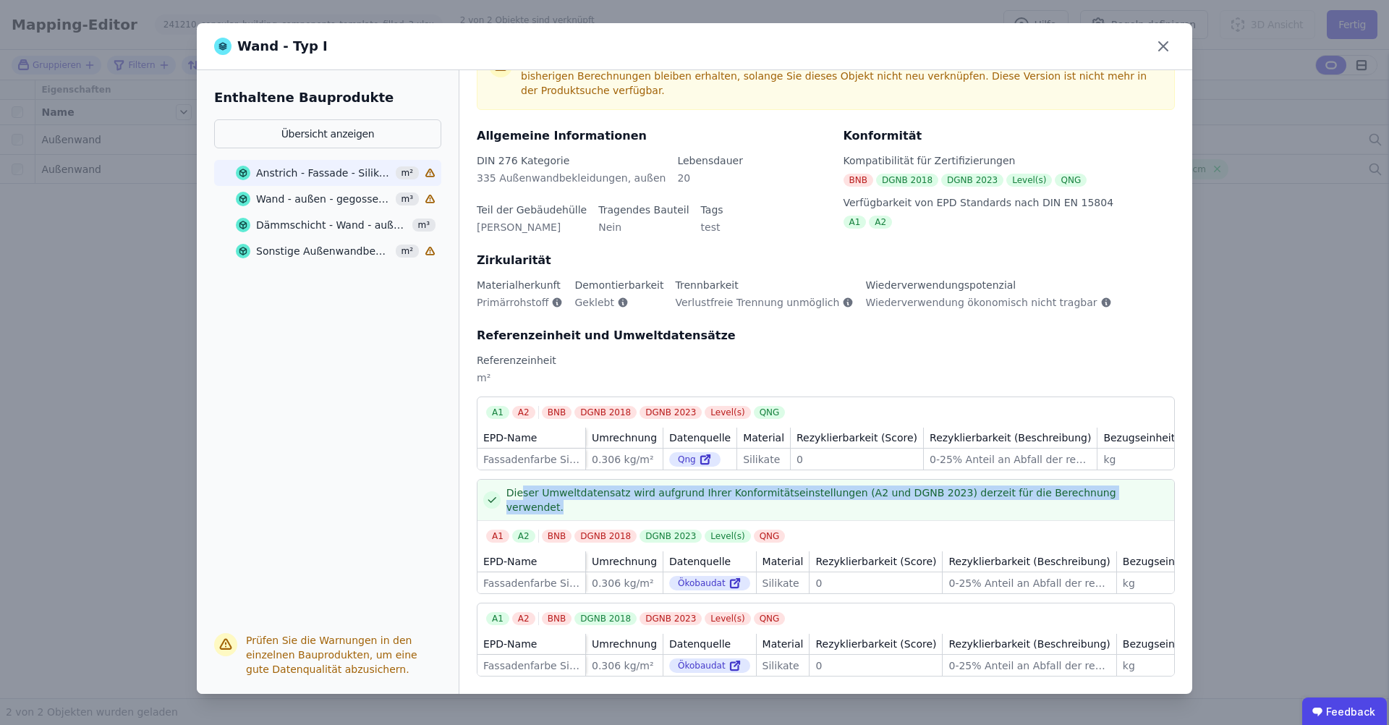
drag, startPoint x: 522, startPoint y: 500, endPoint x: 975, endPoint y: 504, distance: 453.0
click at [975, 504] on div "Dieser Umweltdatensatz wird aufgrund Ihrer Konformitätseinstellungen (A2 und DG…" at bounding box center [826, 500] width 697 height 41
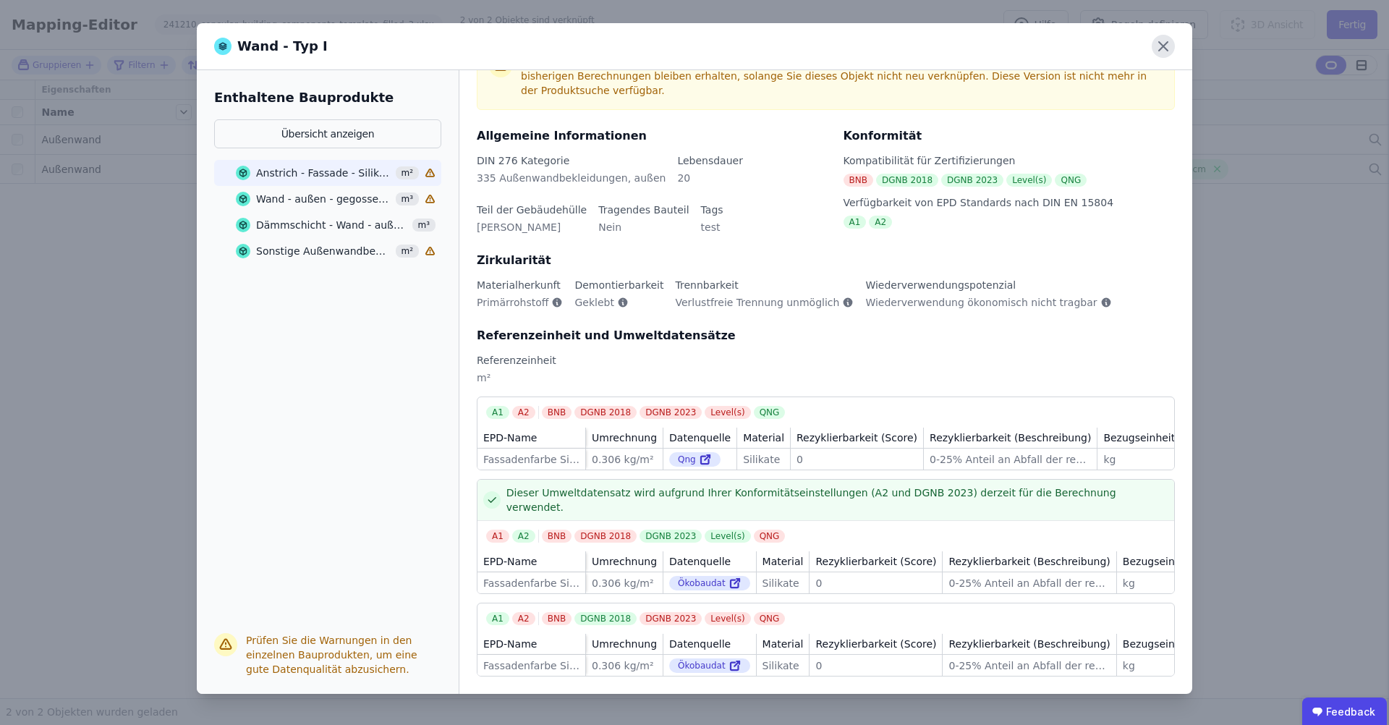
click at [1164, 51] on icon at bounding box center [1163, 46] width 23 height 23
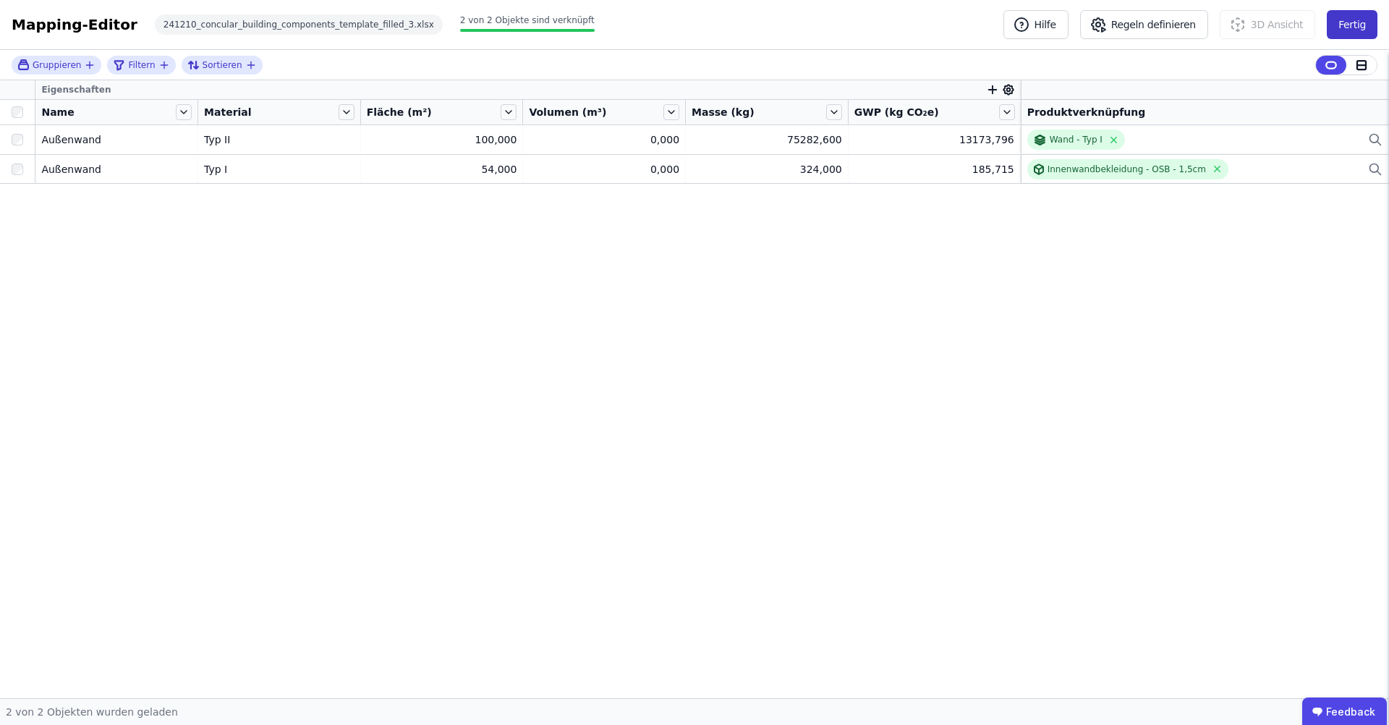
click at [1345, 26] on button "Fertig" at bounding box center [1352, 24] width 51 height 29
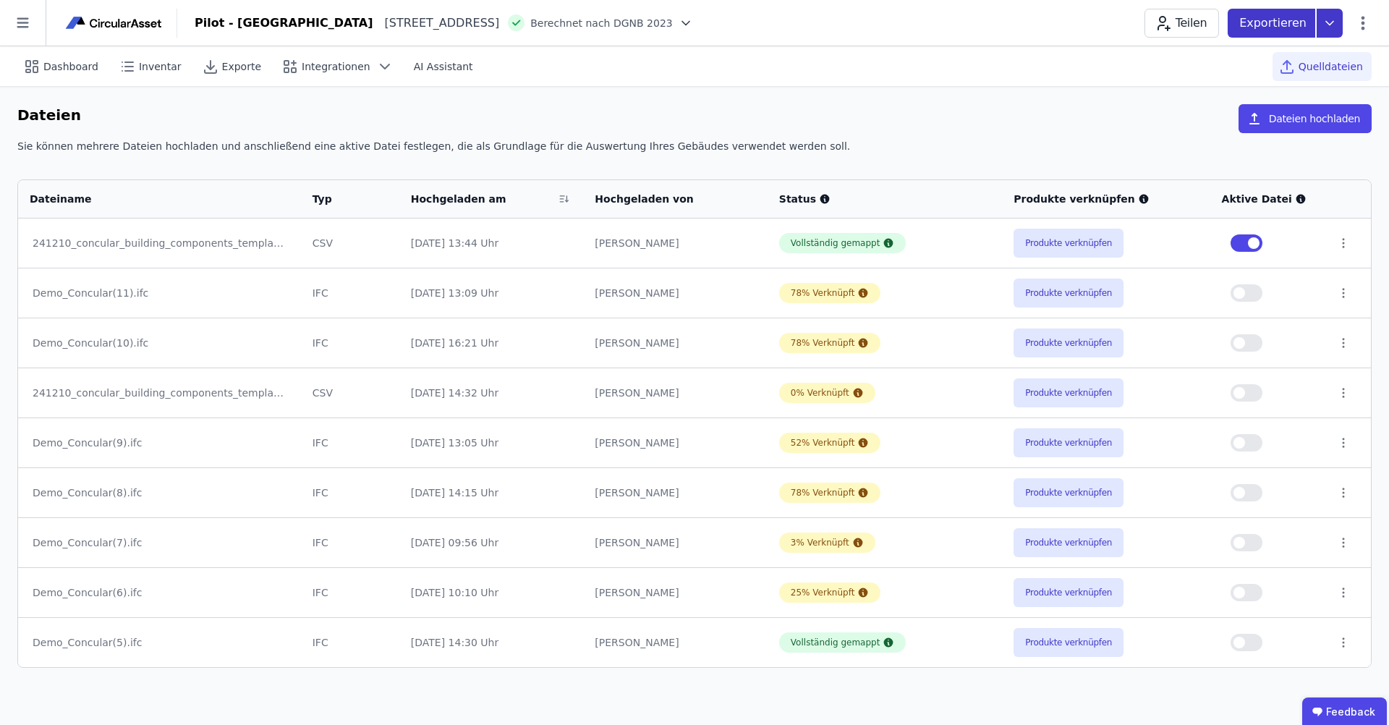
click at [1330, 25] on icon at bounding box center [1330, 23] width 26 height 29
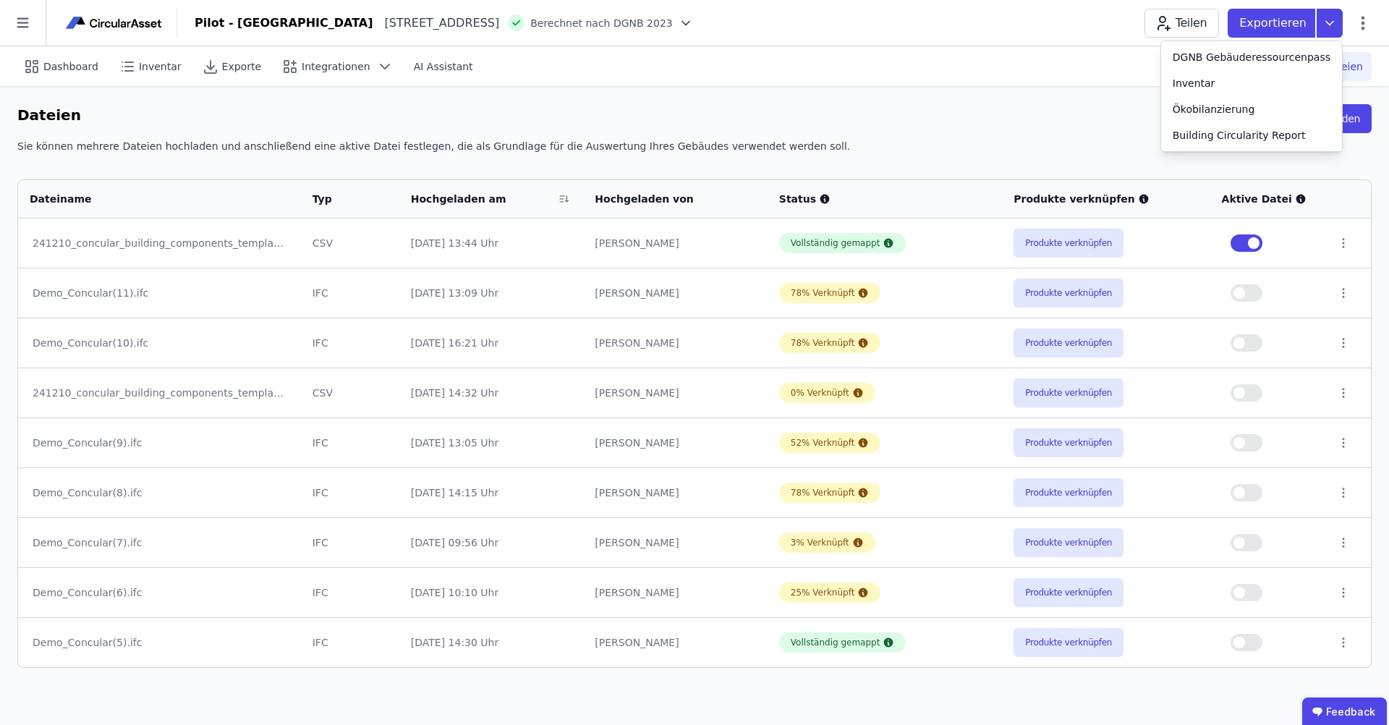
click at [689, 43] on header "[GEOGRAPHIC_DATA][STREET_ADDRESS][GEOGRAPHIC_DATA] nach DGNB 2023 Teilen Export…" at bounding box center [694, 23] width 1389 height 46
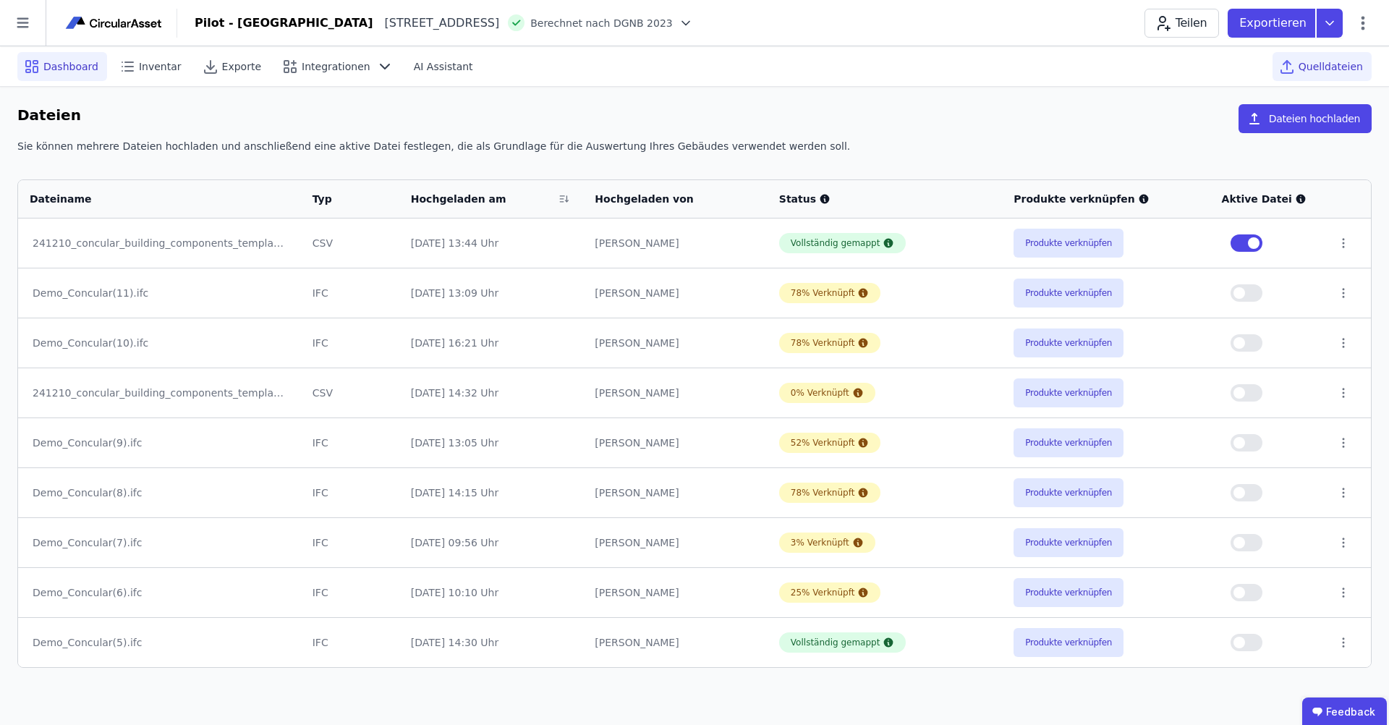
click at [60, 62] on span "Dashboard" at bounding box center [70, 66] width 55 height 14
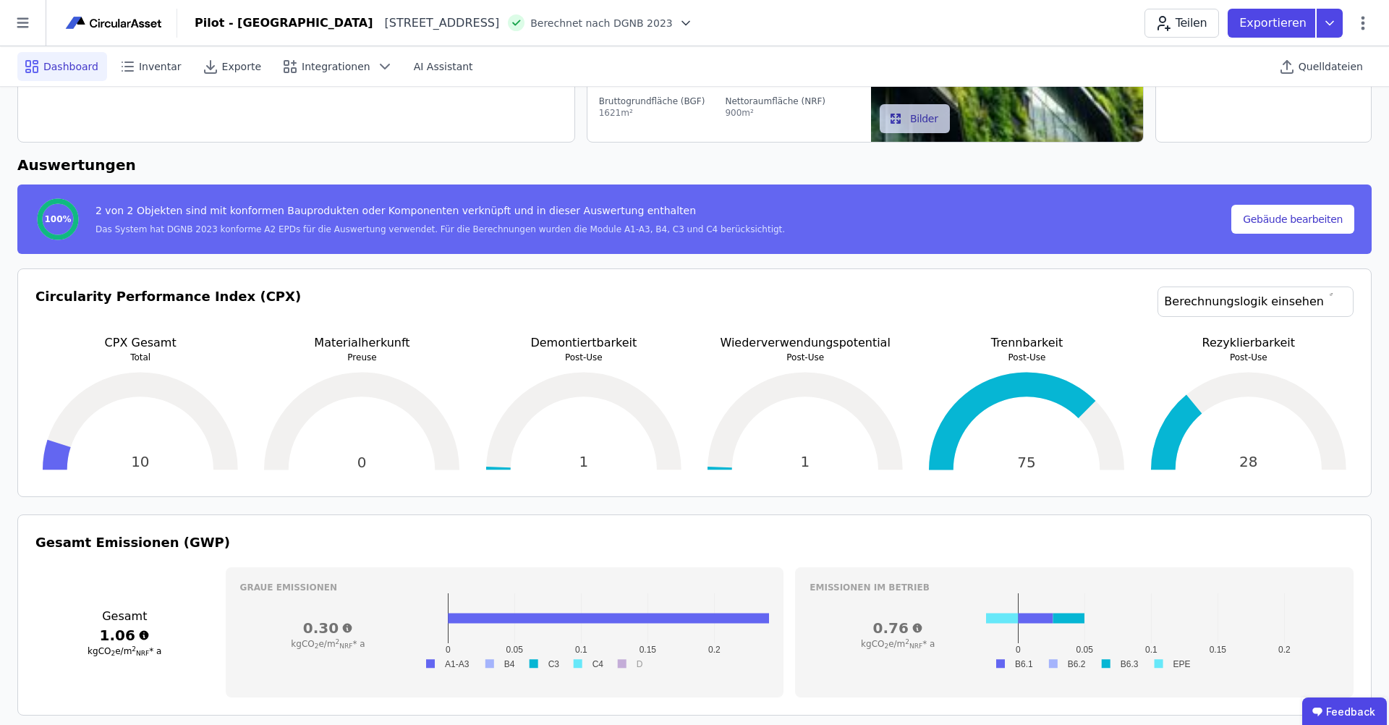
scroll to position [19, 0]
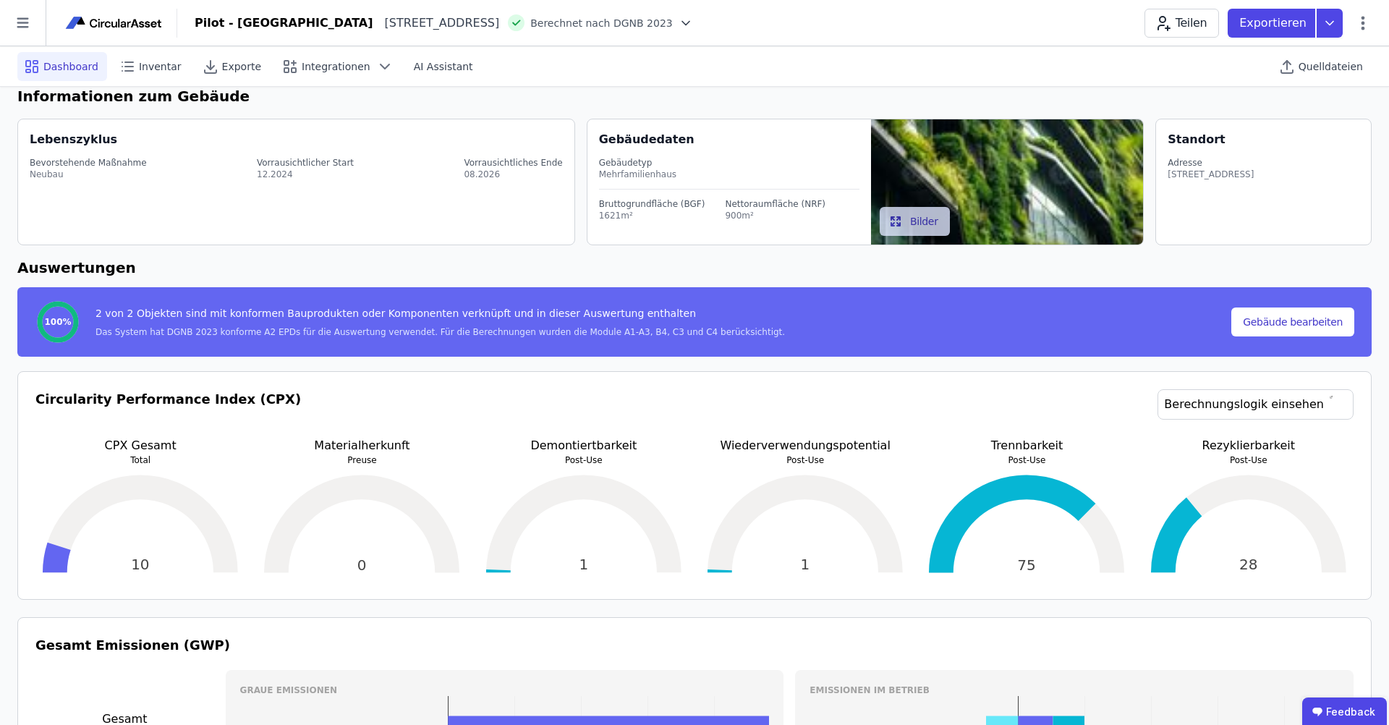
click at [665, 25] on span "Berechnet nach DGNB 2023" at bounding box center [601, 23] width 143 height 14
click at [693, 25] on icon at bounding box center [686, 23] width 14 height 14
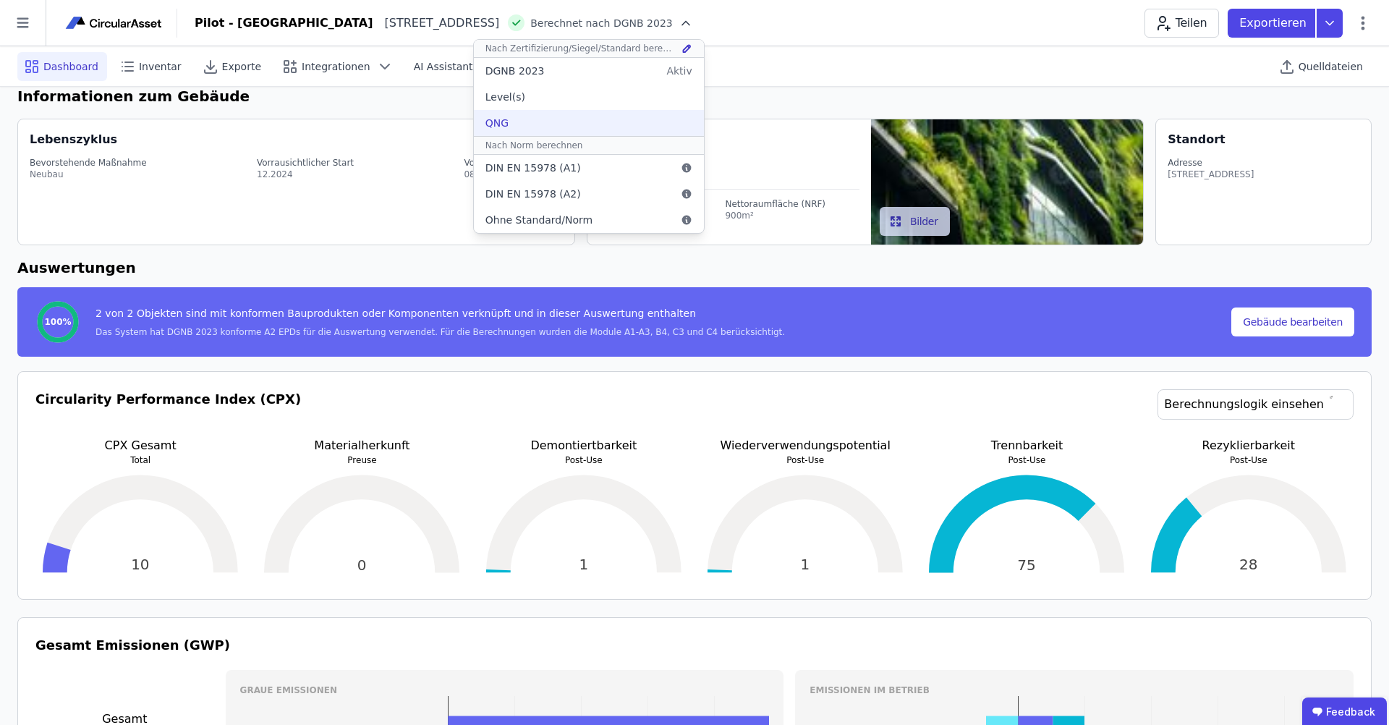
click at [525, 119] on div "QNG" at bounding box center [589, 123] width 230 height 26
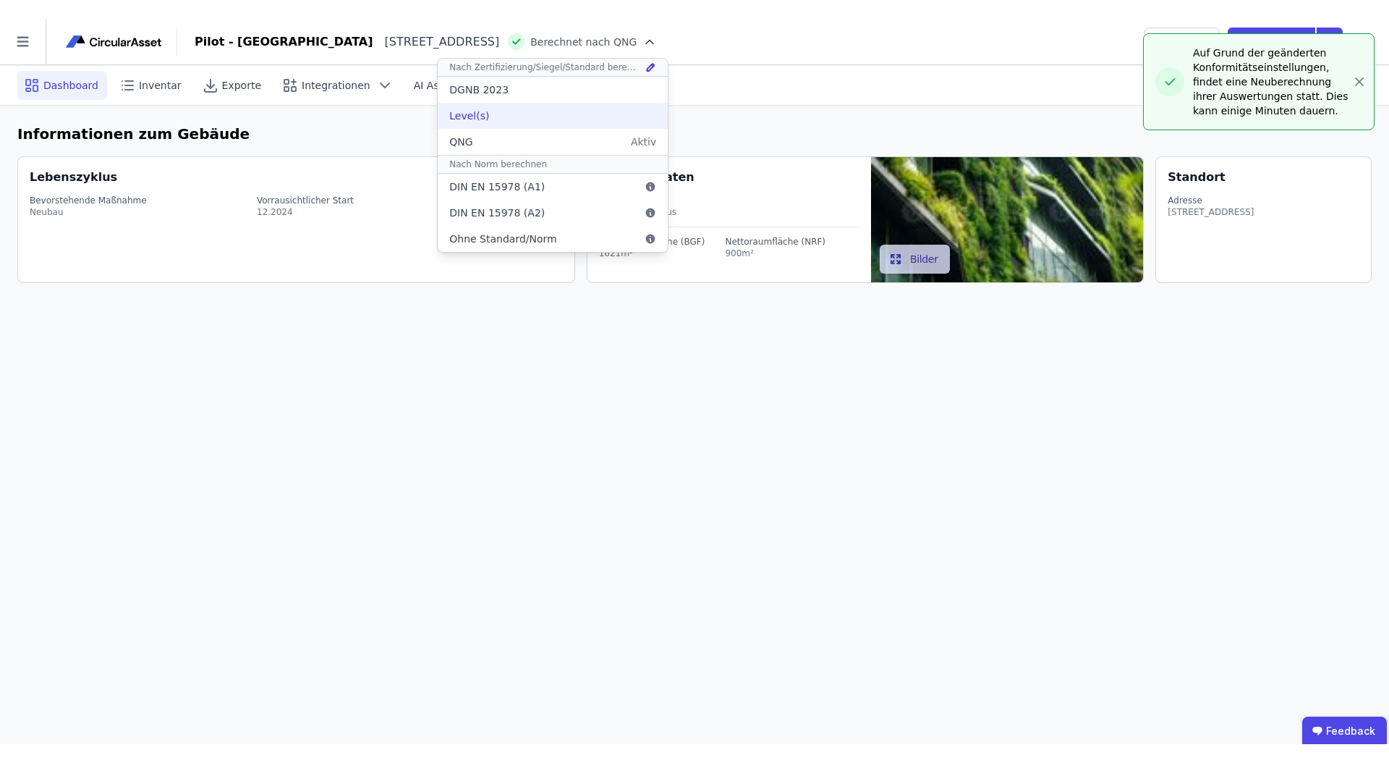
scroll to position [0, 0]
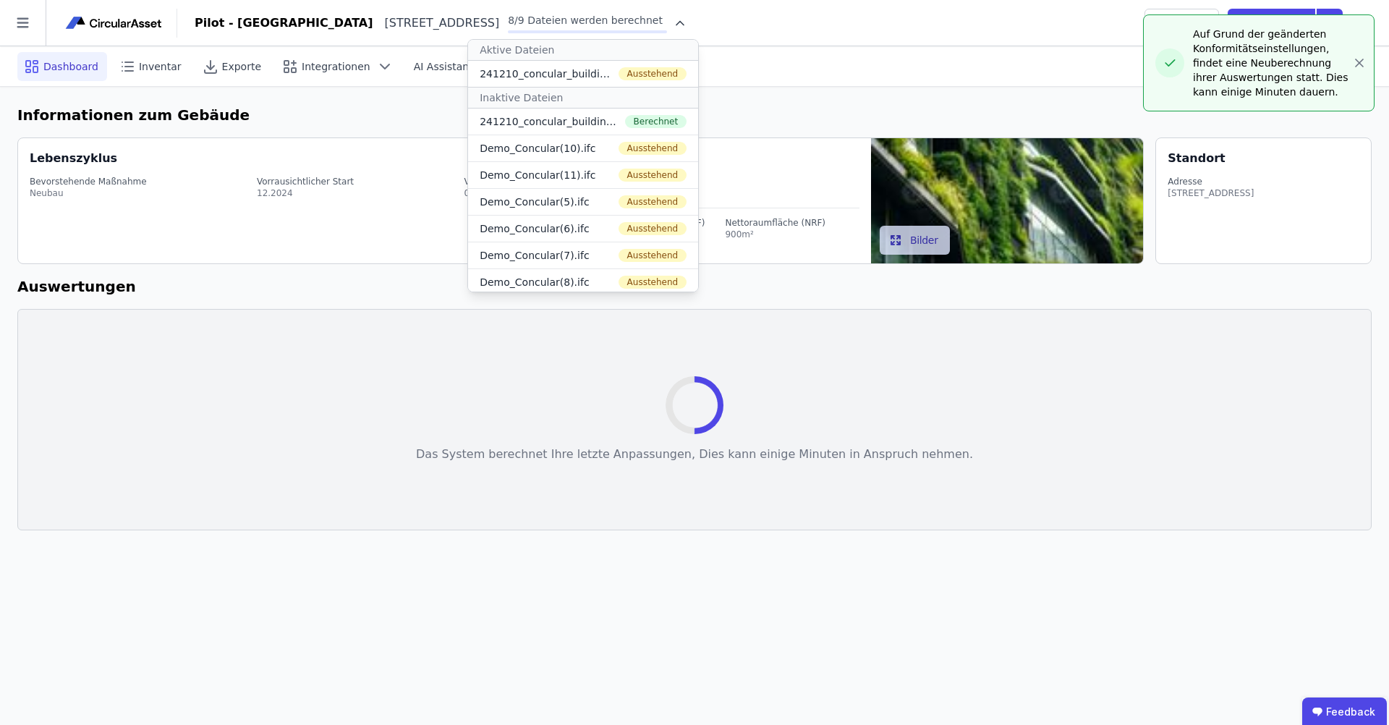
click at [782, 77] on div "Dashboard Inventar Exporte Integrationen AI Assistant Quelldateien" at bounding box center [694, 66] width 1355 height 40
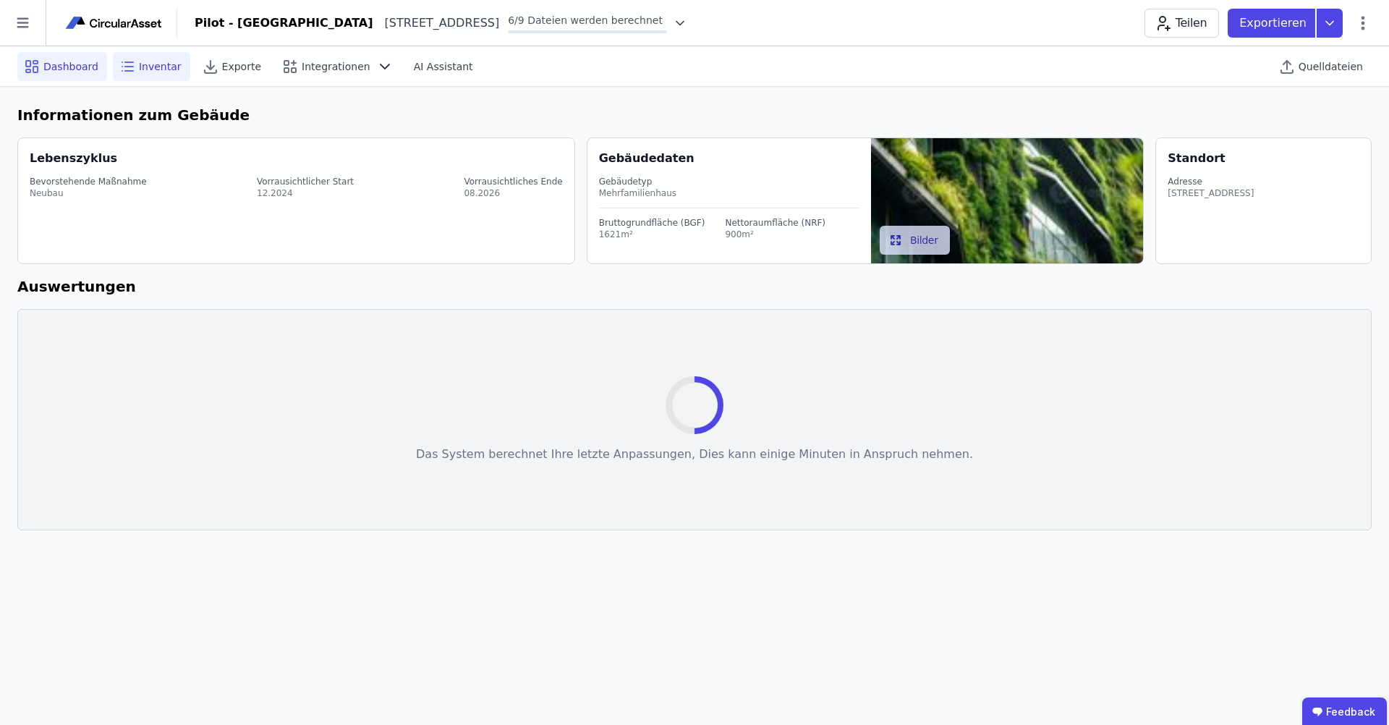
click at [140, 65] on span "Inventar" at bounding box center [160, 66] width 43 height 14
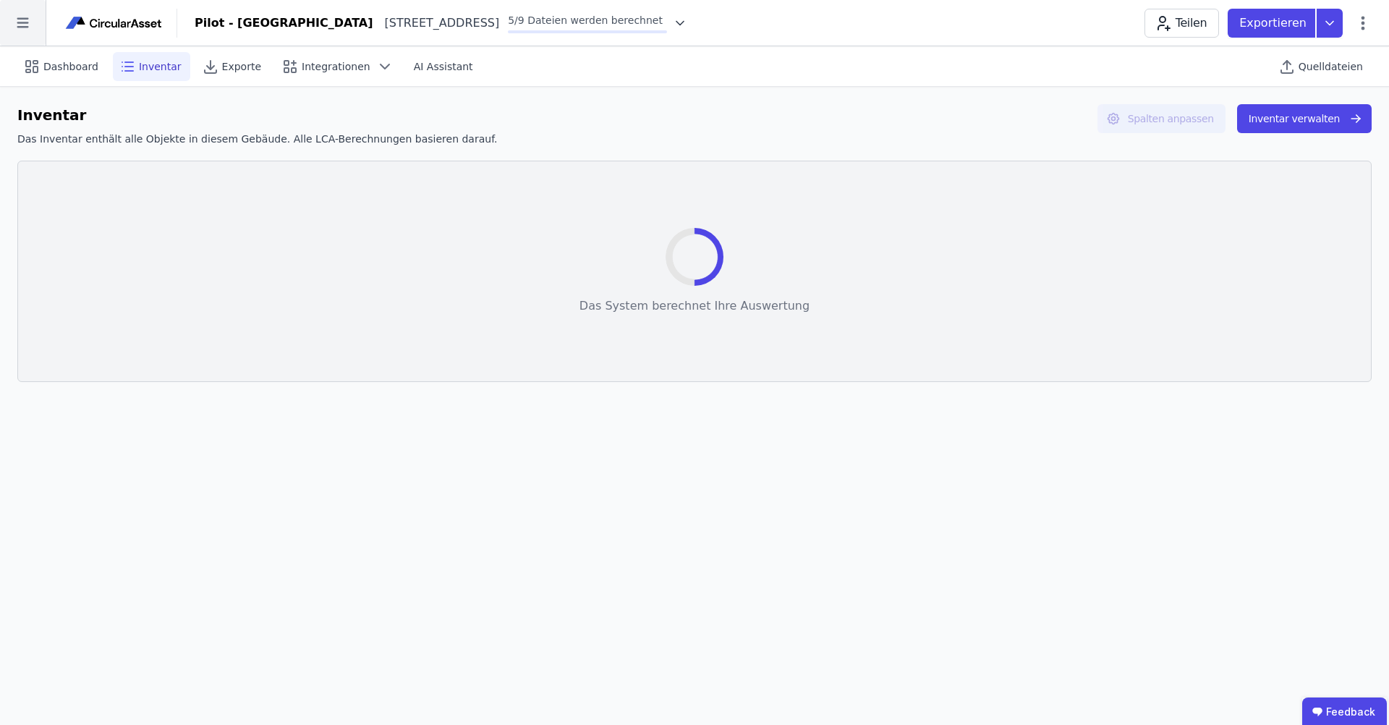
click at [22, 30] on icon at bounding box center [23, 23] width 46 height 46
